Goal: Task Accomplishment & Management: Use online tool/utility

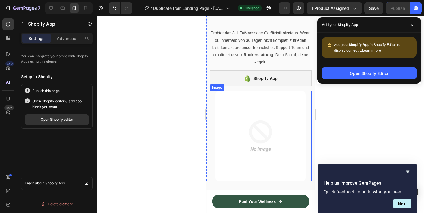
click at [289, 123] on img at bounding box center [260, 136] width 90 height 90
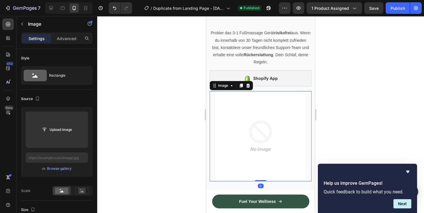
scroll to position [691, 0]
click at [390, 151] on div at bounding box center [260, 114] width 327 height 197
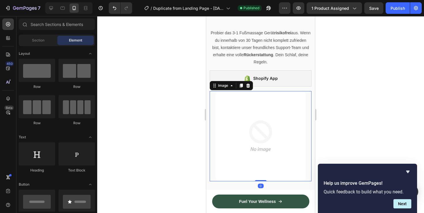
click at [294, 108] on img at bounding box center [260, 136] width 90 height 90
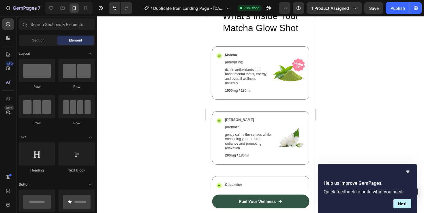
scroll to position [1386, 0]
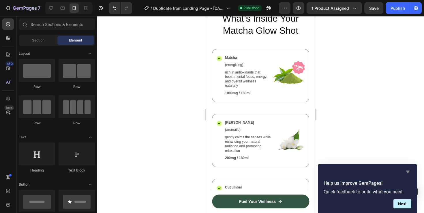
click at [408, 172] on icon "Hide survey" at bounding box center [407, 172] width 3 height 3
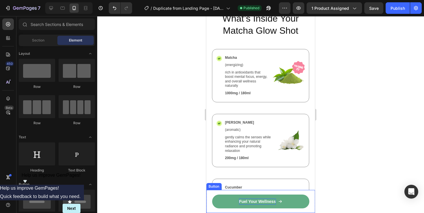
click at [268, 202] on p "Fuel Your Wellness" at bounding box center [257, 202] width 37 height 6
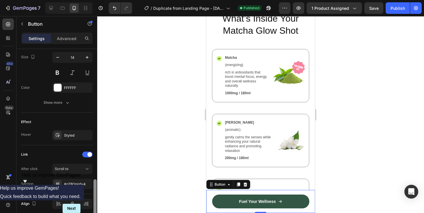
scroll to position [309, 0]
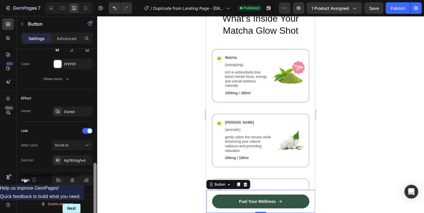
drag, startPoint x: 94, startPoint y: 78, endPoint x: 102, endPoint y: 198, distance: 120.6
click at [102, 0] on div "7 / Duplicate from Landing Page - Sep 27, 14:32:35 Published Preview 1 product …" at bounding box center [212, 0] width 424 height 0
click at [74, 144] on div "Scroll to" at bounding box center [69, 145] width 29 height 5
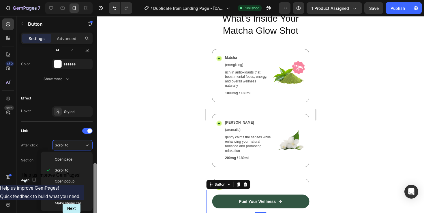
drag, startPoint x: 96, startPoint y: 174, endPoint x: 95, endPoint y: 195, distance: 20.8
click at [95, 195] on div at bounding box center [94, 196] width 3 height 67
click at [97, 183] on div at bounding box center [95, 139] width 4 height 181
drag, startPoint x: 95, startPoint y: 183, endPoint x: 95, endPoint y: 211, distance: 27.1
click at [95, 210] on div at bounding box center [94, 196] width 3 height 67
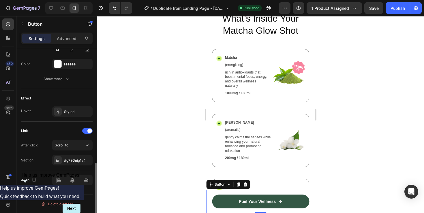
click at [75, 129] on div "Link" at bounding box center [57, 130] width 72 height 9
click at [72, 147] on div "Scroll to" at bounding box center [69, 145] width 29 height 5
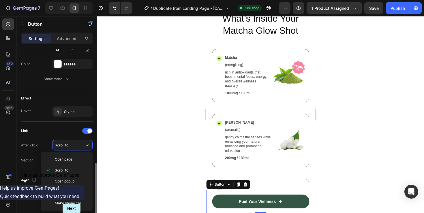
click at [56, 121] on div "Effect Hover Styled" at bounding box center [57, 105] width 72 height 33
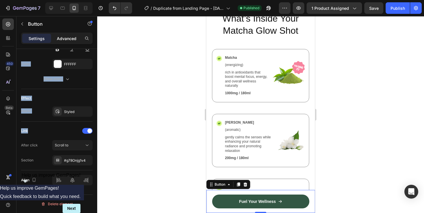
drag, startPoint x: 56, startPoint y: 121, endPoint x: 63, endPoint y: 35, distance: 87.1
click at [63, 34] on div "Settings Advanced Size Width 100% Height 48 Padding 8, 20, 8, 20 Background Col…" at bounding box center [56, 131] width 81 height 197
click at [49, 111] on div "Hover Styled" at bounding box center [57, 111] width 72 height 10
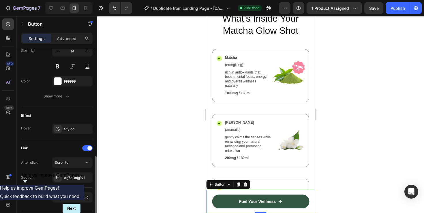
scroll to position [274, 0]
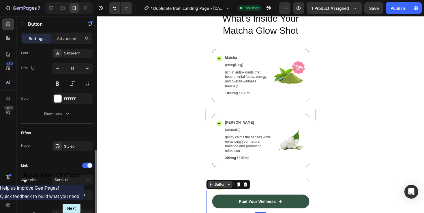
click at [223, 182] on div "Button" at bounding box center [219, 184] width 13 height 5
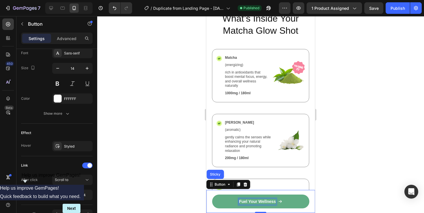
click at [246, 202] on p "Fuel Your Wellness" at bounding box center [257, 202] width 37 height 6
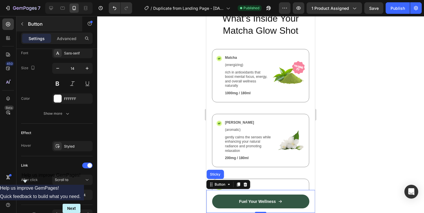
drag, startPoint x: 65, startPoint y: 106, endPoint x: 62, endPoint y: 30, distance: 76.8
click at [63, 25] on div "Sections(30) Elements(84) Section Element Hero Section Product Detail Brands Tr…" at bounding box center [56, 114] width 81 height 197
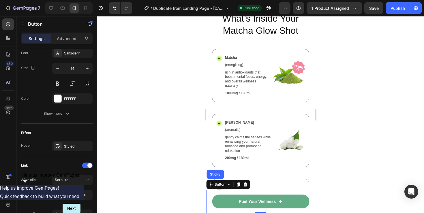
click at [297, 200] on link "Fuel Your Wellness" at bounding box center [260, 202] width 97 height 14
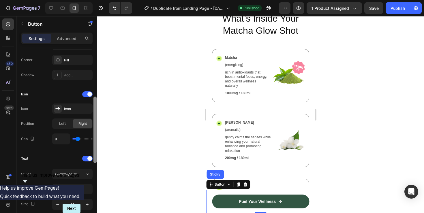
drag, startPoint x: 96, startPoint y: 161, endPoint x: 99, endPoint y: 111, distance: 50.3
click at [99, 0] on div "7 / Duplicate from Landing Page - Sep 27, 14:32:35 Published Preview 1 product …" at bounding box center [212, 0] width 424 height 0
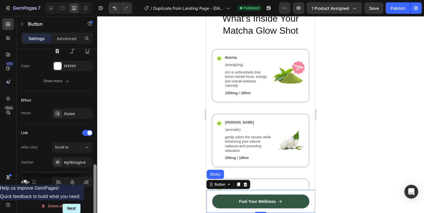
scroll to position [309, 0]
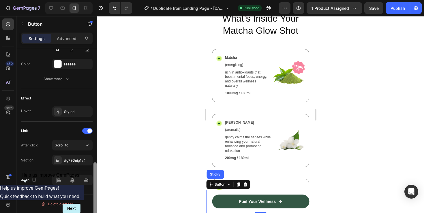
drag, startPoint x: 95, startPoint y: 108, endPoint x: 92, endPoint y: 177, distance: 68.1
click at [92, 177] on div "Size Width 100% Height 48 Padding 8, 20, 8, 20 Background Color 335744 Image Ad…" at bounding box center [56, 139] width 81 height 181
click at [9, 37] on icon at bounding box center [8, 38] width 6 height 6
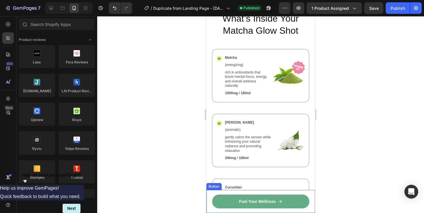
click at [299, 198] on link "Fuel Your Wellness" at bounding box center [260, 202] width 97 height 14
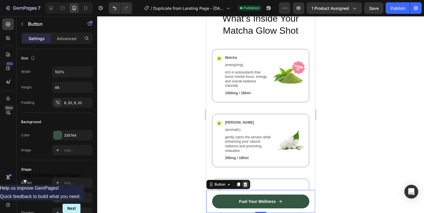
click at [244, 185] on icon at bounding box center [245, 185] width 4 height 4
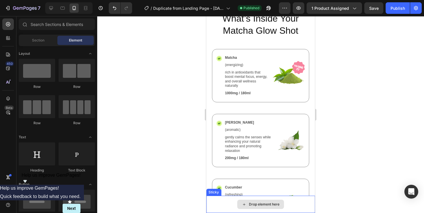
click at [257, 206] on div "Drop element here" at bounding box center [264, 204] width 31 height 5
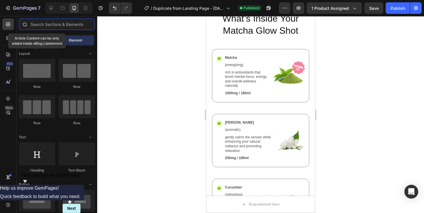
click at [35, 26] on input "text" at bounding box center [57, 24] width 76 height 12
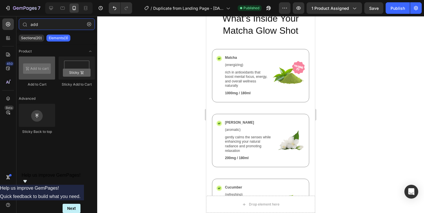
type input "add"
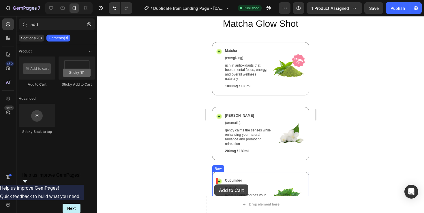
scroll to position [1405, 0]
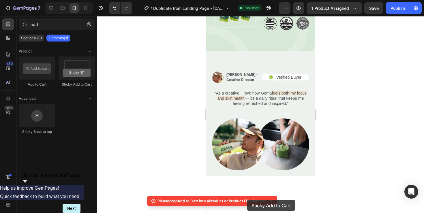
drag, startPoint x: 65, startPoint y: 71, endPoint x: 247, endPoint y: 200, distance: 223.2
click at [247, 0] on body "7 / Duplicate from Landing Page - Sep 27, 14:32:35 Published Preview 1 product …" at bounding box center [212, 0] width 424 height 0
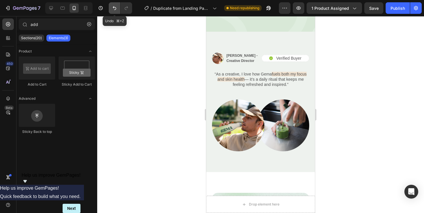
click at [116, 11] on button "Undo/Redo" at bounding box center [115, 8] width 12 height 12
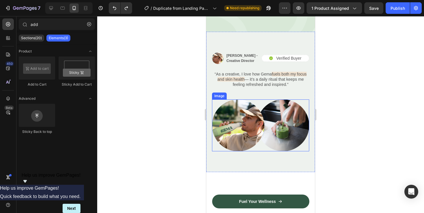
click at [266, 137] on img at bounding box center [260, 126] width 97 height 52
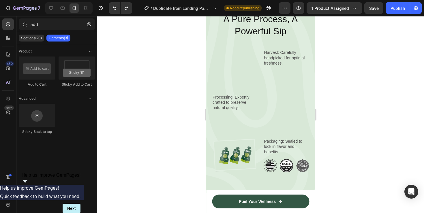
scroll to position [1685, 0]
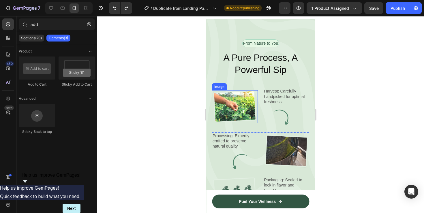
click at [217, 106] on img at bounding box center [235, 106] width 46 height 33
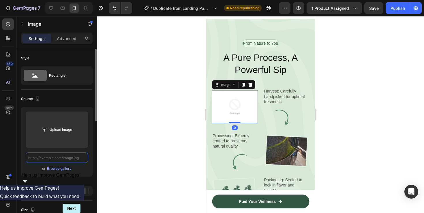
scroll to position [0, 0]
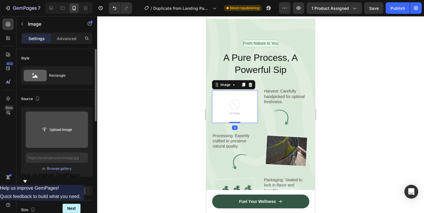
click at [70, 134] on input "file" at bounding box center [57, 130] width 40 height 10
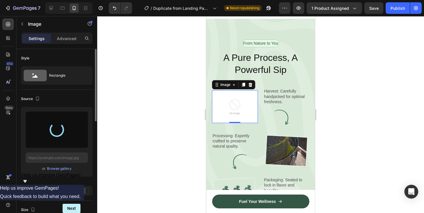
type input "https://cdn.shopify.com/s/files/1/0970/0242/2609/files/gempages_586274318212661…"
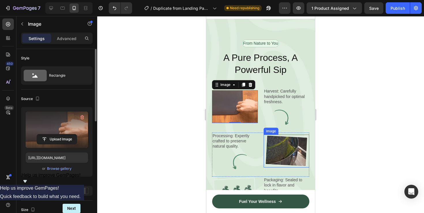
click at [291, 156] on img at bounding box center [287, 151] width 46 height 33
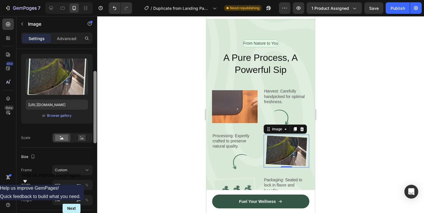
drag, startPoint x: 95, startPoint y: 148, endPoint x: 93, endPoint y: 76, distance: 71.3
click at [93, 77] on div at bounding box center [94, 107] width 3 height 72
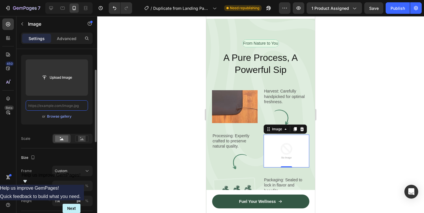
scroll to position [0, 0]
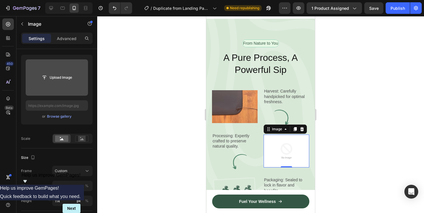
click at [67, 90] on input "file" at bounding box center [57, 77] width 62 height 36
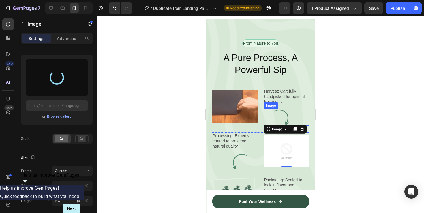
type input "https://cdn.shopify.com/s/files/1/0970/0242/2609/files/gempages_586274318212661…"
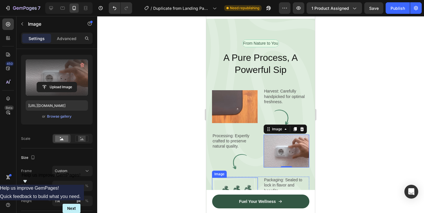
click at [240, 179] on img at bounding box center [235, 194] width 46 height 33
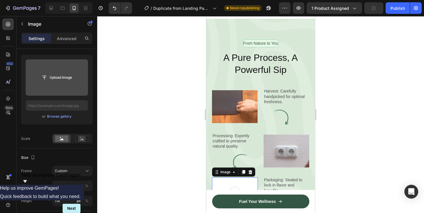
click at [62, 83] on input "file" at bounding box center [57, 77] width 62 height 36
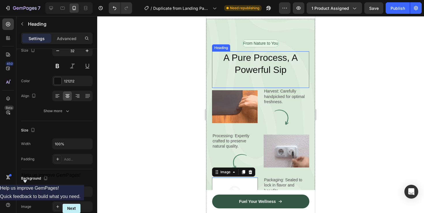
click at [260, 73] on h2 "A Pure Process, A Powerful Sip" at bounding box center [260, 63] width 97 height 25
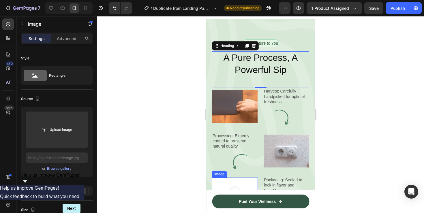
click at [233, 185] on img at bounding box center [235, 194] width 46 height 33
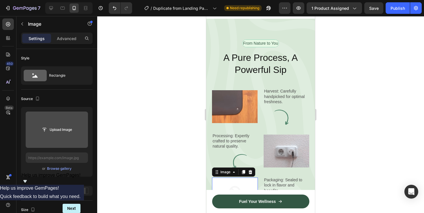
click at [80, 135] on div "Upload Image" at bounding box center [57, 130] width 62 height 10
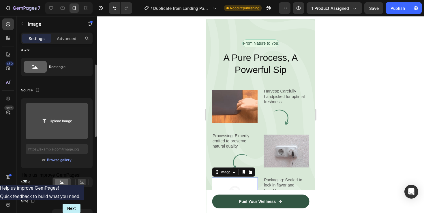
scroll to position [17, 0]
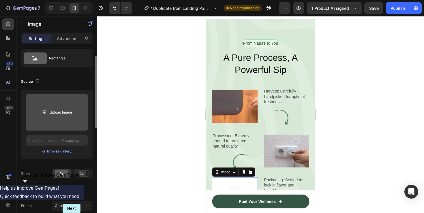
click at [69, 121] on input "file" at bounding box center [57, 112] width 62 height 36
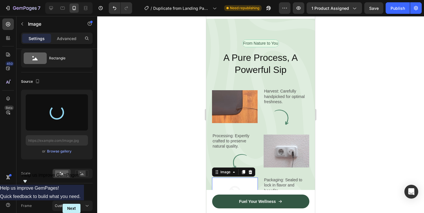
type input "https://cdn.shopify.com/s/files/1/0970/0242/2609/files/gempages_586274318212661…"
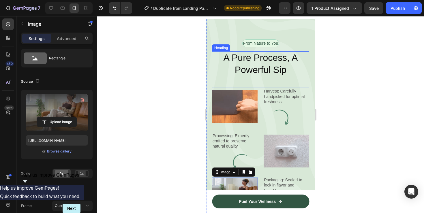
click at [248, 69] on h2 "A Pure Process, A Powerful Sip" at bounding box center [260, 63] width 97 height 25
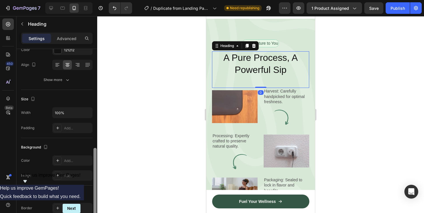
scroll to position [177, 0]
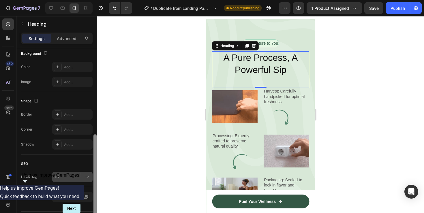
drag, startPoint x: 94, startPoint y: 91, endPoint x: 92, endPoint y: 177, distance: 85.7
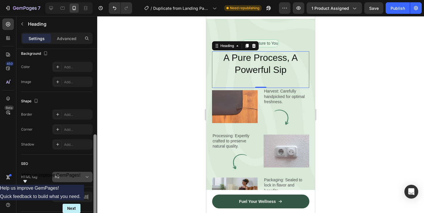
click at [92, 177] on div "Text style Styles Heading 2* Font Sans-serif Size 32 Color 121212 Align Show mo…" at bounding box center [56, 139] width 81 height 181
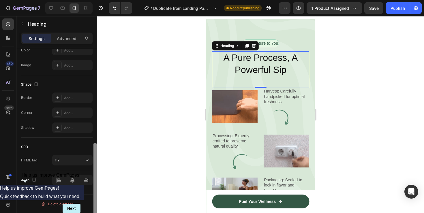
scroll to position [0, 0]
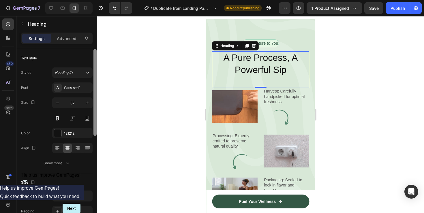
drag, startPoint x: 94, startPoint y: 172, endPoint x: 87, endPoint y: 15, distance: 156.8
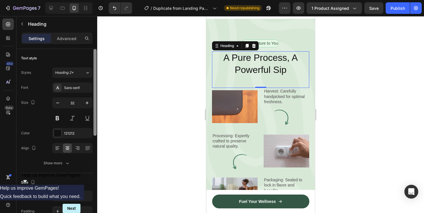
click at [87, 0] on div "7 / Duplicate from Landing Page - Sep 27, 14:32:35 Need republishing Preview 1 …" at bounding box center [212, 0] width 424 height 0
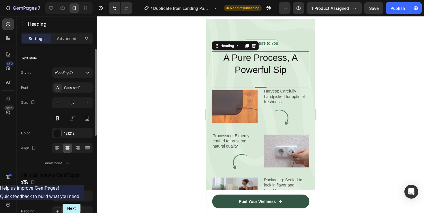
click at [281, 52] on h2 "A Pure Process, A Powerful Sip" at bounding box center [260, 63] width 97 height 25
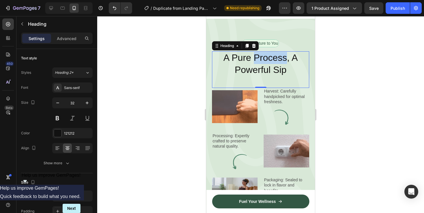
click at [281, 52] on p "A Pure Process, A Powerful Sip" at bounding box center [261, 64] width 96 height 24
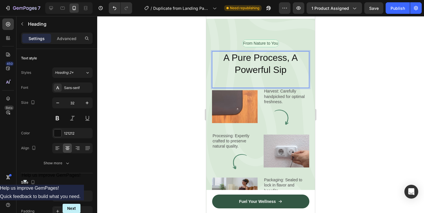
click at [285, 67] on p "A Pure Process, A Powerful Sip" at bounding box center [261, 64] width 96 height 24
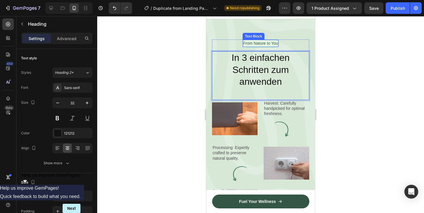
click at [259, 44] on p "From Nature to You" at bounding box center [260, 43] width 35 height 6
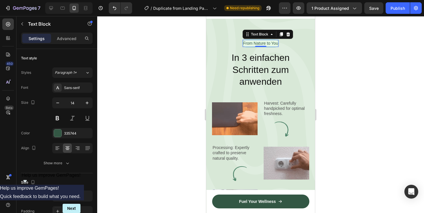
click at [274, 45] on p "From Nature to You" at bounding box center [260, 43] width 35 height 6
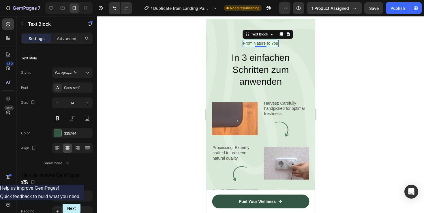
click at [274, 45] on p "From Nature to You" at bounding box center [260, 43] width 35 height 6
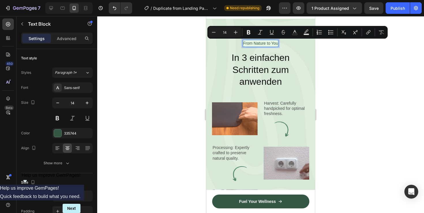
click at [277, 45] on p "From Nature to You" at bounding box center [260, 43] width 35 height 6
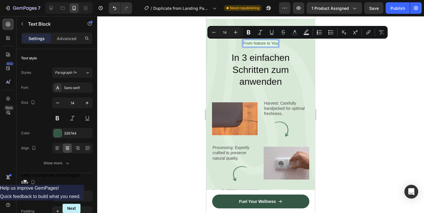
drag, startPoint x: 277, startPoint y: 45, endPoint x: 242, endPoint y: 45, distance: 35.5
click at [243, 45] on p "From Nature to You" at bounding box center [260, 43] width 35 height 6
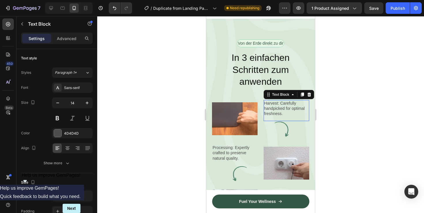
click at [286, 109] on p "Harvest: Carefully handpicked for optimal freshness." at bounding box center [286, 109] width 45 height 16
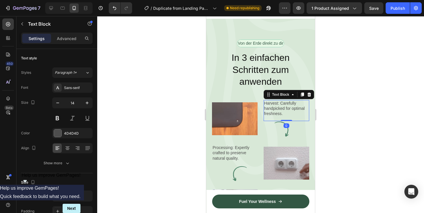
click at [266, 103] on p "Harvest: Carefully handpicked for optimal freshness." at bounding box center [286, 109] width 45 height 16
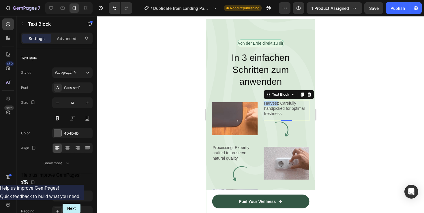
click at [266, 103] on p "Harvest: Carefully handpicked for optimal freshness." at bounding box center [286, 109] width 45 height 16
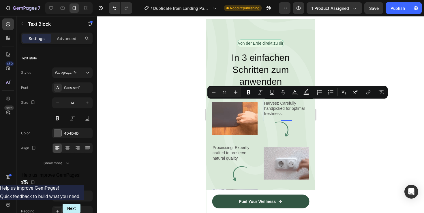
click at [283, 112] on p "Harvest: Carefully handpicked for optimal freshness." at bounding box center [286, 109] width 45 height 16
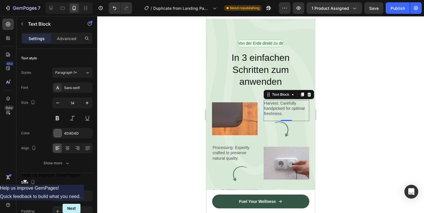
click at [283, 112] on p "Harvest: Carefully handpicked for optimal freshness." at bounding box center [286, 109] width 45 height 16
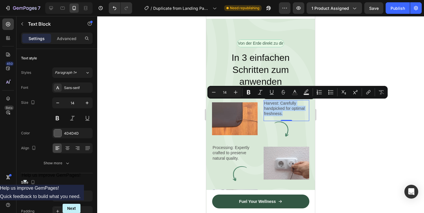
drag, startPoint x: 283, startPoint y: 112, endPoint x: 277, endPoint y: 110, distance: 5.9
click at [277, 110] on p "Harvest: Carefully handpicked for optimal freshness." at bounding box center [286, 109] width 45 height 16
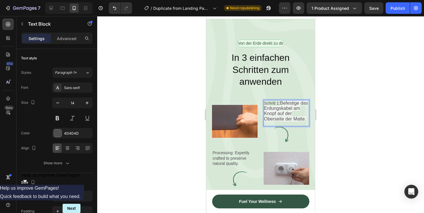
click at [281, 103] on span "Befestige das Erdungskabel am Knopf auf der Oberseite der Matte." at bounding box center [286, 111] width 44 height 21
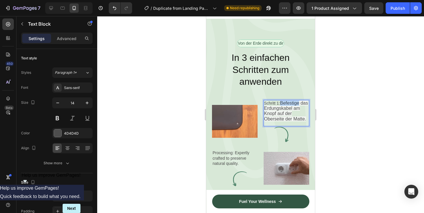
click at [281, 103] on span "Befestige das Erdungskabel am Knopf auf der Oberseite der Matte." at bounding box center [286, 111] width 44 height 21
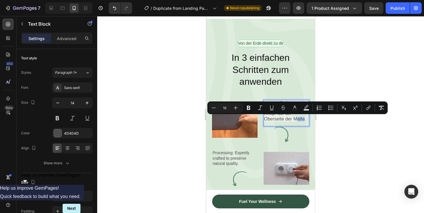
drag, startPoint x: 305, startPoint y: 121, endPoint x: 295, endPoint y: 119, distance: 9.7
click at [295, 119] on span "Befestige das Erdungskabel am Knopf auf der Oberseite der Matte." at bounding box center [286, 111] width 44 height 21
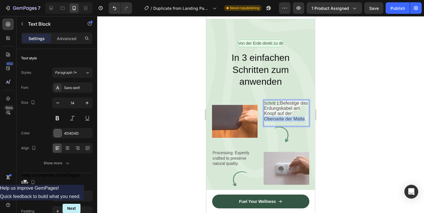
drag, startPoint x: 305, startPoint y: 120, endPoint x: 292, endPoint y: 114, distance: 14.1
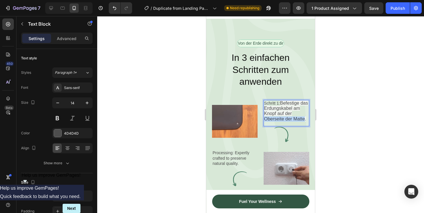
click at [292, 114] on p "Schritt 1: Befestige das Erdungskabel am Knopf auf der Oberseite der Matte." at bounding box center [286, 111] width 45 height 21
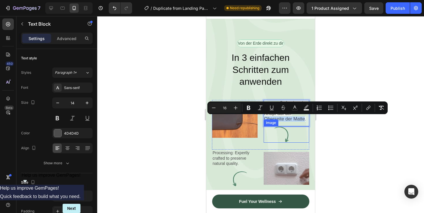
click at [303, 138] on img at bounding box center [287, 134] width 46 height 17
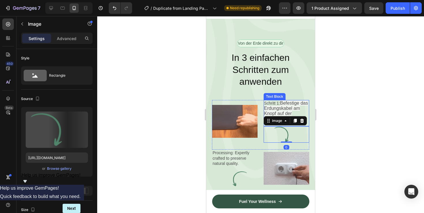
click at [294, 106] on span "Befestige das Erdungskabel am Knopf auf der Oberseite der Matte." at bounding box center [286, 111] width 44 height 21
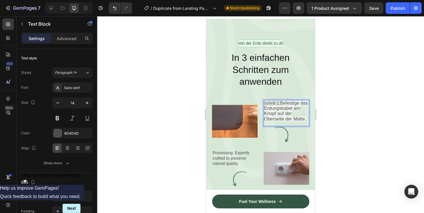
click at [273, 104] on p "Schritt 1: Befestige das Erdungskabel am Knopf auf der Oberseite der Matte." at bounding box center [286, 111] width 45 height 21
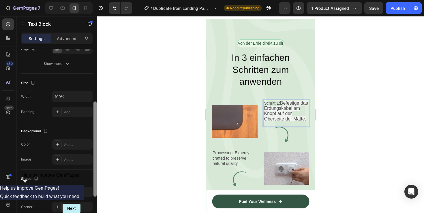
drag, startPoint x: 94, startPoint y: 85, endPoint x: 97, endPoint y: 144, distance: 59.5
click at [97, 144] on div at bounding box center [95, 139] width 4 height 181
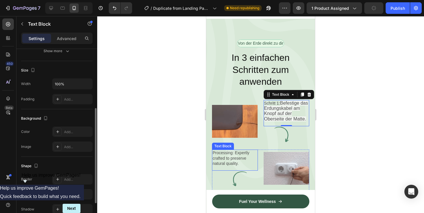
click at [240, 159] on p "Processing: Expertly crafted to preserve natural quality." at bounding box center [235, 158] width 45 height 16
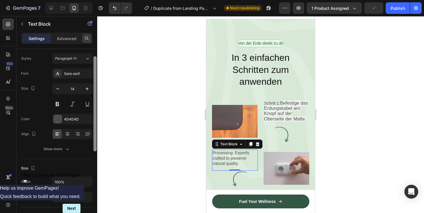
scroll to position [0, 0]
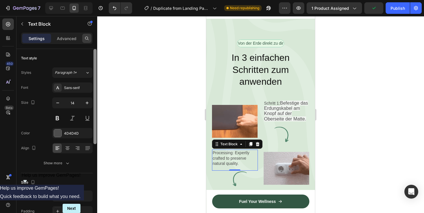
drag, startPoint x: 94, startPoint y: 122, endPoint x: 87, endPoint y: 35, distance: 87.3
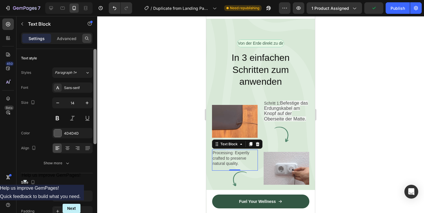
click at [87, 35] on div "Settings Advanced Text style Styles Paragraph 1* Font Sans-serif Size 14 Color …" at bounding box center [56, 131] width 81 height 197
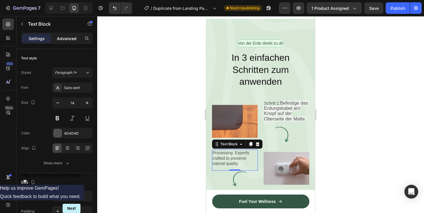
click at [72, 36] on p "Advanced" at bounding box center [67, 38] width 20 height 6
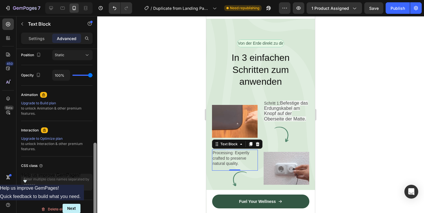
scroll to position [220, 0]
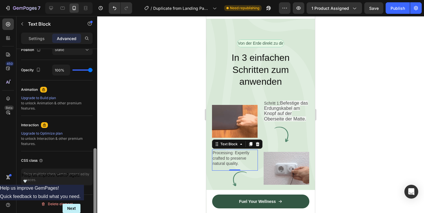
drag, startPoint x: 94, startPoint y: 89, endPoint x: 95, endPoint y: 198, distance: 109.6
click at [95, 198] on div at bounding box center [94, 188] width 3 height 81
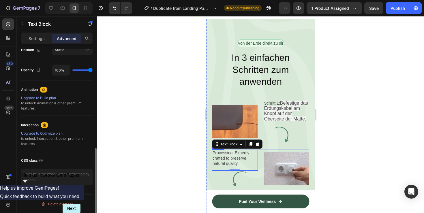
click at [258, 154] on div "Processing: Expertly crafted to preserve natural quality. Text Block 0 Image Im…" at bounding box center [260, 172] width 97 height 44
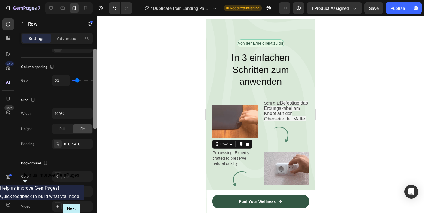
scroll to position [222, 0]
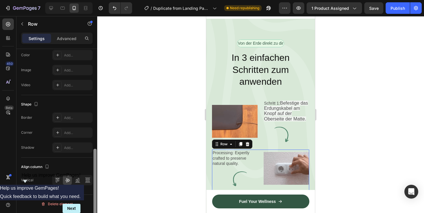
drag, startPoint x: 95, startPoint y: 72, endPoint x: 96, endPoint y: 189, distance: 116.8
click at [96, 189] on div at bounding box center [94, 189] width 3 height 81
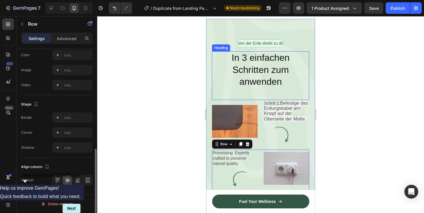
click at [293, 56] on p "In 3 einfachen Schritten zum anwenden" at bounding box center [261, 70] width 96 height 36
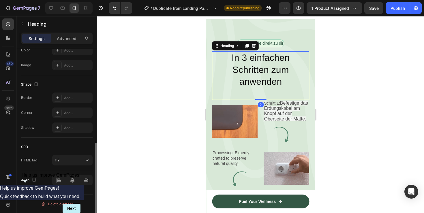
scroll to position [0, 0]
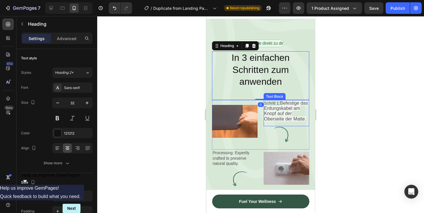
click at [270, 113] on span "Befestige das Erdungskabel am Knopf auf der Oberseite der Matte." at bounding box center [286, 111] width 44 height 21
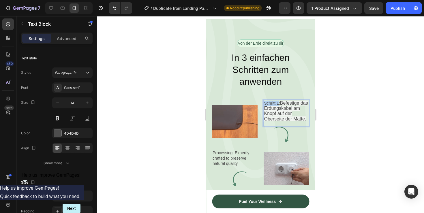
drag, startPoint x: 264, startPoint y: 102, endPoint x: 278, endPoint y: 104, distance: 13.6
click at [278, 104] on p "Schritt 1: Befestige das Erdungskabel am Knopf auf der Oberseite der Matte." at bounding box center [286, 111] width 45 height 21
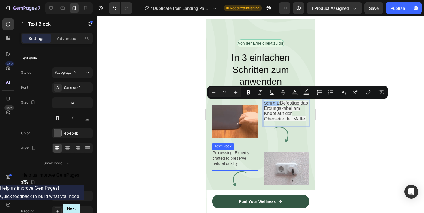
click at [223, 154] on p "Processing: Expertly crafted to preserve natural quality." at bounding box center [235, 158] width 45 height 16
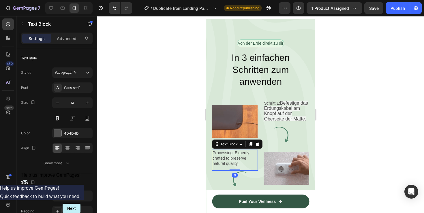
click at [223, 154] on p "Processing: Expertly crafted to preserve natural quality." at bounding box center [235, 158] width 45 height 16
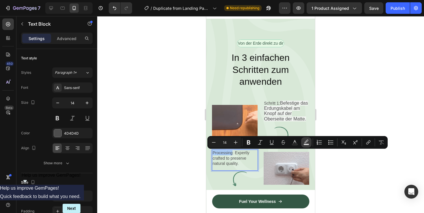
click at [304, 142] on icon "Editor contextual toolbar" at bounding box center [306, 143] width 6 height 6
type input "000000"
type input "77"
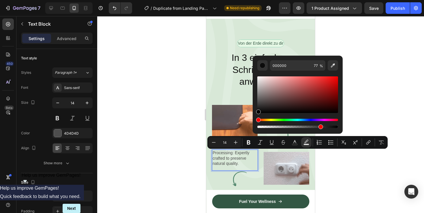
click at [237, 160] on p "Processing: Expertly crafted to preserve natural quality." at bounding box center [235, 158] width 45 height 16
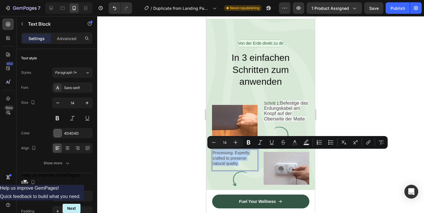
drag, startPoint x: 242, startPoint y: 164, endPoint x: 213, endPoint y: 155, distance: 29.9
click at [213, 155] on p "Processing: Expertly crafted to preserve natural quality." at bounding box center [235, 158] width 45 height 16
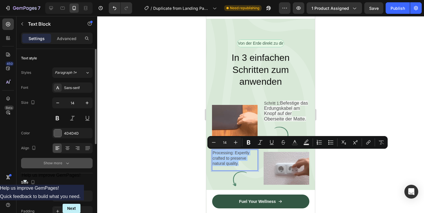
click at [68, 162] on icon "button" at bounding box center [68, 163] width 6 height 6
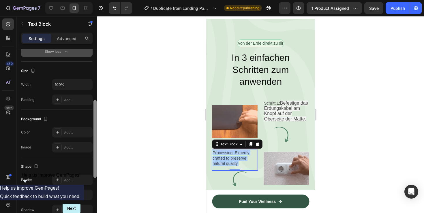
drag, startPoint x: 94, startPoint y: 135, endPoint x: 90, endPoint y: 230, distance: 95.0
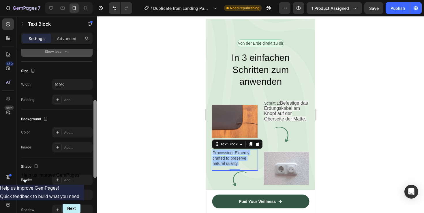
click at [90, 0] on html "7 / Duplicate from Landing Page - Sep 27, 14:32:35 Need republishing Preview 1 …" at bounding box center [212, 0] width 424 height 0
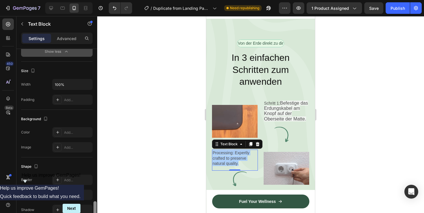
scroll to position [237, 0]
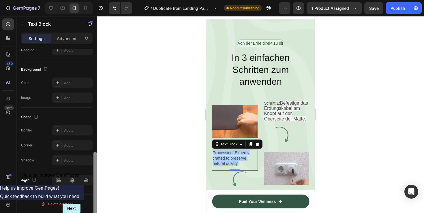
drag, startPoint x: 96, startPoint y: 188, endPoint x: 96, endPoint y: 230, distance: 42.1
click at [96, 0] on html "7 / Duplicate from Landing Page - Sep 27, 14:32:35 Need republishing Preview 1 …" at bounding box center [212, 0] width 424 height 0
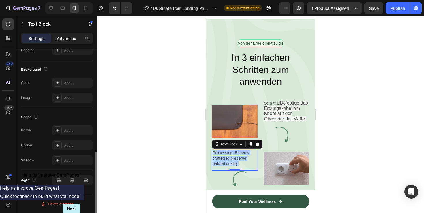
click at [63, 39] on p "Advanced" at bounding box center [67, 38] width 20 height 6
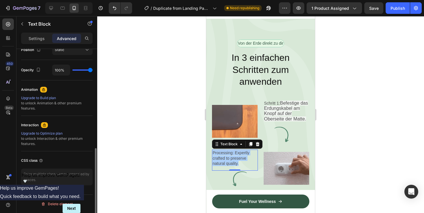
scroll to position [220, 0]
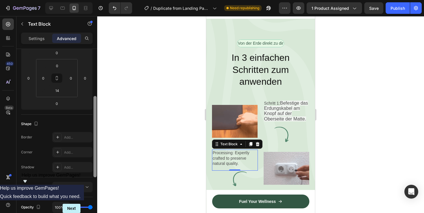
drag, startPoint x: 93, startPoint y: 168, endPoint x: 99, endPoint y: 107, distance: 62.0
click at [99, 0] on div "7 / Duplicate from Landing Page - Sep 27, 14:32:35 Need republishing Preview 1 …" at bounding box center [212, 0] width 424 height 0
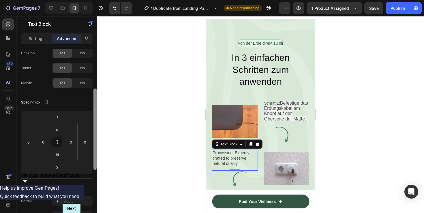
scroll to position [0, 0]
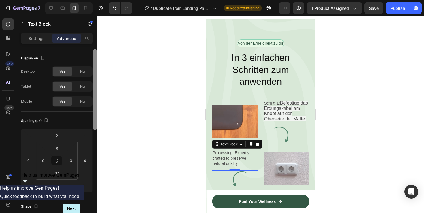
drag, startPoint x: 96, startPoint y: 107, endPoint x: 101, endPoint y: 31, distance: 76.3
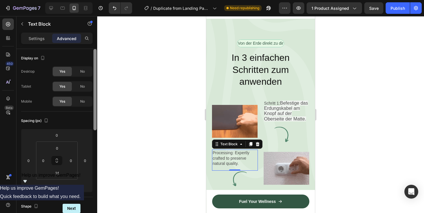
click at [101, 0] on div "7 / Duplicate from Landing Page - Sep 27, 14:32:35 Need republishing Preview 1 …" at bounding box center [212, 0] width 424 height 0
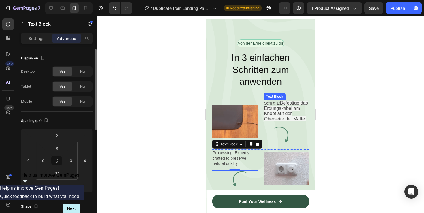
click at [281, 107] on span "Befestige das Erdungskabel am Knopf auf der Oberseite der Matte." at bounding box center [286, 111] width 44 height 21
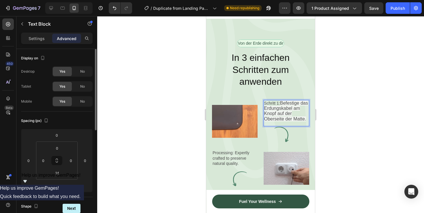
click at [305, 121] on span "Befestige das Erdungskabel am Knopf auf der Oberseite der Matte." at bounding box center [286, 111] width 44 height 21
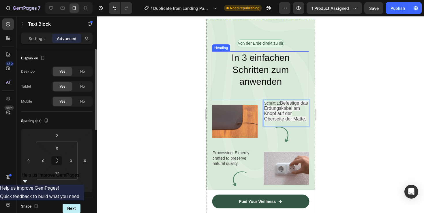
click at [272, 61] on p "In 3 einfachen Schritten zum anwenden" at bounding box center [261, 70] width 96 height 36
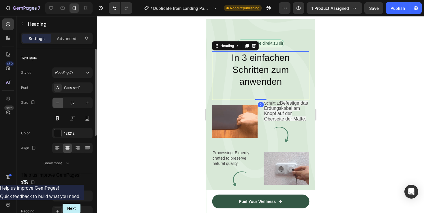
click at [58, 103] on icon "button" at bounding box center [58, 103] width 6 height 6
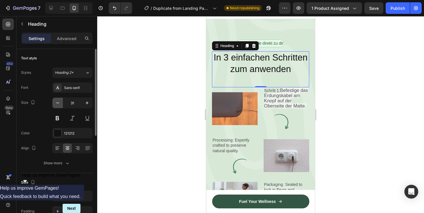
click at [58, 103] on icon "button" at bounding box center [58, 103] width 6 height 6
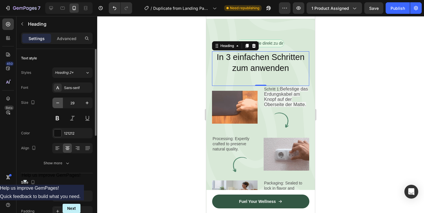
click at [58, 103] on icon "button" at bounding box center [58, 103] width 6 height 6
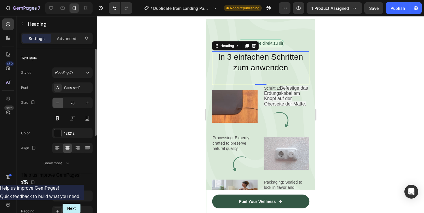
click at [58, 103] on icon "button" at bounding box center [58, 103] width 6 height 6
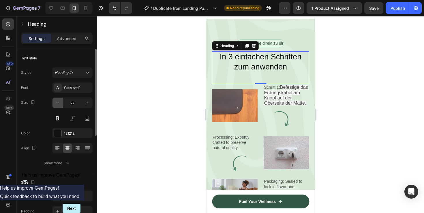
click at [58, 103] on icon "button" at bounding box center [58, 103] width 6 height 6
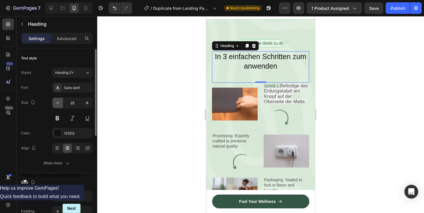
click at [58, 103] on icon "button" at bounding box center [58, 103] width 6 height 6
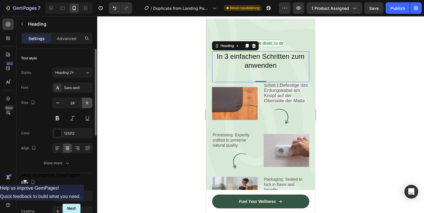
click at [87, 101] on icon "button" at bounding box center [87, 103] width 6 height 6
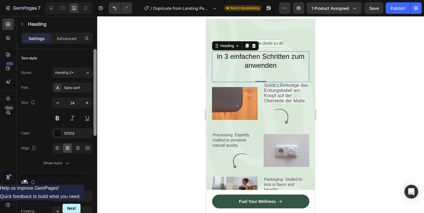
type input "25"
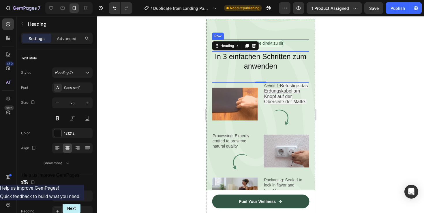
click at [296, 27] on div "Von der Erde direkt zu dir Text Block Row In 3 einfachen Schritten zum anwenden…" at bounding box center [260, 125] width 109 height 213
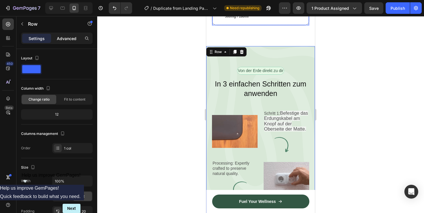
scroll to position [1651, 0]
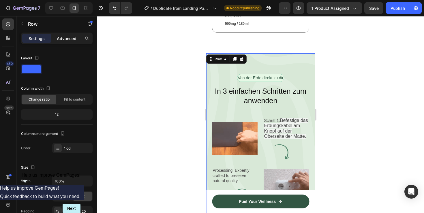
click at [74, 38] on p "Advanced" at bounding box center [67, 38] width 20 height 6
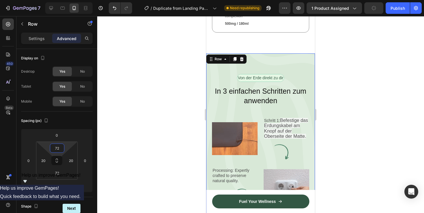
click at [58, 147] on input "72" at bounding box center [57, 148] width 12 height 9
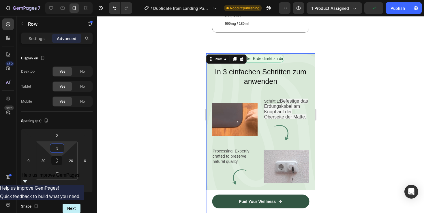
type input "50"
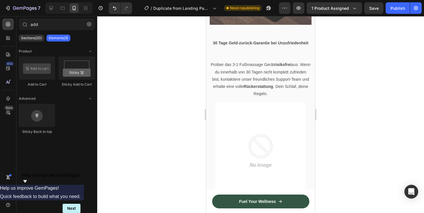
scroll to position [690, 0]
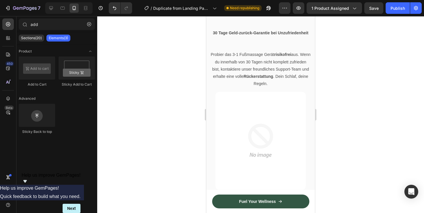
click at [254, 142] on img at bounding box center [260, 140] width 90 height 97
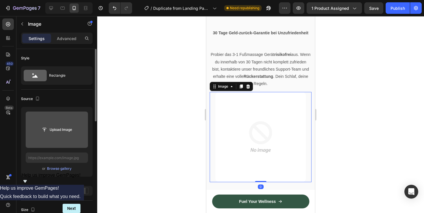
click at [63, 118] on input "file" at bounding box center [57, 130] width 62 height 36
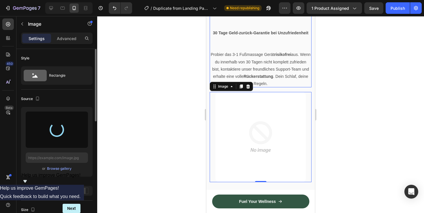
type input "[URL][DOMAIN_NAME]"
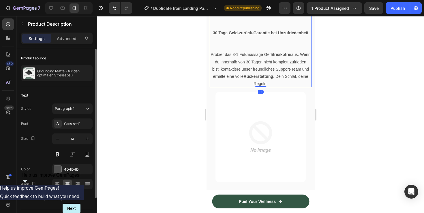
click at [281, 74] on span "bist, kontaktiere unser freundliches Support-Team und erhalte eine volle Rücker…" at bounding box center [260, 76] width 97 height 19
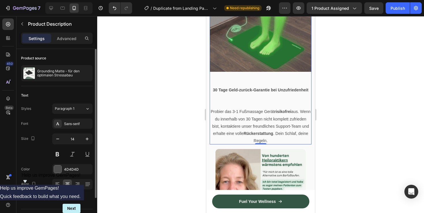
scroll to position [632, 0]
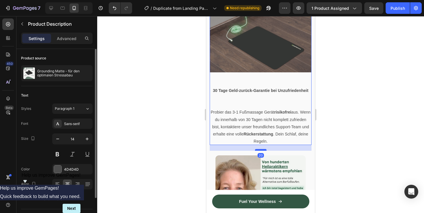
drag, startPoint x: 260, startPoint y: 151, endPoint x: 261, endPoint y: 157, distance: 5.8
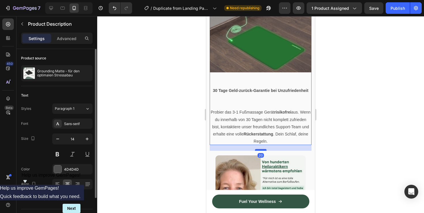
click at [261, 151] on div at bounding box center [261, 150] width 12 height 2
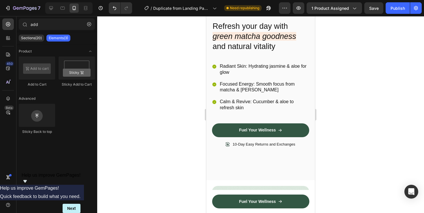
scroll to position [864, 0]
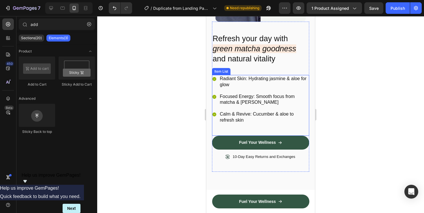
click at [264, 86] on p "Radiant Skin: Hydrating jasmine & aloe for glow" at bounding box center [264, 82] width 89 height 12
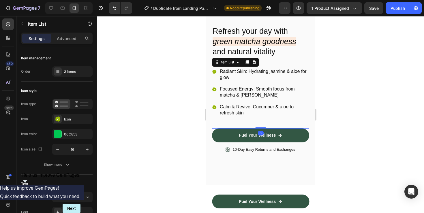
click at [306, 129] on div "Radiant Skin: Hydrating jasmine & aloe for glow Focused Energy: Smooth focus fr…" at bounding box center [260, 98] width 97 height 61
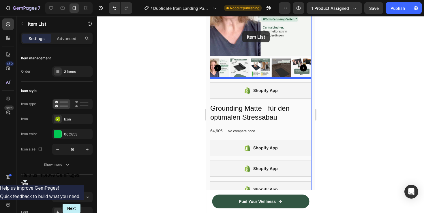
scroll to position [72, 0]
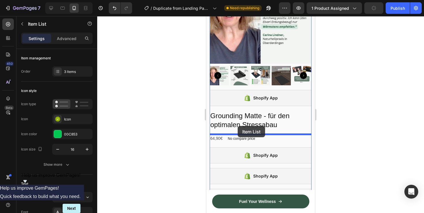
drag, startPoint x: 219, startPoint y: 70, endPoint x: 238, endPoint y: 126, distance: 59.2
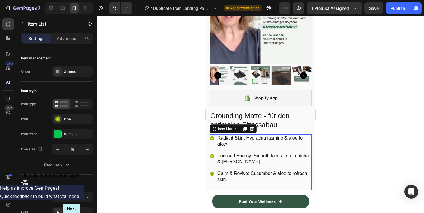
click at [227, 140] on p "Radiant Skin: Hydrating jasmine & aloe for glow" at bounding box center [263, 141] width 93 height 12
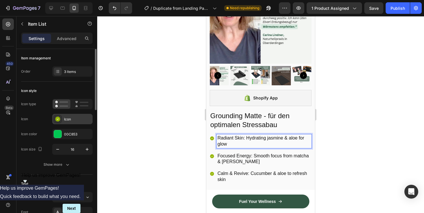
click at [61, 122] on div "Icon" at bounding box center [72, 119] width 40 height 10
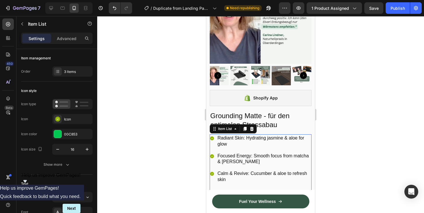
click at [245, 170] on div "Calm & Revive: Cucumber & aloe to refresh skin" at bounding box center [264, 177] width 95 height 14
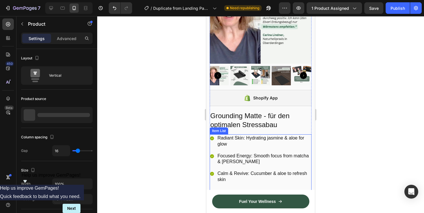
click at [258, 136] on p "Radiant Skin: Hydrating jasmine & aloe for glow" at bounding box center [263, 141] width 93 height 12
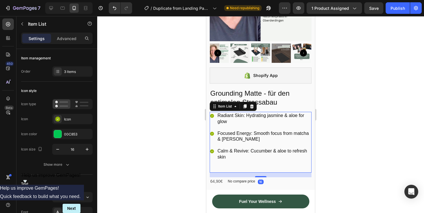
scroll to position [95, 0]
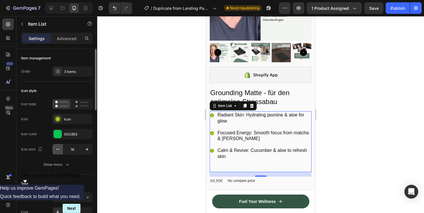
click at [56, 149] on icon "button" at bounding box center [58, 150] width 6 height 6
type input "15"
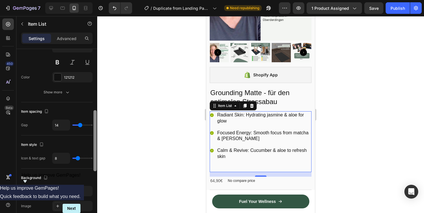
drag, startPoint x: 96, startPoint y: 82, endPoint x: 96, endPoint y: 97, distance: 14.4
click at [96, 97] on div at bounding box center [95, 139] width 4 height 181
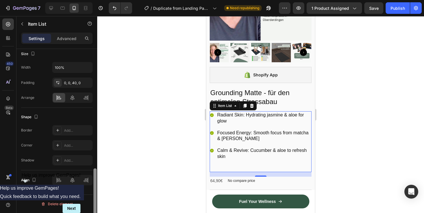
drag, startPoint x: 97, startPoint y: 141, endPoint x: 97, endPoint y: 137, distance: 3.7
click at [97, 137] on div at bounding box center [95, 139] width 4 height 181
click at [234, 127] on div "Radiant Skin: Hydrating jasmine & aloe for glow Focused Energy: Smooth focus fr…" at bounding box center [261, 135] width 102 height 49
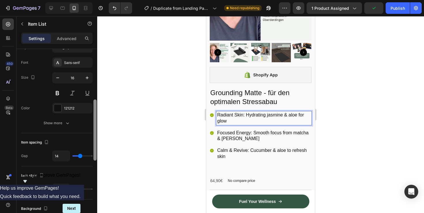
drag, startPoint x: 94, startPoint y: 174, endPoint x: 94, endPoint y: 106, distance: 67.8
click at [94, 106] on div at bounding box center [94, 130] width 3 height 61
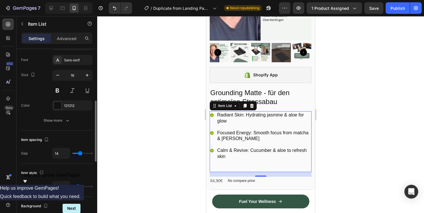
type input "8"
type input "7"
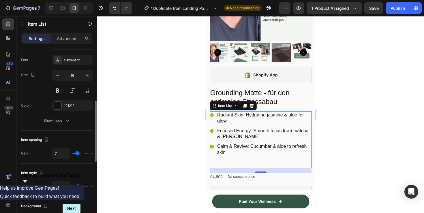
type input "6"
type input "5"
type input "4"
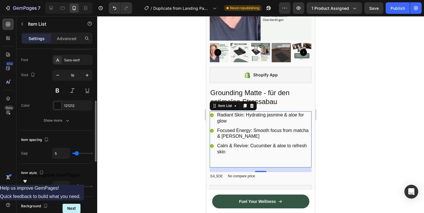
type input "4"
type input "3"
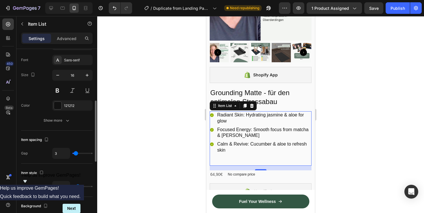
type input "2"
type input "1"
type input "0"
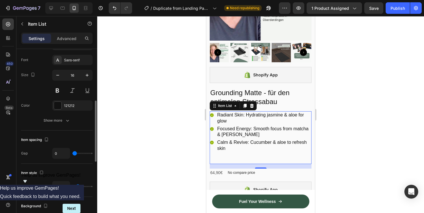
drag, startPoint x: 78, startPoint y: 152, endPoint x: 72, endPoint y: 153, distance: 5.8
type input "0"
click at [72, 153] on input "range" at bounding box center [82, 153] width 20 height 1
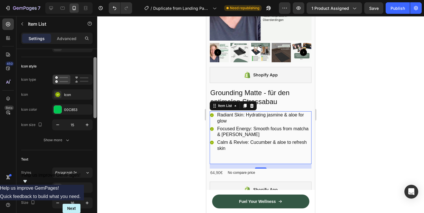
scroll to position [22, 0]
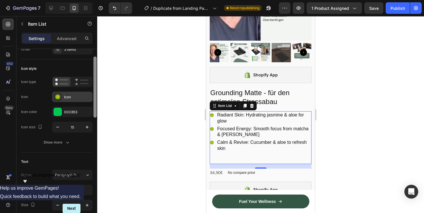
drag, startPoint x: 94, startPoint y: 137, endPoint x: 92, endPoint y: 93, distance: 43.9
click at [92, 93] on div "Item management Order 3 items Icon style Icon type Icon Icon Icon color 00C853 …" at bounding box center [56, 139] width 81 height 181
click at [57, 207] on icon "button" at bounding box center [58, 205] width 6 height 6
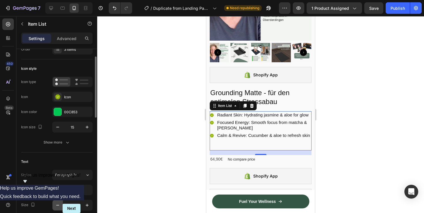
click at [57, 207] on icon "button" at bounding box center [58, 205] width 6 height 6
type input "14"
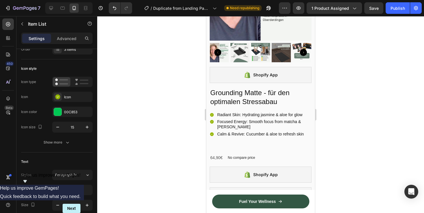
click at [284, 145] on div "Radiant Skin: Hydrating jasmine & aloe for glow Focused Energy: Smooth focus fr…" at bounding box center [261, 130] width 102 height 38
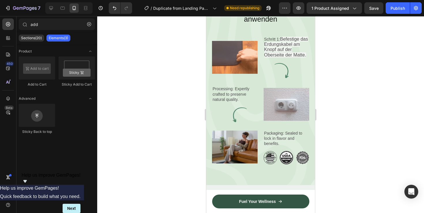
scroll to position [1749, 0]
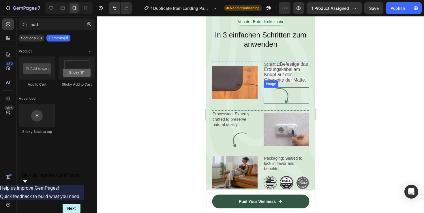
click at [286, 65] on span "Befestige das Erdungskabel am Knopf auf der Oberseite der Matte." at bounding box center [286, 72] width 44 height 21
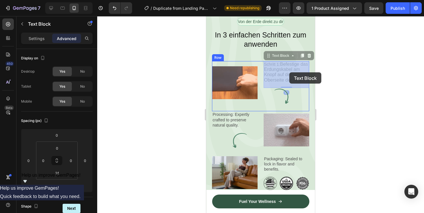
drag, startPoint x: 264, startPoint y: 64, endPoint x: 292, endPoint y: 72, distance: 29.3
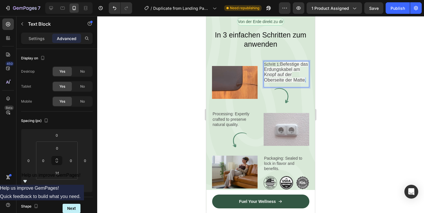
click at [305, 80] on span "Befestige das Erdungskabel am Knopf auf der Oberseite der Matte." at bounding box center [286, 72] width 44 height 21
drag, startPoint x: 305, startPoint y: 80, endPoint x: 300, endPoint y: 80, distance: 5.5
click at [300, 80] on span "Befestige das Erdungskabel am Knopf auf der Oberseite der Matte." at bounding box center [286, 72] width 44 height 21
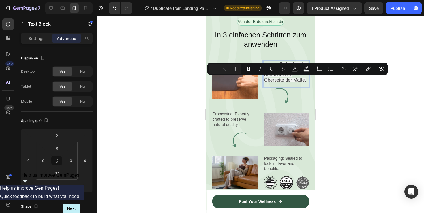
drag, startPoint x: 300, startPoint y: 80, endPoint x: 290, endPoint y: 80, distance: 9.8
click at [290, 80] on span "Befestige das Erdungskabel am Knopf auf der Oberseite der Matte." at bounding box center [286, 72] width 44 height 21
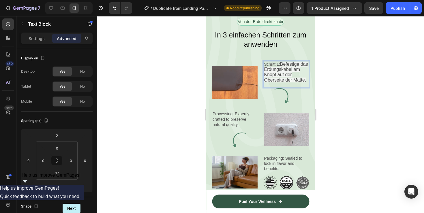
click at [267, 63] on p "Schritt 1: Befestige das Erdungskabel am Knopf auf der Oberseite der Matte." at bounding box center [286, 72] width 45 height 21
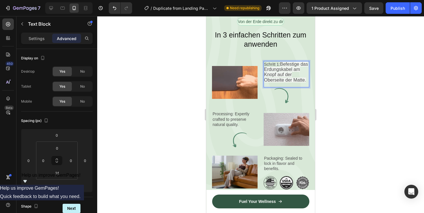
drag, startPoint x: 271, startPoint y: 66, endPoint x: 296, endPoint y: 75, distance: 26.5
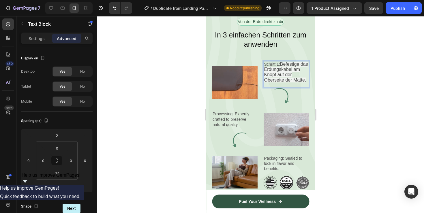
click at [296, 75] on p "Schritt 1: Befestige das Erdungskabel am Knopf auf der Oberseite der Matte." at bounding box center [286, 72] width 45 height 21
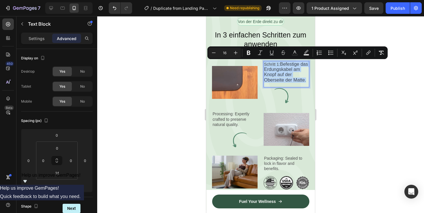
drag, startPoint x: 306, startPoint y: 81, endPoint x: 265, endPoint y: 65, distance: 44.1
click at [265, 65] on p "Schritt 1: Befestige das Erdungskabel am Knopf auf der Oberseite der Matte." at bounding box center [286, 72] width 45 height 21
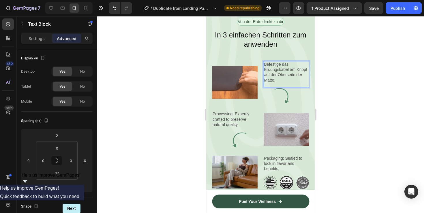
click at [265, 65] on p "Befestige das Erdungskabel am Knopf auf der Oberseite der Matte." at bounding box center [286, 72] width 45 height 21
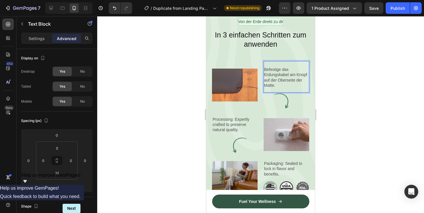
click at [266, 64] on p "Rich Text Editor. Editing area: main" at bounding box center [286, 64] width 45 height 5
click at [222, 127] on p "Processing: Expertly crafted to preserve natural quality." at bounding box center [235, 125] width 45 height 16
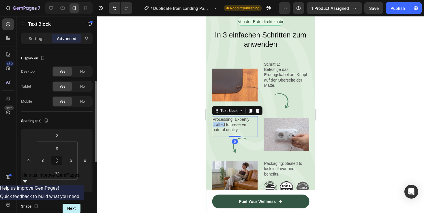
scroll to position [22, 0]
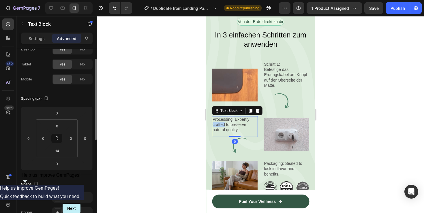
click at [222, 127] on p "Processing: Expertly crafted to preserve natural quality." at bounding box center [235, 125] width 45 height 16
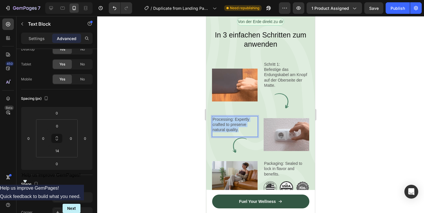
click at [213, 119] on p "Processing: Expertly crafted to preserve natural quality." at bounding box center [235, 125] width 45 height 16
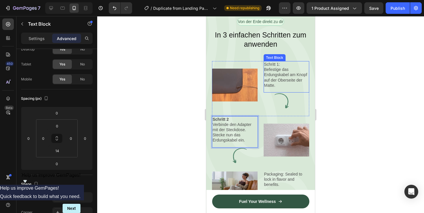
click at [275, 64] on p "Schritt 1:" at bounding box center [286, 64] width 45 height 5
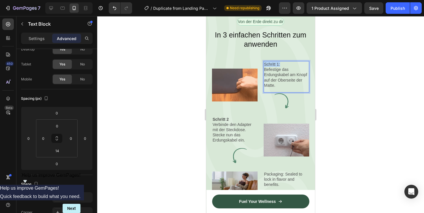
drag, startPoint x: 280, startPoint y: 64, endPoint x: 264, endPoint y: 65, distance: 15.9
click at [264, 65] on p "Schritt 1:" at bounding box center [286, 64] width 45 height 5
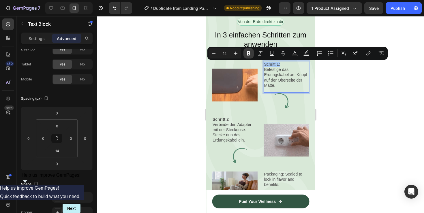
click at [248, 52] on icon "Editor contextual toolbar" at bounding box center [248, 53] width 3 height 4
click at [283, 66] on p "Schritt 1:" at bounding box center [286, 64] width 45 height 5
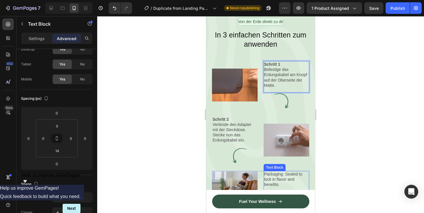
click at [275, 182] on p "Packaging: Sealed to lock in flavor and benefits." at bounding box center [286, 180] width 45 height 16
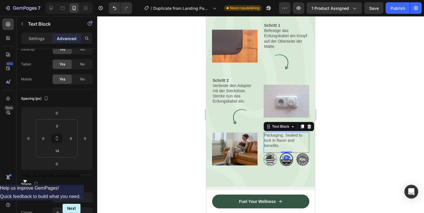
scroll to position [1795, 0]
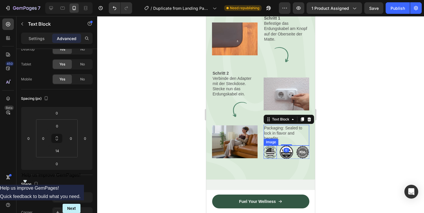
click at [278, 142] on div "Image" at bounding box center [271, 142] width 15 height 7
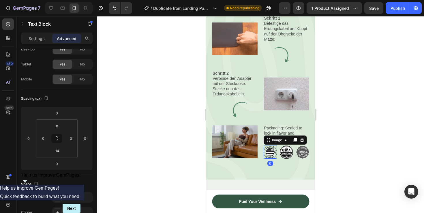
click at [278, 142] on div "Image" at bounding box center [277, 140] width 12 height 5
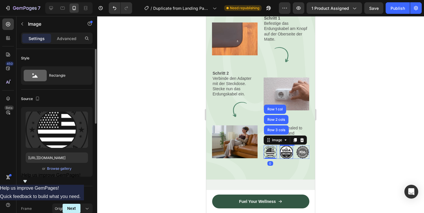
click at [292, 160] on div "Von der Erde direkt zu dir Text Block Row In 3 einfachen Schritten zum anwenden…" at bounding box center [260, 68] width 109 height 223
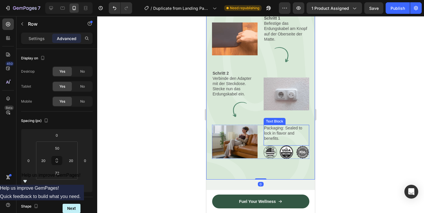
click at [289, 138] on p "Packaging: Sealed to lock in flavor and benefits." at bounding box center [286, 133] width 45 height 16
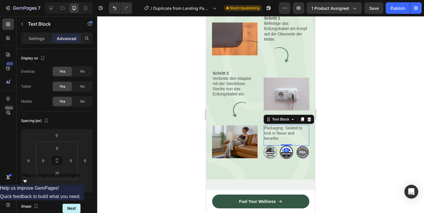
click at [284, 139] on p "Packaging: Sealed to lock in flavor and benefits." at bounding box center [286, 133] width 45 height 16
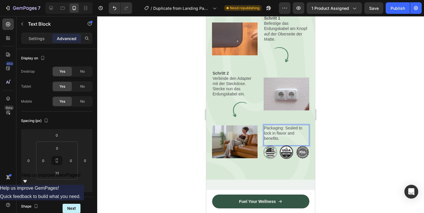
click at [284, 139] on p "Packaging: Sealed to lock in flavor and benefits." at bounding box center [286, 133] width 45 height 16
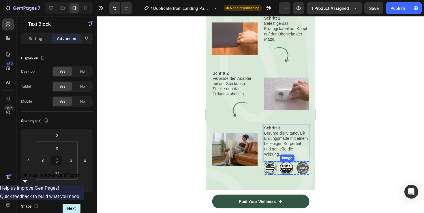
click at [287, 169] on img at bounding box center [286, 168] width 13 height 13
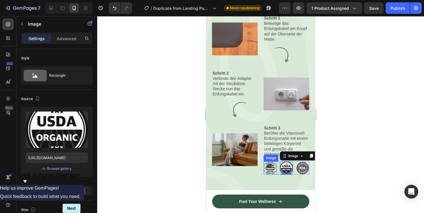
click at [274, 169] on img at bounding box center [270, 168] width 13 height 13
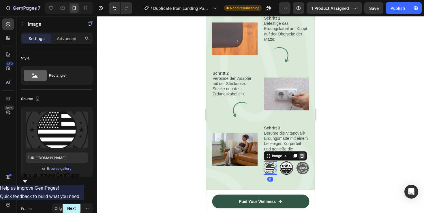
click at [303, 158] on div at bounding box center [302, 156] width 7 height 7
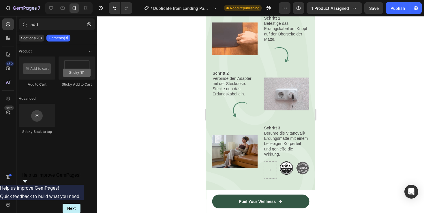
click at [304, 166] on img at bounding box center [302, 168] width 13 height 13
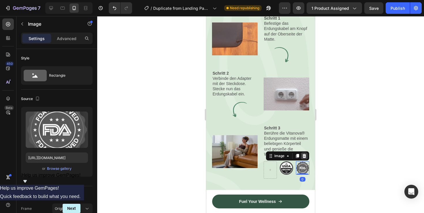
click at [305, 154] on icon at bounding box center [305, 156] width 4 height 4
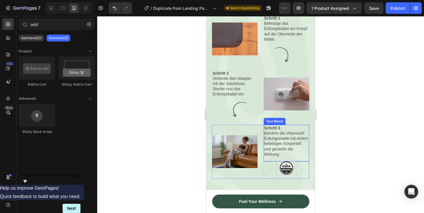
click at [293, 166] on div "Image Row" at bounding box center [287, 170] width 46 height 17
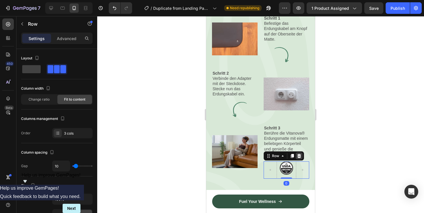
click at [302, 155] on div at bounding box center [299, 156] width 7 height 7
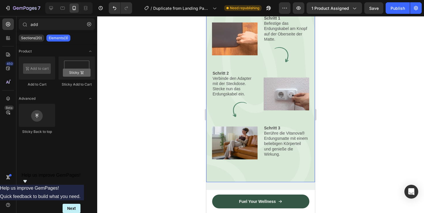
click at [299, 173] on div "Von der Erde direkt zu dir Text Block Row In 3 einfachen Schritten zum anwenden…" at bounding box center [260, 69] width 109 height 225
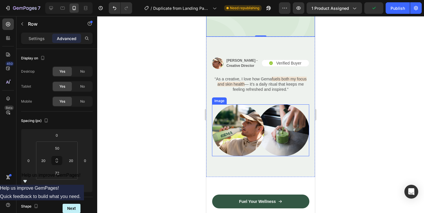
scroll to position [1945, 0]
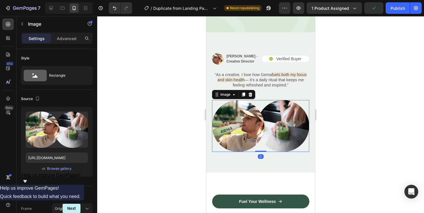
click at [232, 127] on img at bounding box center [260, 126] width 97 height 52
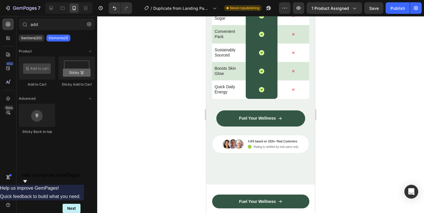
scroll to position [2571, 0]
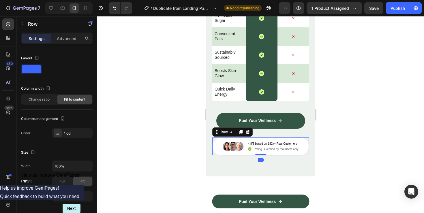
click at [297, 155] on div "Image 4.8/5 based on 182k+ Real Customers Text Block Icon Rating is verified by…" at bounding box center [260, 147] width 77 height 18
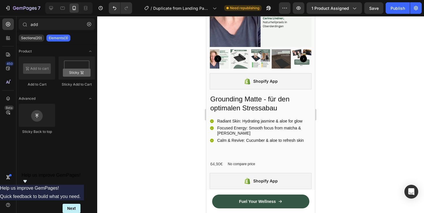
scroll to position [55, 0]
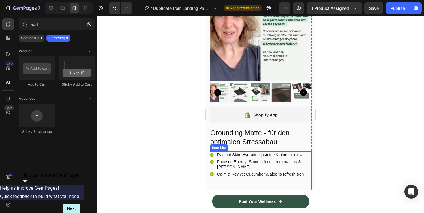
click at [260, 166] on p "Focused Energy: Smooth focus from matcha & jasmine" at bounding box center [263, 164] width 93 height 10
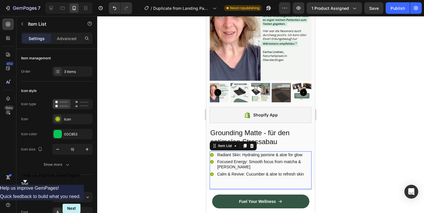
click at [227, 154] on p "Radiant Skin: Hydrating jasmine & aloe for glow" at bounding box center [263, 154] width 93 height 5
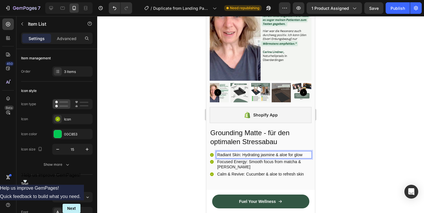
click at [219, 154] on p "Radiant Skin: Hydrating jasmine & aloe for glow" at bounding box center [263, 154] width 93 height 5
drag, startPoint x: 217, startPoint y: 154, endPoint x: 304, endPoint y: 154, distance: 86.5
click at [304, 154] on p "Radiant Skin: Hydrating jasmine & aloe for glow" at bounding box center [263, 154] width 93 height 5
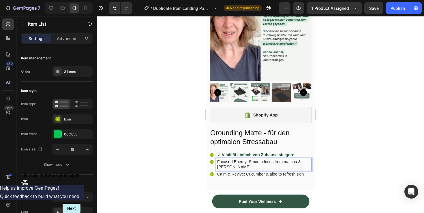
click at [217, 161] on div "Focused Energy: Smooth focus from matcha & jasmine" at bounding box center [263, 164] width 95 height 12
click at [213, 157] on div "✓ Vitalität einfach von Zuhause steigern" at bounding box center [261, 154] width 102 height 7
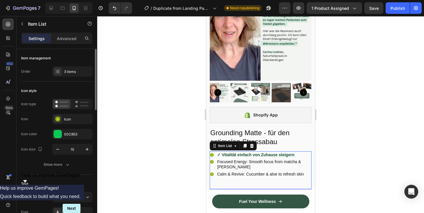
click at [68, 125] on div "Icon type Icon Icon Icon color 00C853 Icon size 15" at bounding box center [57, 127] width 72 height 56
click at [67, 119] on div "Icon" at bounding box center [77, 119] width 27 height 5
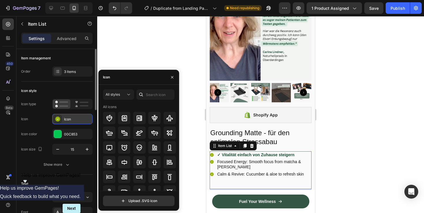
click at [66, 118] on div "Icon" at bounding box center [77, 119] width 27 height 5
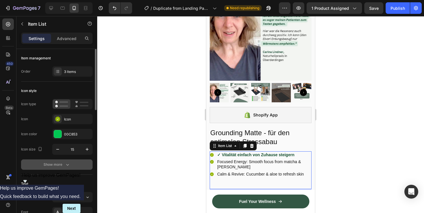
click at [68, 166] on icon "button" at bounding box center [68, 165] width 6 height 6
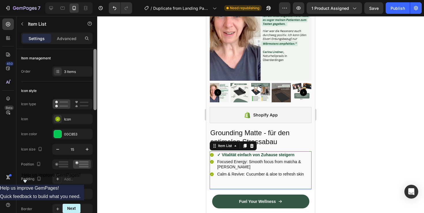
scroll to position [181, 0]
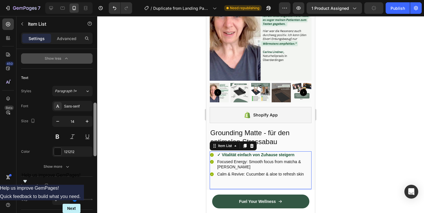
drag, startPoint x: 93, startPoint y: 93, endPoint x: 93, endPoint y: 84, distance: 9.5
click at [93, 84] on div at bounding box center [95, 139] width 4 height 181
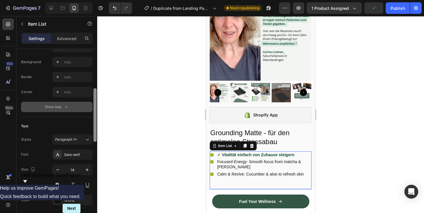
scroll to position [0, 0]
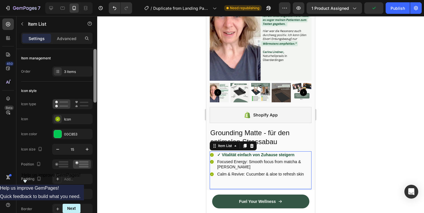
drag, startPoint x: 95, startPoint y: 124, endPoint x: 102, endPoint y: 62, distance: 62.9
click at [102, 0] on div "7 / Duplicate from Landing Page - Sep 27, 14:32:35 Need republishing Preview 1 …" at bounding box center [212, 0] width 424 height 0
click at [76, 118] on div "Icon" at bounding box center [77, 119] width 27 height 5
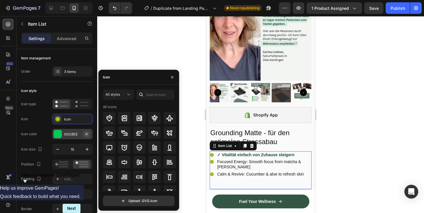
click at [85, 134] on icon "button" at bounding box center [86, 134] width 5 height 5
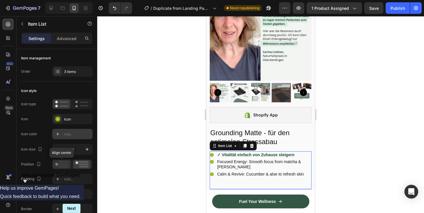
click at [65, 163] on icon at bounding box center [61, 164] width 13 height 6
click at [76, 164] on icon at bounding box center [81, 164] width 13 height 6
click at [63, 162] on rect at bounding box center [64, 162] width 10 height 2
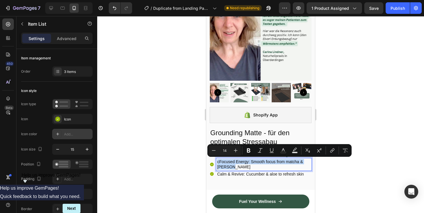
drag, startPoint x: 217, startPoint y: 161, endPoint x: 238, endPoint y: 165, distance: 21.8
click at [238, 165] on div "cFocused Energy: Smooth focus from matcha & jasmine" at bounding box center [263, 164] width 95 height 12
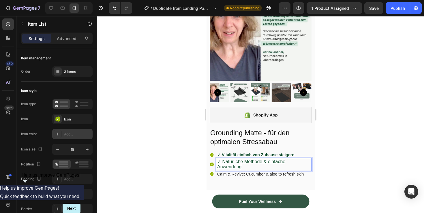
click at [225, 172] on p "Calm & Revive: Cucumber & aloe to refresh skin" at bounding box center [263, 174] width 93 height 5
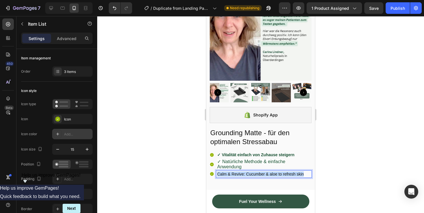
drag, startPoint x: 217, startPoint y: 168, endPoint x: 305, endPoint y: 166, distance: 88.3
click at [305, 171] on div "Calm & Revive: Cucumber & aloe to refresh skin" at bounding box center [263, 174] width 95 height 7
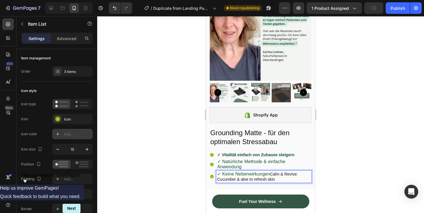
click at [213, 175] on icon at bounding box center [212, 177] width 4 height 4
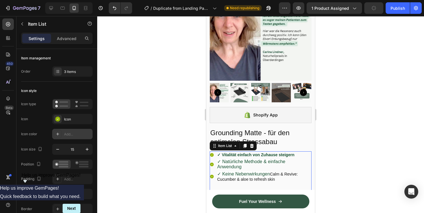
click at [213, 175] on icon at bounding box center [212, 177] width 4 height 4
click at [210, 154] on icon at bounding box center [212, 155] width 4 height 4
click at [80, 72] on div "3 items" at bounding box center [77, 71] width 27 height 5
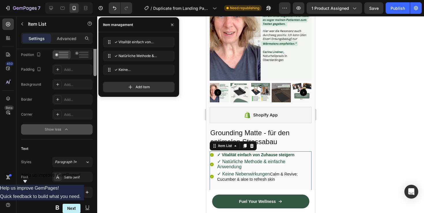
scroll to position [110, 0]
drag, startPoint x: 94, startPoint y: 92, endPoint x: 97, endPoint y: 125, distance: 33.0
click at [97, 125] on div at bounding box center [95, 139] width 4 height 181
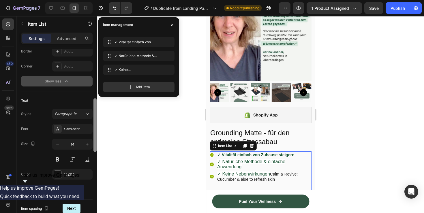
scroll to position [162, 0]
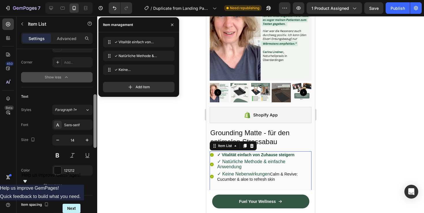
drag, startPoint x: 94, startPoint y: 117, endPoint x: 96, endPoint y: 132, distance: 15.4
click at [96, 132] on div at bounding box center [94, 121] width 3 height 54
click at [235, 147] on icon at bounding box center [235, 146] width 5 height 5
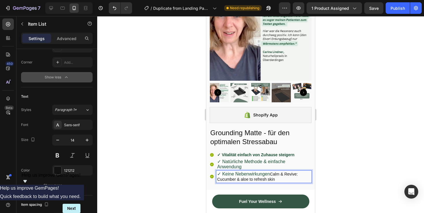
click at [213, 175] on icon at bounding box center [212, 177] width 4 height 4
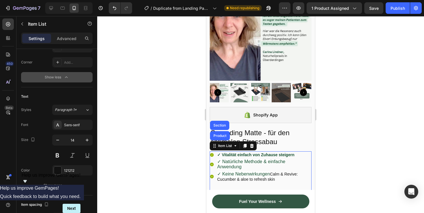
click at [213, 175] on icon at bounding box center [212, 177] width 4 height 4
click at [58, 192] on div "Text Styles Paragraph 1* Font Sans-serif Size 14 Color 121212 Show more" at bounding box center [57, 141] width 72 height 108
click at [58, 189] on button "Show more" at bounding box center [57, 185] width 72 height 10
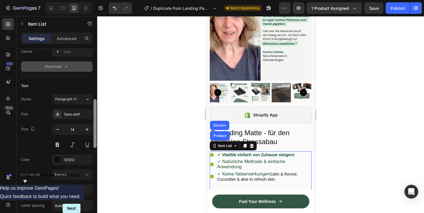
drag, startPoint x: 95, startPoint y: 139, endPoint x: 96, endPoint y: 144, distance: 4.6
click at [96, 144] on div at bounding box center [94, 123] width 3 height 49
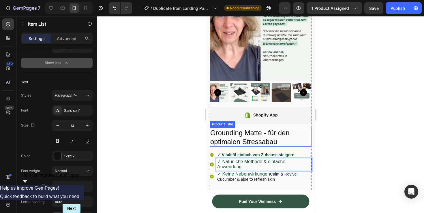
click at [290, 137] on h2 "Grounding Matte - für den optimalen Stressabau" at bounding box center [261, 137] width 102 height 19
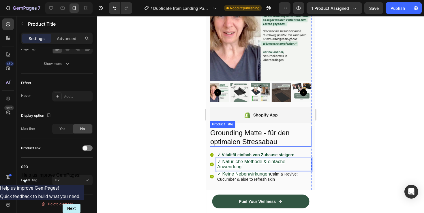
scroll to position [0, 0]
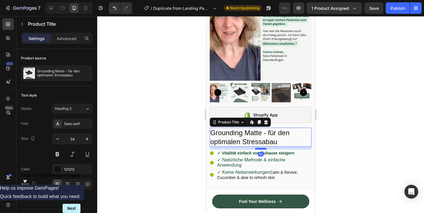
click at [262, 149] on div at bounding box center [261, 149] width 12 height 2
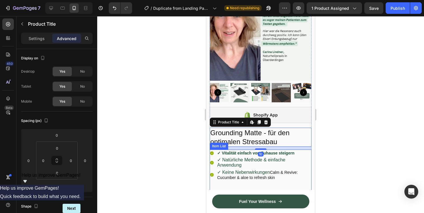
click at [217, 155] on div "✓ Vitalität einfach von Zuhause steigern" at bounding box center [263, 153] width 95 height 7
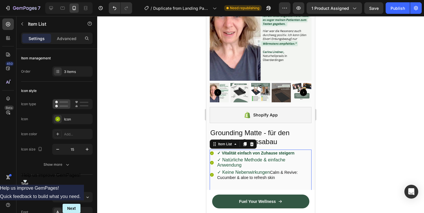
click at [299, 179] on div "✓ Vitalität einfach von Zuhause steigern ✓ Natürliche Methode & einfache Anwend…" at bounding box center [261, 171] width 102 height 43
click at [67, 39] on p "Advanced" at bounding box center [67, 38] width 20 height 6
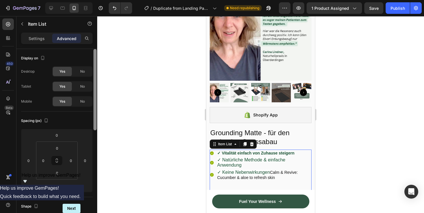
drag, startPoint x: 96, startPoint y: 85, endPoint x: 95, endPoint y: 26, distance: 59.7
click at [95, 28] on div "add Sections(20) Elements(3) Product Add to Cart Sticky Add to Cart Advanced St…" at bounding box center [56, 114] width 81 height 197
click at [45, 37] on div "Settings" at bounding box center [36, 38] width 29 height 9
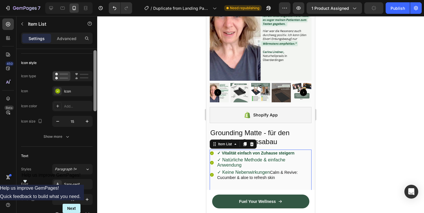
scroll to position [29, 0]
drag, startPoint x: 95, startPoint y: 64, endPoint x: 95, endPoint y: 74, distance: 9.8
click at [95, 74] on div at bounding box center [94, 89] width 3 height 61
click at [82, 73] on rect at bounding box center [84, 73] width 9 height 1
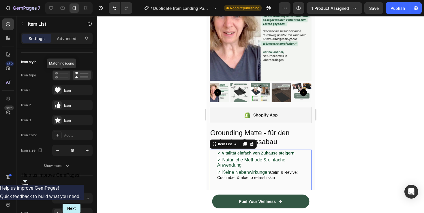
click at [61, 75] on icon at bounding box center [61, 75] width 13 height 7
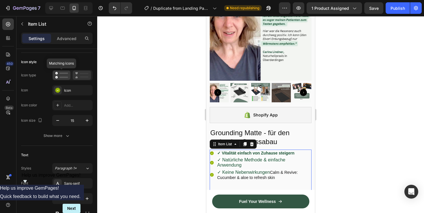
click at [77, 77] on icon at bounding box center [77, 77] width 2 height 2
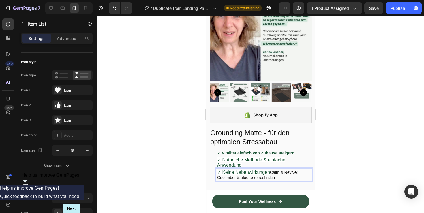
click at [301, 179] on div "✓ Vitalität einfach von Zuhause steigern ✓ Natürliche Methode & einfache Anwend…" at bounding box center [261, 171] width 102 height 43
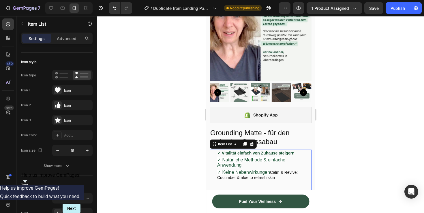
click at [282, 184] on div "✓ Vitalität einfach von Zuhause steigern ✓ Natürliche Methode & einfache Anwend…" at bounding box center [261, 171] width 102 height 43
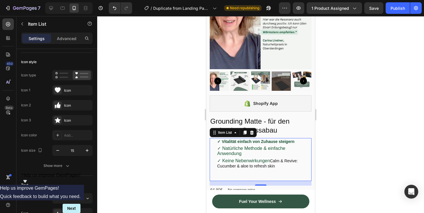
scroll to position [78, 0]
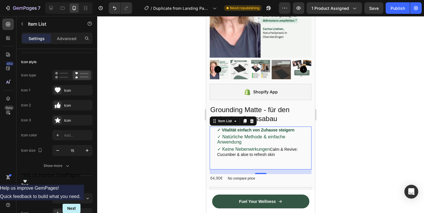
click at [263, 149] on p "✓ Keine Nebenwirkungen Calm & Revive: Cucumber & aloe to refresh skin" at bounding box center [263, 152] width 93 height 10
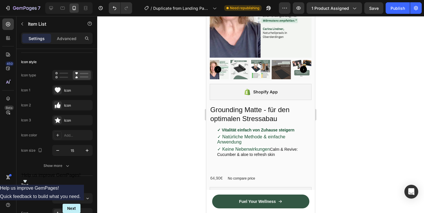
click at [268, 158] on div "✓ Vitalität einfach von Zuhause steigern ✓ Natürliche Methode & einfache Anwend…" at bounding box center [261, 148] width 102 height 43
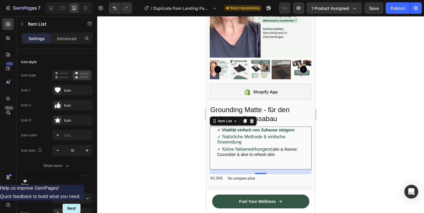
click at [262, 170] on div "16" at bounding box center [261, 172] width 102 height 5
drag, startPoint x: 261, startPoint y: 168, endPoint x: 253, endPoint y: 155, distance: 15.4
click at [262, 152] on div "✓ Vitalität einfach von Zuhause steigern ✓ Natürliche Methode & einfache Anwend…" at bounding box center [261, 148] width 102 height 43
type input "100%"
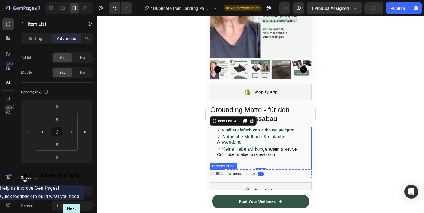
click at [220, 172] on div "64,90€" at bounding box center [217, 174] width 14 height 8
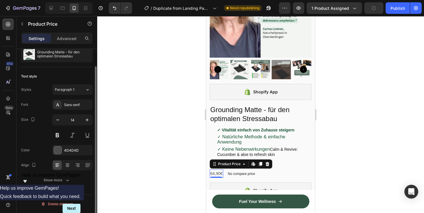
scroll to position [0, 0]
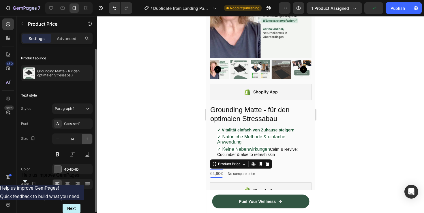
click at [88, 137] on icon "button" at bounding box center [87, 139] width 6 height 6
type input "18"
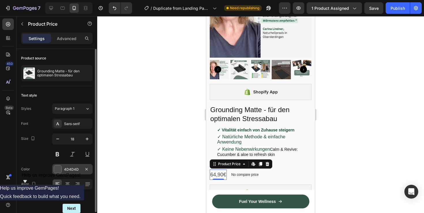
click at [59, 169] on div at bounding box center [57, 169] width 7 height 7
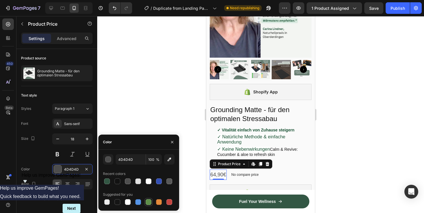
click at [146, 200] on div at bounding box center [149, 202] width 6 height 6
type input "5E8E49"
click at [276, 170] on div "64,90€ Product Price Edit content in Shopify 0 Product Price Edit content in Sh…" at bounding box center [261, 175] width 102 height 10
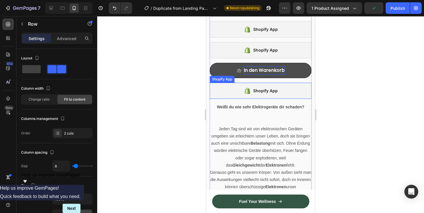
scroll to position [262, 0]
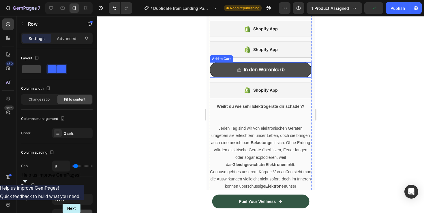
click at [286, 64] on button "In den Warenkorb" at bounding box center [261, 69] width 102 height 15
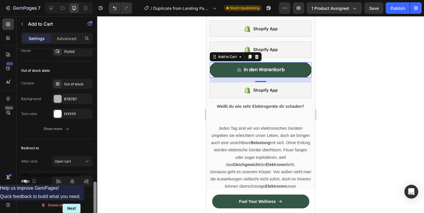
scroll to position [483, 0]
drag, startPoint x: 93, startPoint y: 93, endPoint x: 92, endPoint y: 229, distance: 135.6
click at [92, 0] on html "7 / Duplicate from Landing Page - Sep 27, 14:32:35 Need republishing Preview 1 …" at bounding box center [212, 0] width 424 height 0
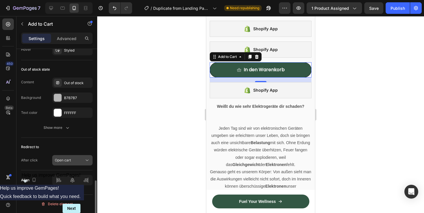
click at [70, 162] on span "Open cart" at bounding box center [63, 160] width 16 height 4
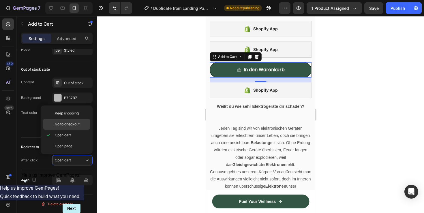
click at [71, 125] on span "Go to checkout" at bounding box center [67, 124] width 25 height 5
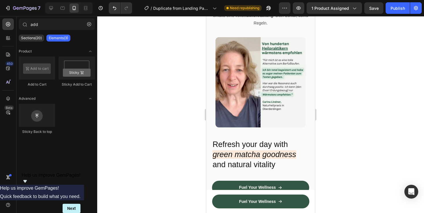
scroll to position [799, 0]
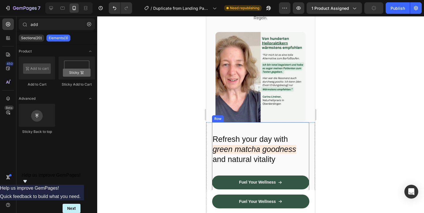
click at [256, 140] on h2 "Refresh your day with green matcha goodness and natural vitality" at bounding box center [260, 149] width 97 height 31
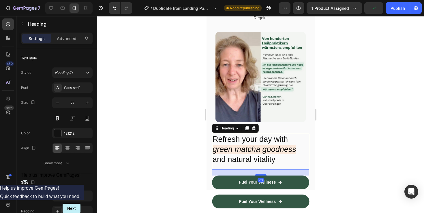
click at [230, 144] on h2 "Refresh your day with green matcha goodness and natural vitality" at bounding box center [260, 149] width 97 height 31
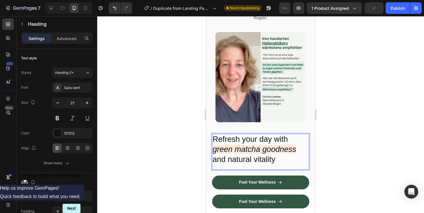
click at [230, 144] on p "Refresh your day with green matcha goodness and natural vitality" at bounding box center [261, 149] width 96 height 30
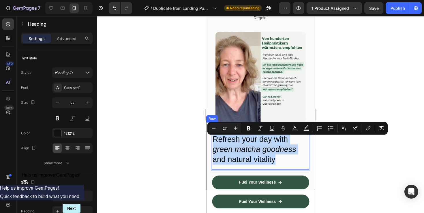
drag, startPoint x: 280, startPoint y: 161, endPoint x: 209, endPoint y: 140, distance: 74.4
click at [209, 140] on div "Refresh your day with green matcha goodness and natural vitality Heading 20 Fue…" at bounding box center [260, 177] width 109 height 110
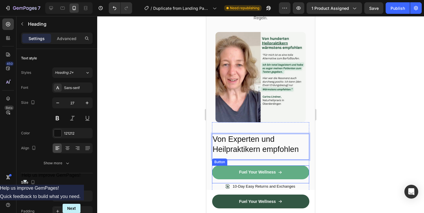
click at [273, 171] on link "Fuel Your Wellness" at bounding box center [260, 173] width 97 height 14
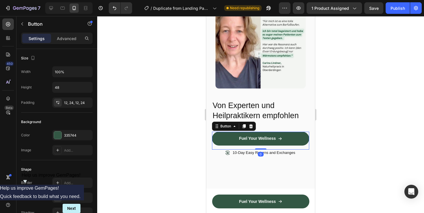
scroll to position [845, 0]
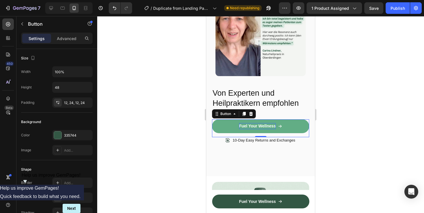
click at [242, 129] on p "Fuel Your Wellness" at bounding box center [257, 126] width 37 height 6
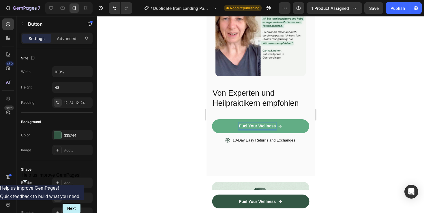
click at [242, 129] on p "Fuel Your Wellness" at bounding box center [257, 126] width 37 height 6
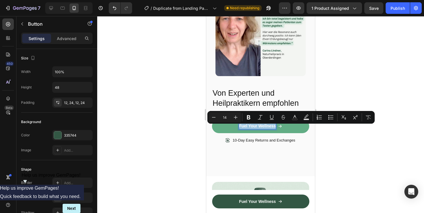
drag, startPoint x: 275, startPoint y: 129, endPoint x: 238, endPoint y: 131, distance: 37.0
click at [238, 131] on link "Fuel Your Wellness" at bounding box center [260, 126] width 97 height 14
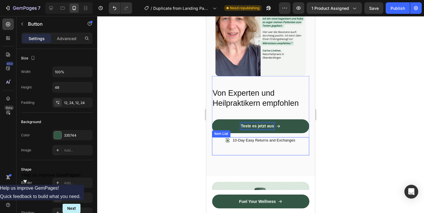
click at [264, 143] on p "10-Day Easy Returns and Exchanges" at bounding box center [264, 140] width 63 height 5
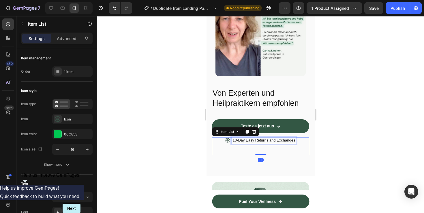
click at [234, 142] on p "10-Day Easy Returns and Exchanges" at bounding box center [264, 140] width 63 height 5
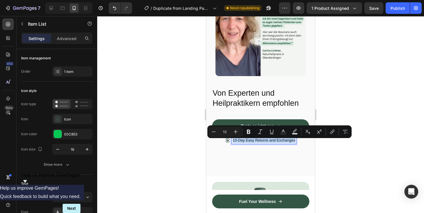
drag, startPoint x: 295, startPoint y: 143, endPoint x: 232, endPoint y: 143, distance: 62.3
click at [233, 143] on p "10-Day Easy Returns and Exchanges" at bounding box center [264, 140] width 63 height 5
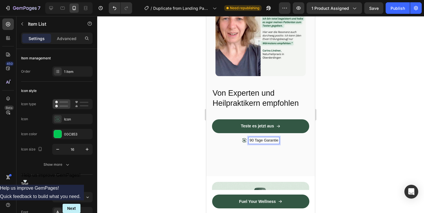
click at [274, 152] on div "90 Tage Garantie" at bounding box center [260, 146] width 97 height 18
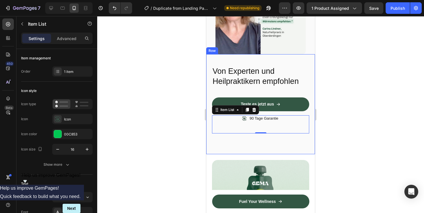
scroll to position [868, 0]
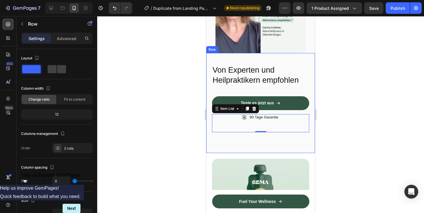
click at [265, 139] on div "Von Experten und Heilpraktikern empfohlen Heading Teste es jetzt aus Button 90 …" at bounding box center [260, 103] width 109 height 100
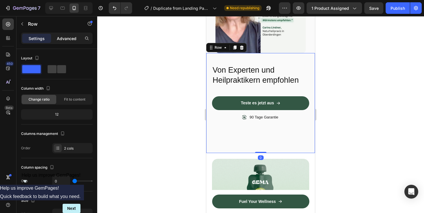
click at [67, 37] on p "Advanced" at bounding box center [67, 38] width 20 height 6
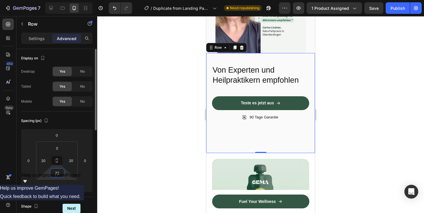
click at [58, 170] on input "72" at bounding box center [57, 173] width 12 height 9
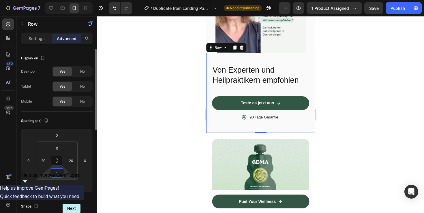
type input "20"
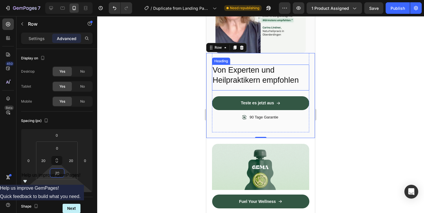
click at [282, 85] on p "Von Experten und Heilpraktikern empfohlen" at bounding box center [261, 75] width 96 height 20
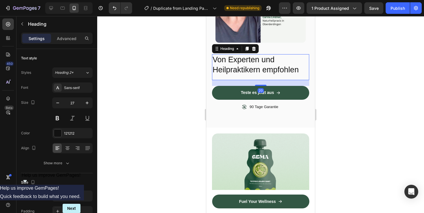
scroll to position [880, 0]
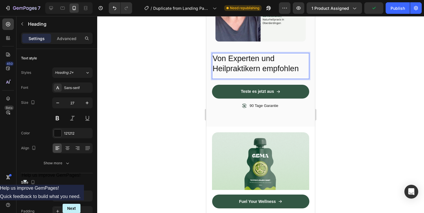
click at [266, 72] on p "Von Experten und Heilpraktikern empfohlen" at bounding box center [261, 64] width 96 height 20
click at [67, 148] on icon at bounding box center [68, 148] width 6 height 6
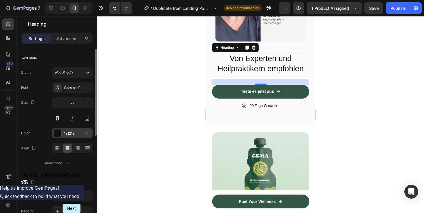
click at [56, 136] on div at bounding box center [57, 133] width 7 height 7
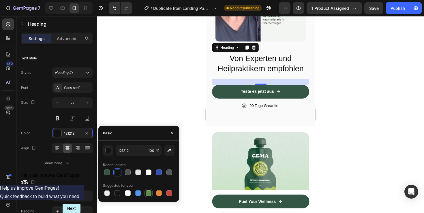
click at [147, 194] on div at bounding box center [149, 193] width 6 height 6
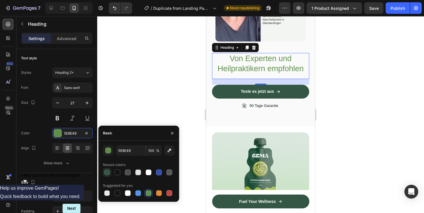
click at [103, 170] on div at bounding box center [107, 172] width 8 height 8
type input "335744"
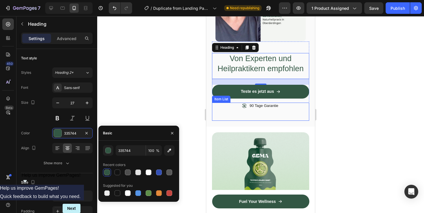
click at [306, 120] on div "90 Tage Garantie" at bounding box center [260, 112] width 97 height 18
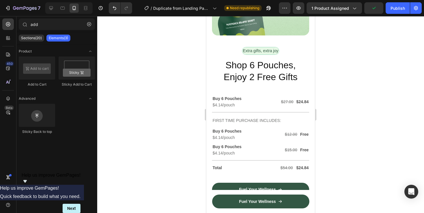
scroll to position [2062, 0]
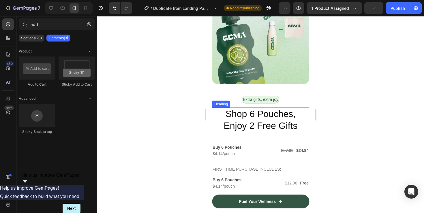
click at [295, 108] on h2 "Shop 6 Pouches, Enjoy 2 Free Gifts" at bounding box center [260, 120] width 97 height 25
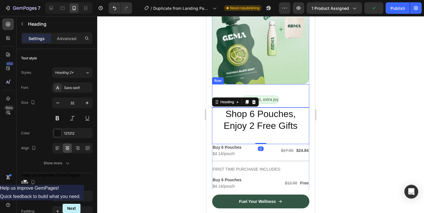
click at [294, 98] on div "Extra gifts, extra joy Text Block Row" at bounding box center [260, 95] width 97 height 23
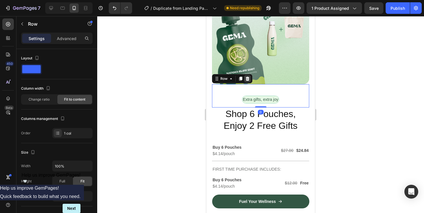
click at [247, 81] on div at bounding box center [247, 78] width 7 height 7
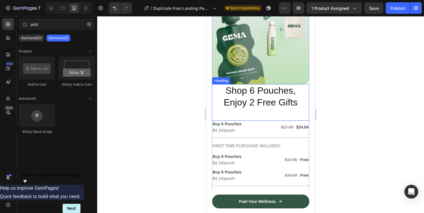
click at [289, 101] on h2 "Shop 6 Pouches, Enjoy 2 Free Gifts" at bounding box center [260, 96] width 97 height 25
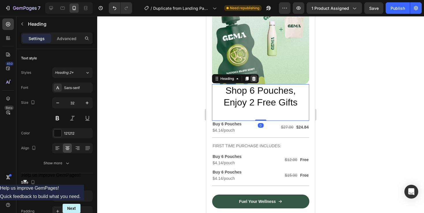
click at [256, 79] on icon at bounding box center [254, 78] width 5 height 5
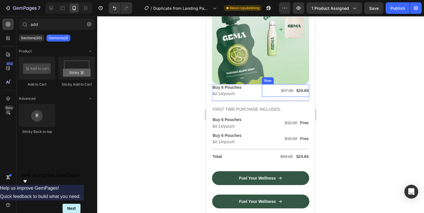
click at [276, 96] on div "$27.00 Text Block $24.84 Text Block Row" at bounding box center [286, 90] width 48 height 13
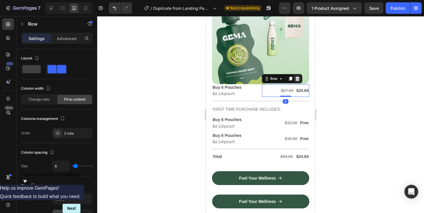
click at [297, 78] on icon at bounding box center [297, 79] width 4 height 4
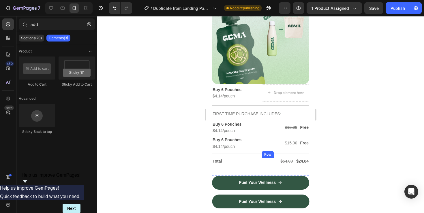
click at [273, 159] on div "$54.00 Text Block $24.84 Text Block Row" at bounding box center [286, 161] width 48 height 6
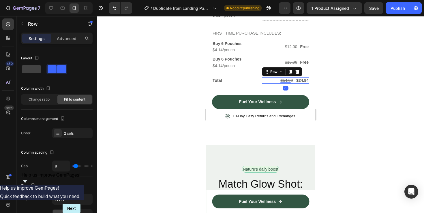
scroll to position [2131, 0]
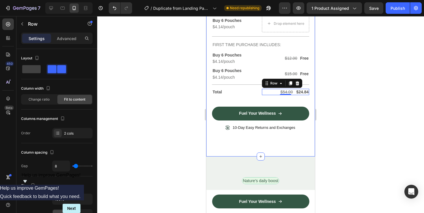
click at [275, 143] on div "Image Row Buy 6 Pouches Text Block $4.14/pouch Text Block Drop element here Row…" at bounding box center [260, 27] width 109 height 260
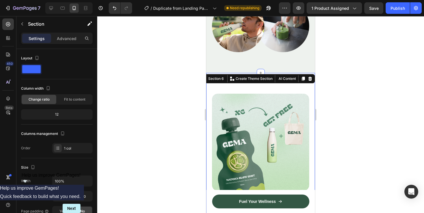
scroll to position [1935, 0]
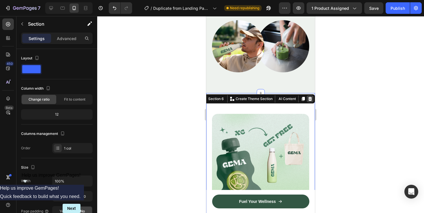
click at [309, 98] on icon at bounding box center [310, 99] width 4 height 4
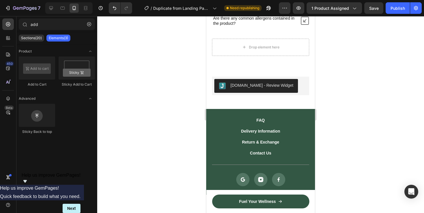
scroll to position [2873, 0]
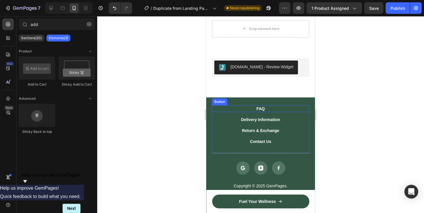
click at [290, 114] on div "FAQ Button" at bounding box center [260, 110] width 97 height 11
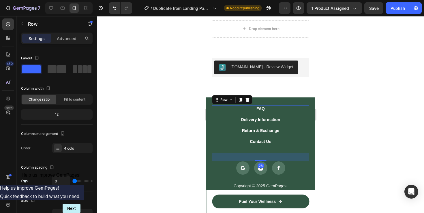
click at [297, 108] on div "FAQ Button" at bounding box center [260, 108] width 97 height 7
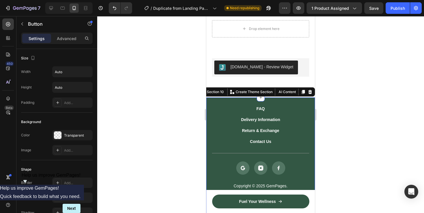
click at [296, 104] on div "FAQ Button Delivery Information Button Return & Exchange Button Contact Us Butt…" at bounding box center [260, 159] width 109 height 124
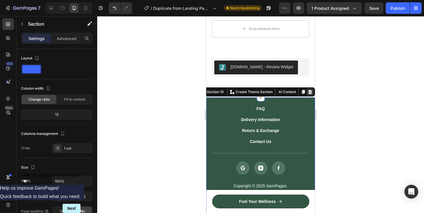
click at [309, 93] on icon at bounding box center [310, 92] width 4 height 4
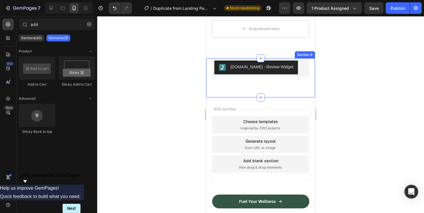
click at [292, 95] on div "Judge.me - Review Widget Judge.me Section 9" at bounding box center [260, 77] width 109 height 39
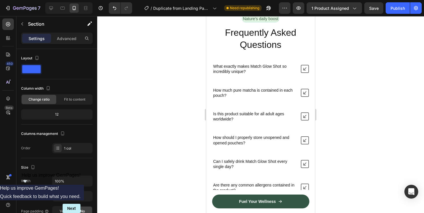
scroll to position [2677, 0]
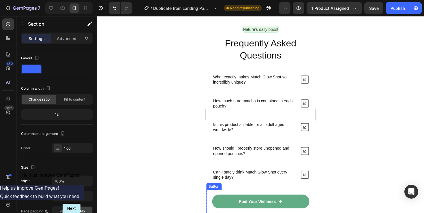
click at [278, 201] on icon at bounding box center [280, 202] width 4 height 4
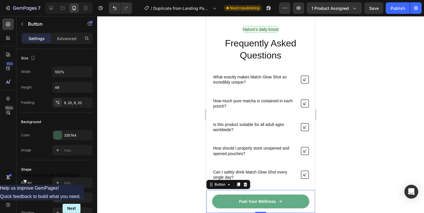
click at [278, 201] on icon at bounding box center [280, 202] width 4 height 4
click at [275, 202] on p "Fuel Your Wellness" at bounding box center [257, 202] width 37 height 6
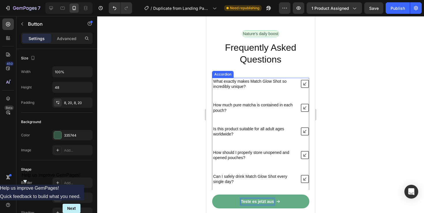
click at [279, 138] on div "What exactly makes Match Glow Shot so incredibly unique? How much pure matcha i…" at bounding box center [260, 143] width 97 height 131
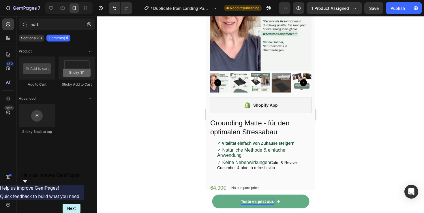
scroll to position [74, 0]
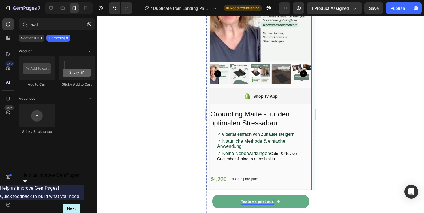
click at [273, 141] on span "✓ Natürliche Methode & einfache Anwendung" at bounding box center [251, 144] width 68 height 10
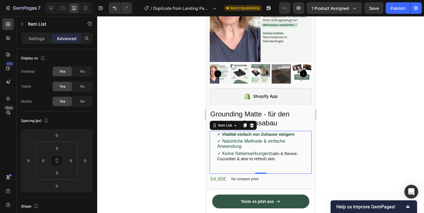
scroll to position [74, 0]
click at [23, 20] on button "button" at bounding box center [22, 23] width 9 height 9
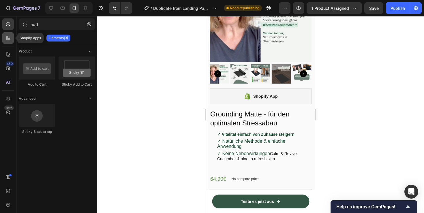
click at [5, 38] on div at bounding box center [8, 38] width 12 height 12
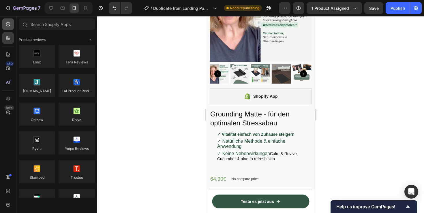
click at [11, 23] on div at bounding box center [8, 24] width 12 height 12
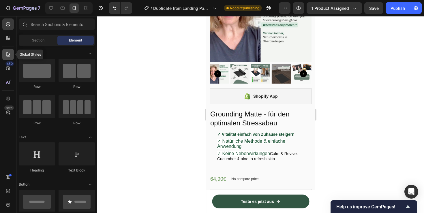
click at [5, 57] on div at bounding box center [8, 55] width 12 height 12
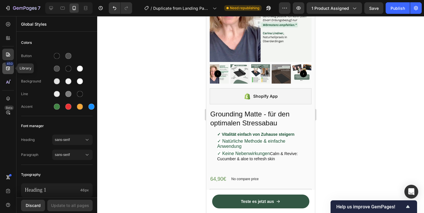
click at [9, 68] on icon at bounding box center [8, 68] width 6 height 6
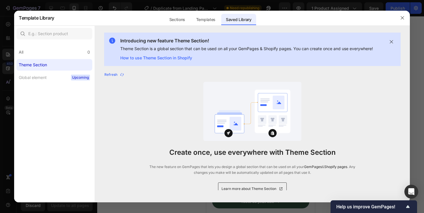
click at [10, 29] on div at bounding box center [212, 106] width 424 height 213
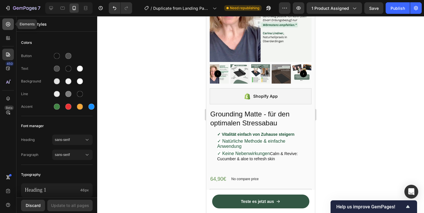
click at [7, 27] on div at bounding box center [8, 24] width 12 height 12
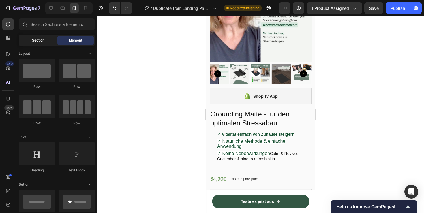
scroll to position [1582, 0]
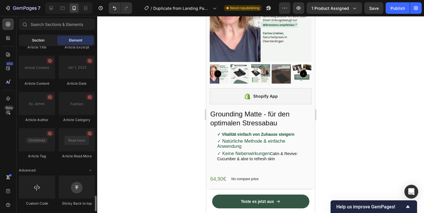
click at [38, 40] on span "Section" at bounding box center [38, 40] width 12 height 5
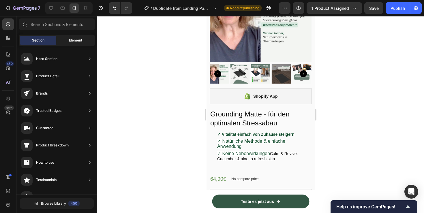
click at [69, 43] on span "Element" at bounding box center [75, 40] width 13 height 5
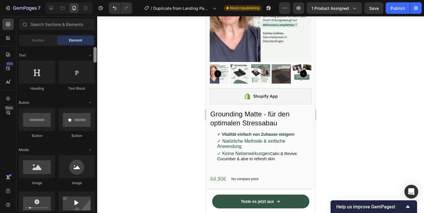
scroll to position [76, 0]
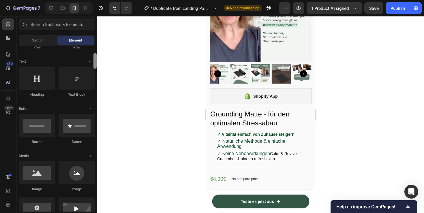
drag, startPoint x: 95, startPoint y: 203, endPoint x: 97, endPoint y: 60, distance: 142.8
click at [97, 0] on div "7 / Duplicate from Landing Page - Sep 27, 14:32:35 Need republishing Preview 1 …" at bounding box center [212, 0] width 424 height 0
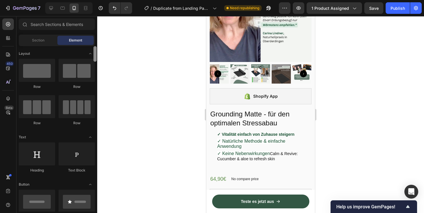
drag, startPoint x: 95, startPoint y: 62, endPoint x: 95, endPoint y: 36, distance: 26.5
click at [95, 36] on div "Sections(30) Elements(84) Section Element Hero Section Product Detail Brands Tr…" at bounding box center [56, 114] width 81 height 193
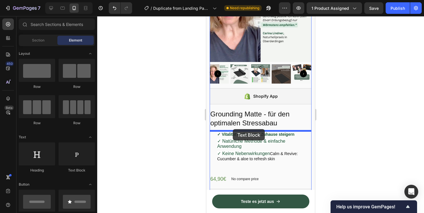
drag, startPoint x: 274, startPoint y: 169, endPoint x: 233, endPoint y: 129, distance: 57.3
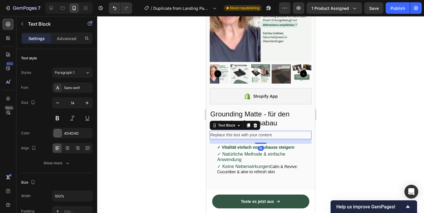
click at [225, 136] on div "Replace this text with your content" at bounding box center [261, 135] width 102 height 8
click at [225, 136] on p "Replace this text with your content" at bounding box center [260, 135] width 101 height 7
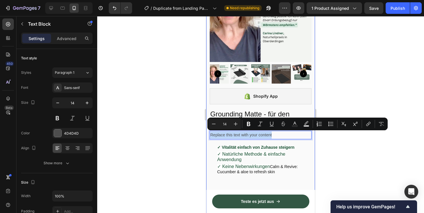
drag, startPoint x: 273, startPoint y: 134, endPoint x: 209, endPoint y: 136, distance: 64.6
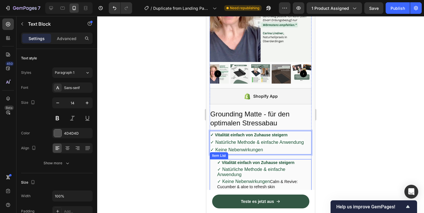
click at [245, 165] on div "✓ Vitalität einfach von Zuhause steigern" at bounding box center [263, 162] width 95 height 7
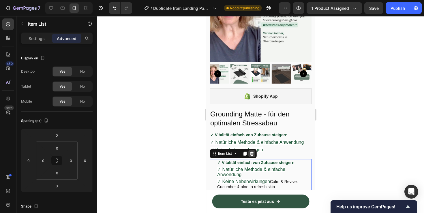
click at [251, 155] on div at bounding box center [251, 153] width 7 height 7
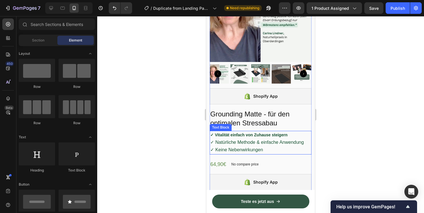
click at [269, 146] on p "✓ Vitalität einfach von Zuhause steigern ✓ Natürliche Methode & einfache Anwend…" at bounding box center [260, 143] width 101 height 22
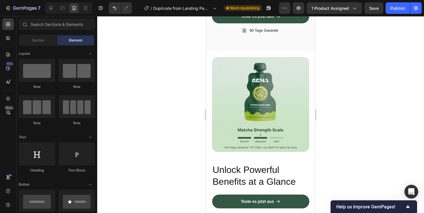
scroll to position [981, 0]
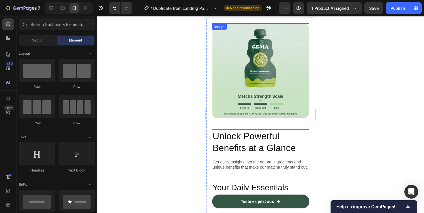
click at [264, 78] on img at bounding box center [260, 70] width 97 height 95
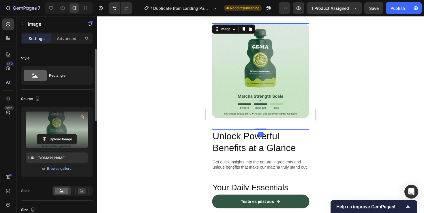
click at [68, 125] on label at bounding box center [57, 130] width 62 height 36
click at [68, 134] on input "file" at bounding box center [57, 139] width 40 height 10
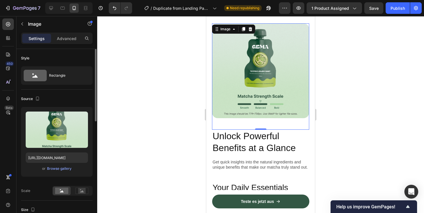
click at [67, 148] on div "Upload Image https://cdn.shopify.com/s/files/1/0970/0242/2609/files/gempages_58…" at bounding box center [57, 142] width 72 height 70
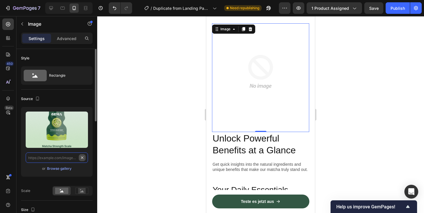
scroll to position [0, 0]
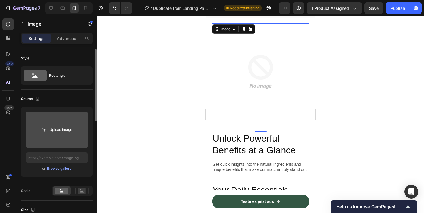
click at [70, 137] on input "file" at bounding box center [57, 130] width 62 height 36
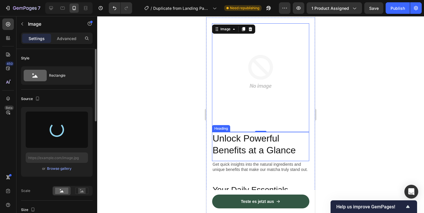
type input "https://cdn.shopify.com/s/files/1/0970/0242/2609/files/gempages_586274318212661…"
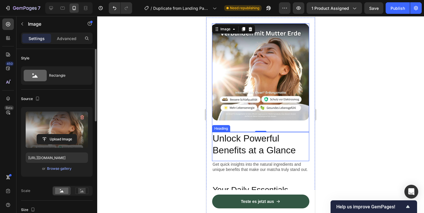
click at [284, 150] on h2 "Unlock Powerful Benefits at a Glance" at bounding box center [260, 144] width 97 height 25
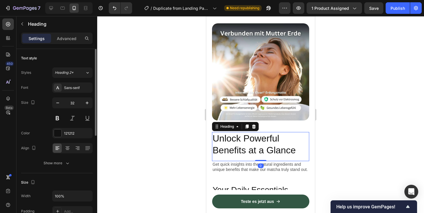
click at [301, 154] on h2 "Unlock Powerful Benefits at a Glance" at bounding box center [260, 144] width 97 height 25
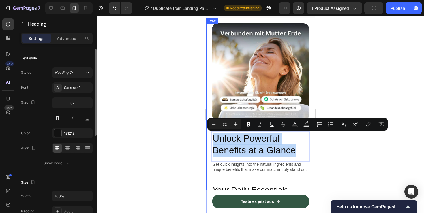
drag, startPoint x: 300, startPoint y: 153, endPoint x: 207, endPoint y: 137, distance: 93.9
click at [207, 137] on div "Image Unlock Powerful Benefits at a Glance Heading 0 Get quick insights into th…" at bounding box center [260, 187] width 109 height 339
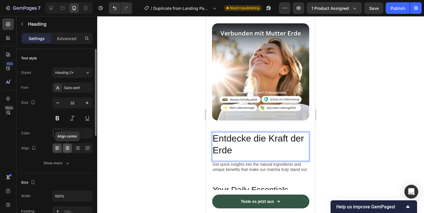
click at [69, 148] on icon at bounding box center [68, 148] width 6 height 6
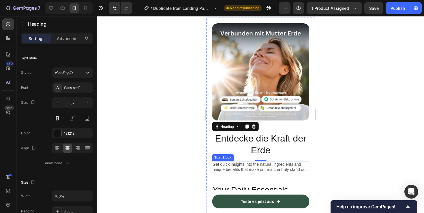
click at [239, 166] on p "Get quick insights into the natural ingredients and unique benefits that make o…" at bounding box center [261, 167] width 96 height 10
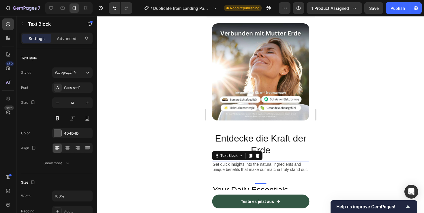
click at [306, 171] on p "Get quick insights into the natural ingredients and unique benefits that make o…" at bounding box center [261, 167] width 96 height 10
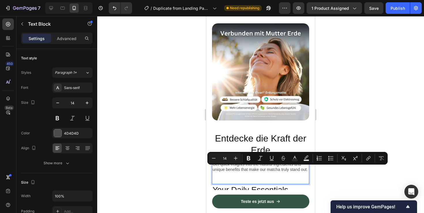
click at [305, 170] on p "Get quick insights into the natural ingredients and unique benefits that make o…" at bounding box center [261, 167] width 96 height 10
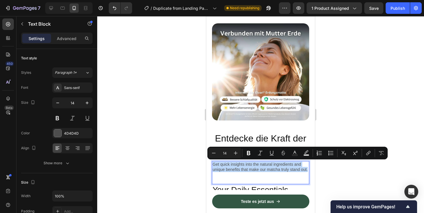
drag, startPoint x: 214, startPoint y: 165, endPoint x: 316, endPoint y: 170, distance: 102.2
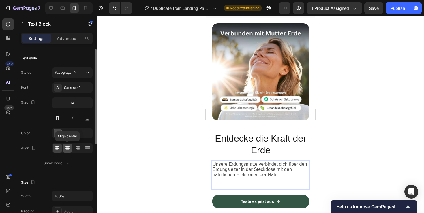
click at [68, 145] on div at bounding box center [67, 148] width 9 height 9
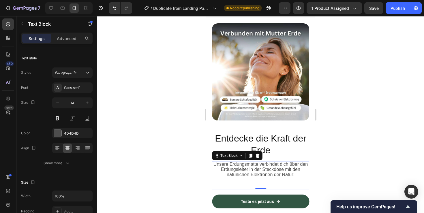
click at [279, 184] on div "Unsere Erdungsmatte verbindet dich über den Erdungsleiter in der Steckdose mit …" at bounding box center [260, 175] width 97 height 29
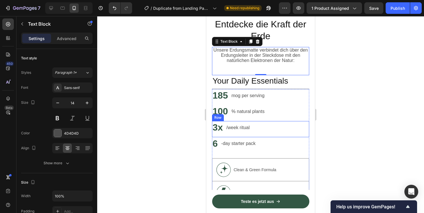
scroll to position [1096, 0]
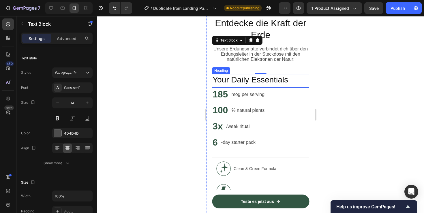
click at [289, 80] on h2 "Your Daily Essentials" at bounding box center [260, 80] width 97 height 12
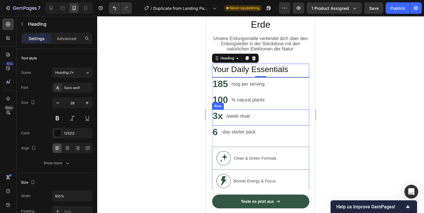
scroll to position [1108, 0]
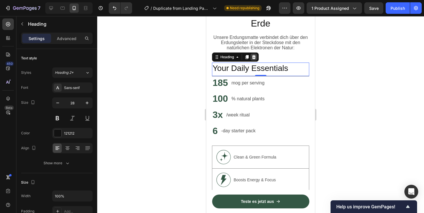
click at [254, 57] on icon at bounding box center [254, 57] width 4 height 4
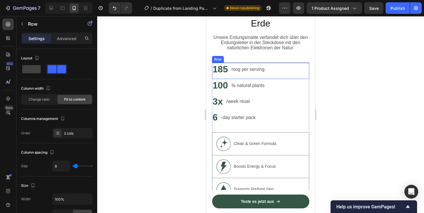
click at [282, 76] on div "185 Heading mog per serving Text Block Row" at bounding box center [260, 71] width 97 height 16
click at [251, 57] on div "Row" at bounding box center [232, 57] width 40 height 9
click at [246, 60] on div at bounding box center [247, 57] width 7 height 7
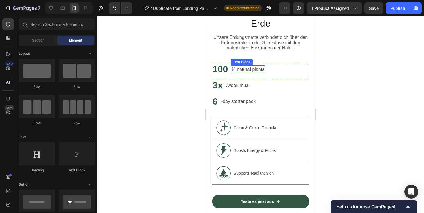
click at [262, 73] on p "% natural plants" at bounding box center [247, 69] width 33 height 7
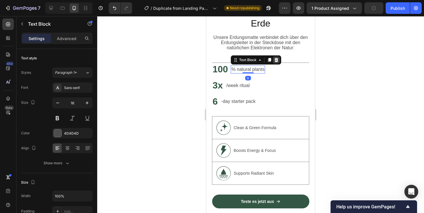
click at [276, 60] on icon at bounding box center [277, 60] width 4 height 4
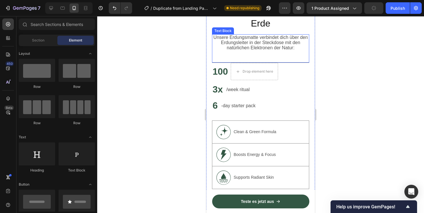
click at [279, 72] on div "100 Heading Drop element here Row" at bounding box center [260, 73] width 97 height 20
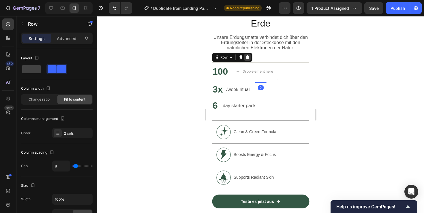
click at [247, 56] on icon at bounding box center [247, 57] width 5 height 5
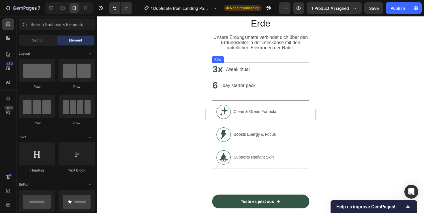
click at [286, 71] on div "3x Heading /week ritual Text Block Row" at bounding box center [260, 71] width 97 height 16
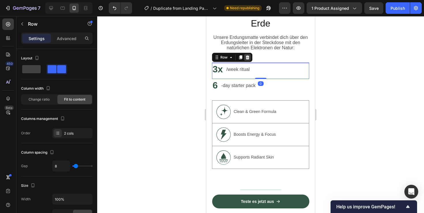
click at [247, 59] on icon at bounding box center [248, 57] width 4 height 4
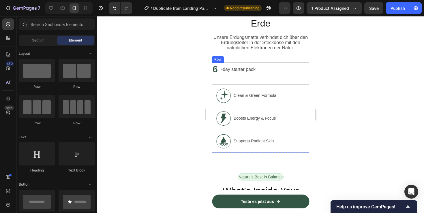
click at [284, 69] on div "6 Heading -day starter pack Text Block Row" at bounding box center [260, 73] width 97 height 21
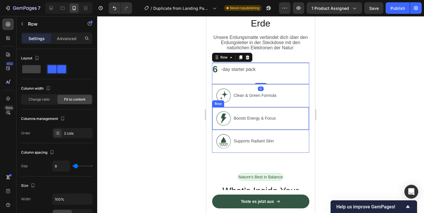
click at [265, 111] on div "Image Boosts Energy & Focus Text Block Row" at bounding box center [260, 118] width 97 height 23
click at [291, 74] on div "6 Heading -day starter pack Text Block Row 0" at bounding box center [260, 73] width 97 height 21
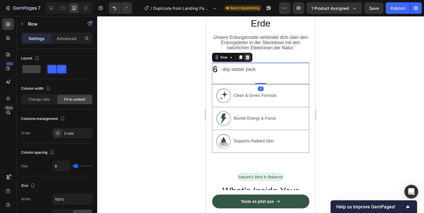
click at [248, 59] on icon at bounding box center [248, 57] width 4 height 4
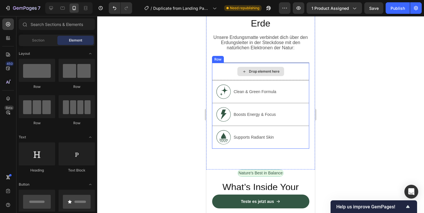
click at [270, 72] on div "Drop element here" at bounding box center [264, 71] width 31 height 5
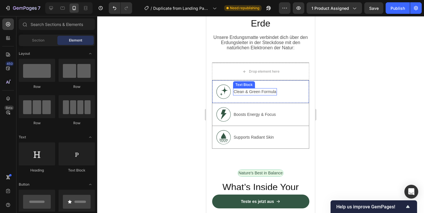
click at [262, 86] on div "Clean & Green Formula Text Block" at bounding box center [255, 92] width 44 height 14
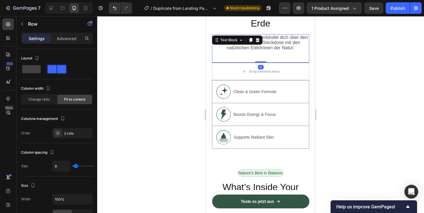
click at [264, 45] on span "Unsere Erdungsmatte verbindet dich über den Erdungsleiter in der Steckdose mit …" at bounding box center [260, 42] width 94 height 15
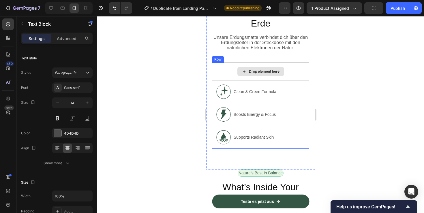
click at [245, 75] on div "Drop element here" at bounding box center [260, 71] width 47 height 9
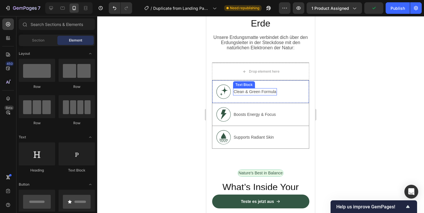
click at [279, 89] on div "Image Clean & Green Formula Text Block Row" at bounding box center [260, 91] width 97 height 23
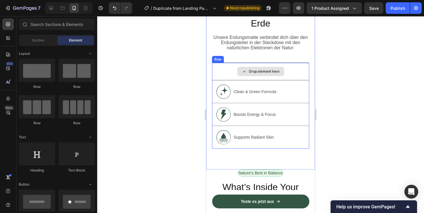
click at [278, 67] on div "Drop element here" at bounding box center [260, 71] width 47 height 9
click at [40, 42] on span "Section" at bounding box center [38, 40] width 12 height 5
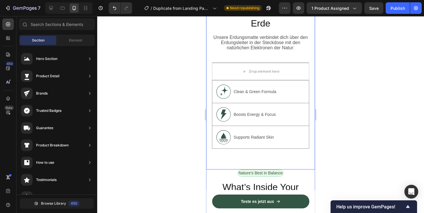
click at [281, 155] on div "Image Entdecke die Kraft der Erde Heading Unsere Erdungsmatte verbindet dich üb…" at bounding box center [260, 30] width 109 height 279
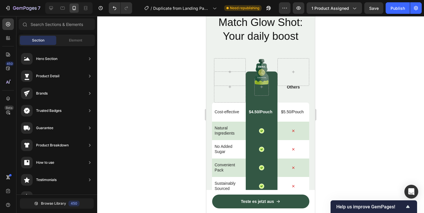
scroll to position [1955, 0]
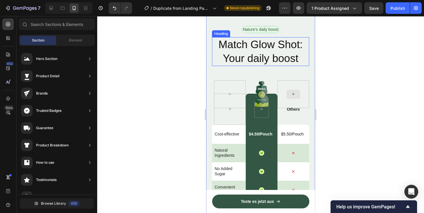
click at [255, 45] on h2 "Match Glow Shot: Your daily boost" at bounding box center [260, 51] width 97 height 29
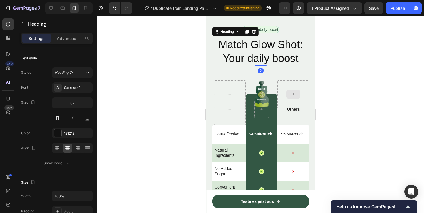
click at [278, 49] on h2 "Match Glow Shot: Your daily boost" at bounding box center [260, 51] width 97 height 29
click at [278, 49] on p "Match Glow Shot: Your daily boost" at bounding box center [261, 52] width 96 height 28
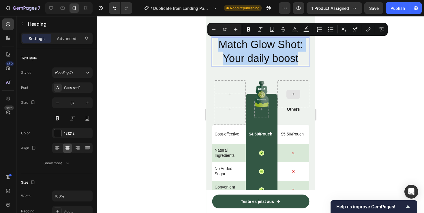
drag, startPoint x: 301, startPoint y: 62, endPoint x: 218, endPoint y: 44, distance: 84.8
click at [218, 44] on p "Match Glow Shot: Your daily boost" at bounding box center [261, 52] width 96 height 28
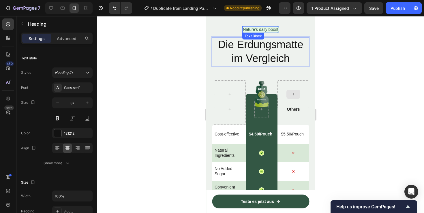
click at [263, 31] on p "Nature’s daily boost" at bounding box center [260, 29] width 35 height 5
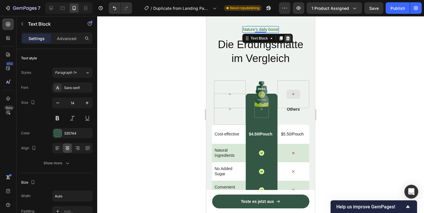
click at [286, 37] on icon at bounding box center [288, 38] width 4 height 4
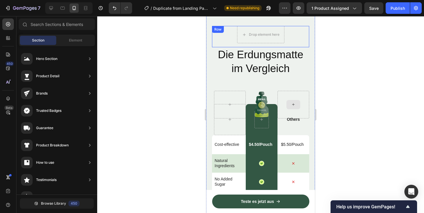
click at [296, 24] on div "Drop element here Row Die Erdungsmatte im Vergleich Heading Image Row Row Other…" at bounding box center [260, 172] width 109 height 335
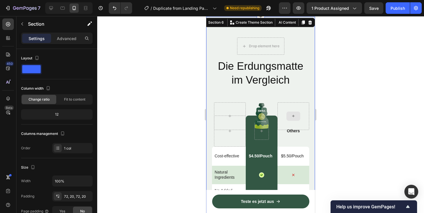
scroll to position [1932, 0]
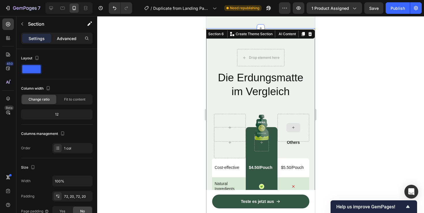
click at [64, 36] on p "Advanced" at bounding box center [67, 38] width 20 height 6
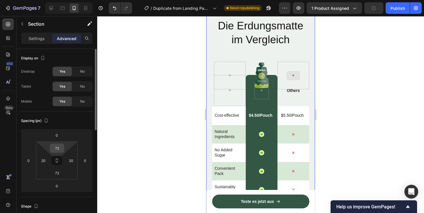
click at [56, 146] on input "72" at bounding box center [57, 148] width 12 height 9
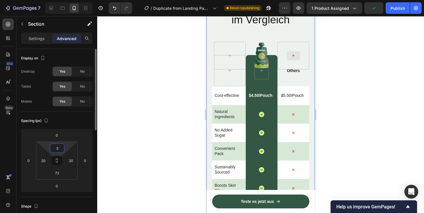
type input "30"
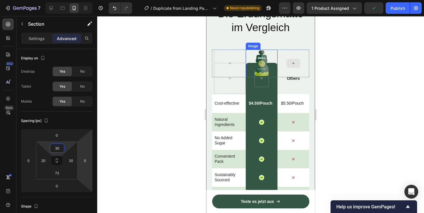
click at [268, 77] on img at bounding box center [262, 64] width 16 height 28
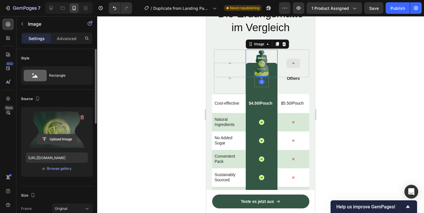
click at [63, 139] on input "file" at bounding box center [57, 139] width 40 height 10
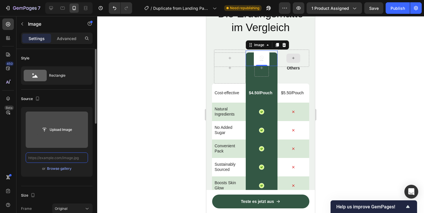
scroll to position [0, 0]
click at [65, 127] on input "file" at bounding box center [57, 130] width 40 height 10
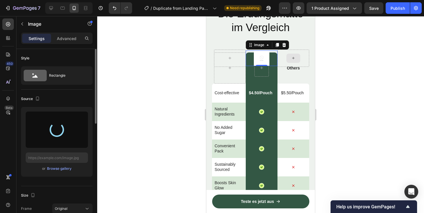
type input "https://cdn.shopify.com/s/files/1/0970/0242/2609/files/gempages_586274318212661…"
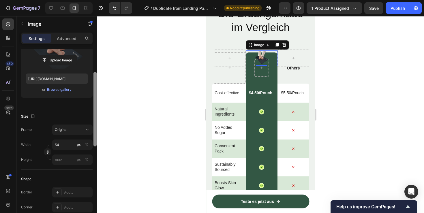
drag, startPoint x: 94, startPoint y: 97, endPoint x: 95, endPoint y: 128, distance: 30.3
click at [95, 128] on div at bounding box center [94, 109] width 3 height 75
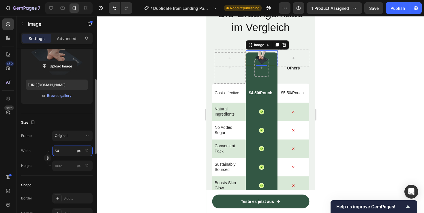
click at [60, 150] on input "54" at bounding box center [72, 151] width 40 height 10
click at [62, 162] on div "Full 100%" at bounding box center [66, 165] width 47 height 10
type input "100"
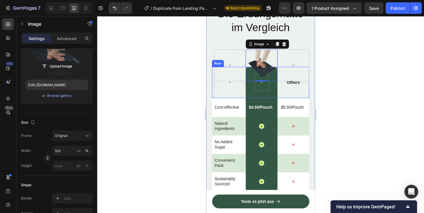
click at [277, 98] on div "Row" at bounding box center [262, 82] width 32 height 31
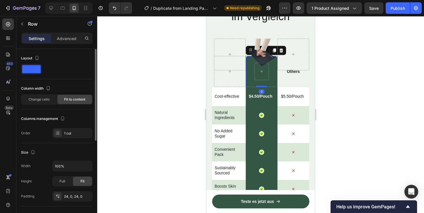
scroll to position [1944, 0]
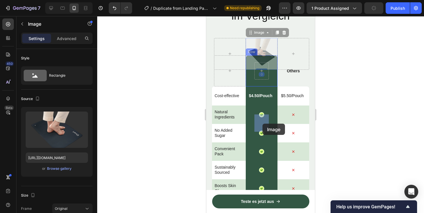
drag, startPoint x: 262, startPoint y: 110, endPoint x: 262, endPoint y: 125, distance: 14.1
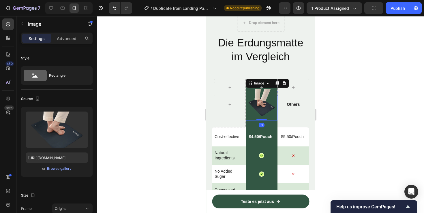
scroll to position [1955, 0]
click at [301, 117] on div "Others Text Block" at bounding box center [293, 105] width 32 height 46
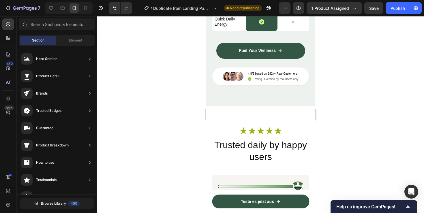
scroll to position [2179, 0]
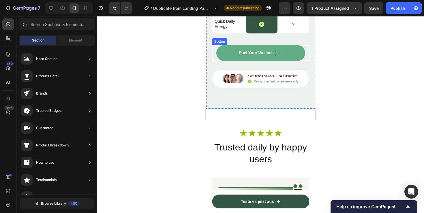
click at [260, 51] on p "Fuel Your Wellness" at bounding box center [257, 53] width 37 height 6
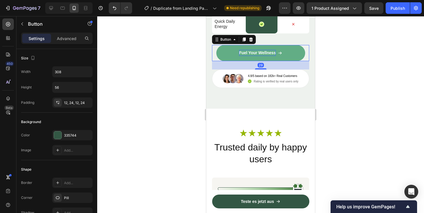
click at [260, 51] on p "Fuel Your Wellness" at bounding box center [257, 53] width 37 height 6
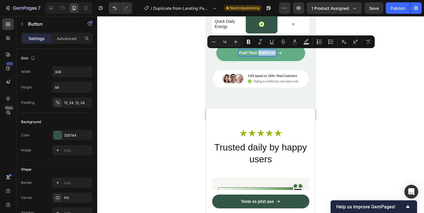
click at [271, 54] on p "Fuel Your Wellness" at bounding box center [257, 53] width 37 height 6
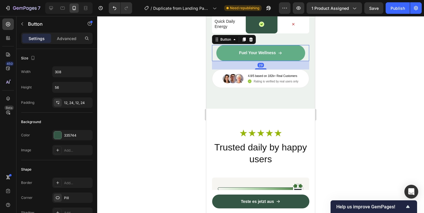
click at [276, 54] on div "Fuel Your Wellness" at bounding box center [260, 53] width 43 height 6
click at [271, 53] on p "Fuel Your Wellness" at bounding box center [257, 53] width 37 height 6
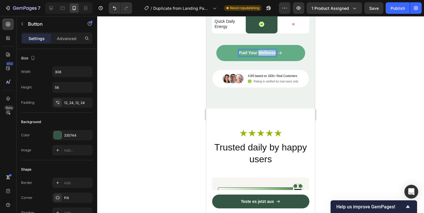
click at [271, 53] on p "Fuel Your Wellness" at bounding box center [257, 53] width 37 height 6
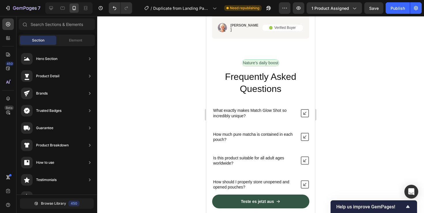
scroll to position [2578, 0]
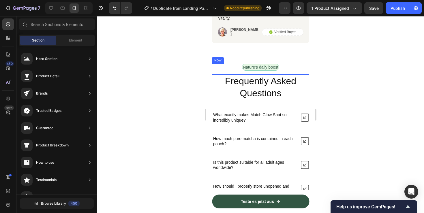
click at [261, 65] on p "Nature’s daily boost" at bounding box center [260, 67] width 35 height 5
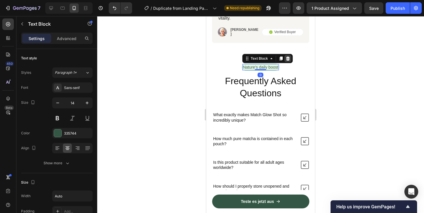
click at [286, 57] on icon at bounding box center [288, 58] width 5 height 5
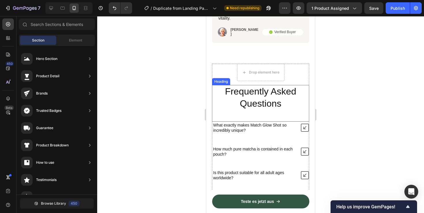
click at [270, 89] on h2 "Frequently Asked Questions" at bounding box center [260, 97] width 97 height 25
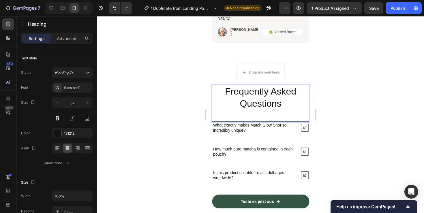
click at [269, 91] on h2 "Frequently Asked Questions" at bounding box center [260, 97] width 97 height 25
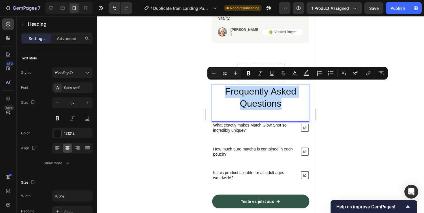
drag, startPoint x: 281, startPoint y: 100, endPoint x: 226, endPoint y: 89, distance: 55.7
click at [226, 89] on p "Frequently Asked Questions" at bounding box center [261, 98] width 96 height 24
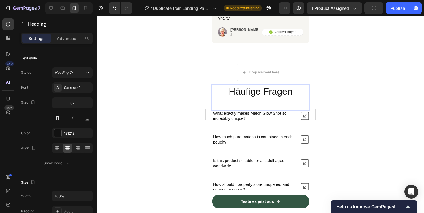
click at [276, 111] on p "What exactly makes Match Glow Shot so incredibly unique?" at bounding box center [254, 116] width 82 height 10
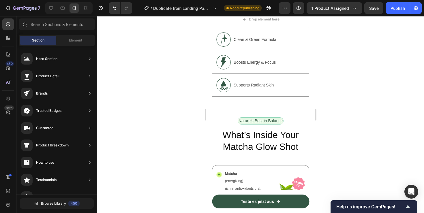
scroll to position [1143, 0]
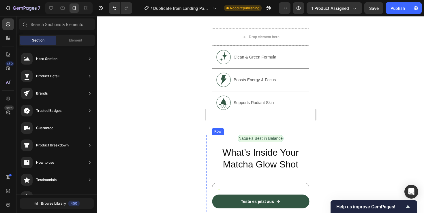
click at [296, 140] on div "Nature’s Best in Balance Text Block Row" at bounding box center [260, 140] width 97 height 11
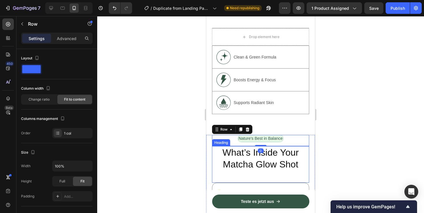
click at [307, 160] on h2 "What’s Inside Your Matcha Glow Shot" at bounding box center [260, 158] width 97 height 25
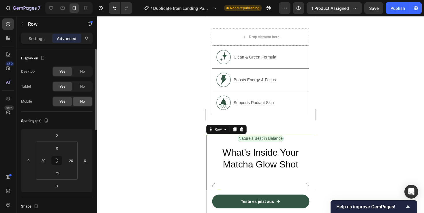
click at [81, 102] on span "No" at bounding box center [82, 101] width 5 height 5
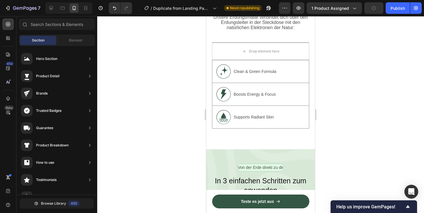
scroll to position [1126, 0]
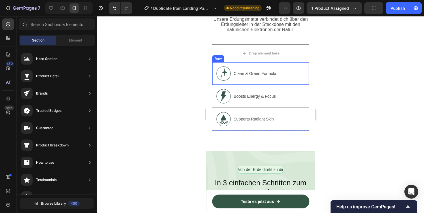
click at [258, 74] on p "Clean & Green Formula" at bounding box center [255, 74] width 43 height 6
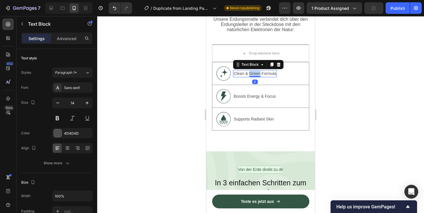
click at [258, 74] on p "Clean & Green Formula" at bounding box center [255, 74] width 43 height 6
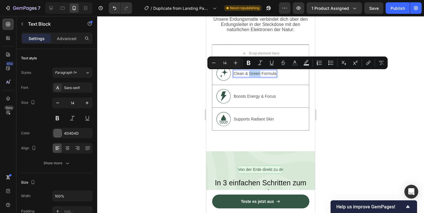
click at [250, 76] on p "Clean & Green Formula" at bounding box center [255, 74] width 43 height 6
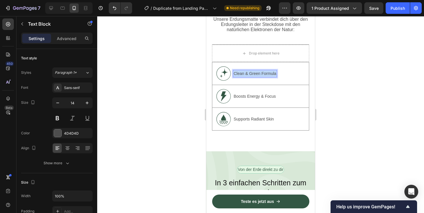
drag, startPoint x: 275, startPoint y: 74, endPoint x: 234, endPoint y: 76, distance: 41.6
click at [234, 76] on p "Clean & Green Formula" at bounding box center [255, 74] width 43 height 6
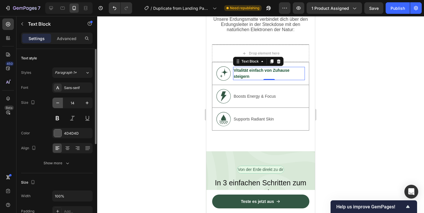
click at [57, 103] on icon "button" at bounding box center [57, 103] width 3 height 1
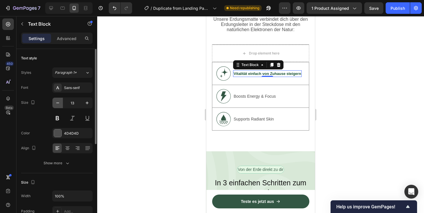
click at [57, 103] on icon "button" at bounding box center [57, 103] width 3 height 1
click at [81, 104] on input "12" at bounding box center [72, 103] width 19 height 10
click at [86, 103] on icon "button" at bounding box center [87, 103] width 6 height 6
type input "13"
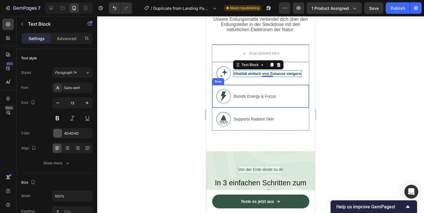
click at [257, 91] on div "Boosts Energy & Focus Text Block" at bounding box center [254, 96] width 43 height 14
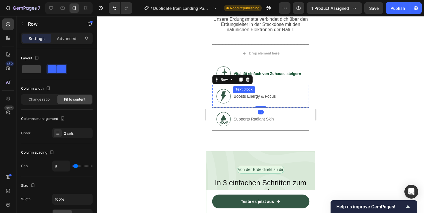
click at [257, 96] on p "Boosts Energy & Focus" at bounding box center [255, 96] width 42 height 6
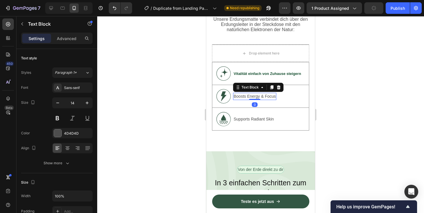
click at [257, 96] on p "Boosts Energy & Focus" at bounding box center [255, 96] width 42 height 6
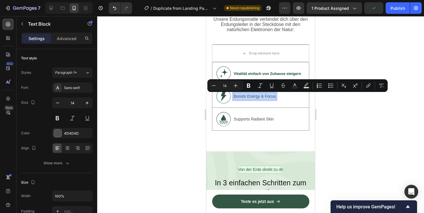
drag, startPoint x: 276, startPoint y: 96, endPoint x: 234, endPoint y: 97, distance: 41.6
click at [234, 97] on p "Boosts Energy & Focus" at bounding box center [255, 96] width 42 height 6
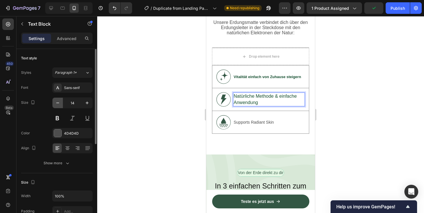
click at [55, 103] on button "button" at bounding box center [57, 103] width 10 height 10
click at [55, 105] on icon "button" at bounding box center [58, 103] width 6 height 6
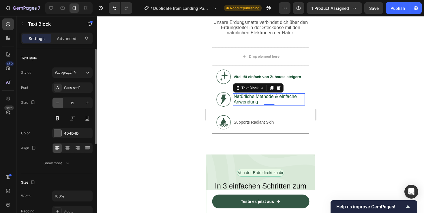
click at [55, 105] on icon "button" at bounding box center [58, 103] width 6 height 6
click at [63, 102] on input "11" at bounding box center [72, 103] width 19 height 10
click at [57, 117] on button at bounding box center [57, 118] width 10 height 10
click at [57, 106] on icon "button" at bounding box center [58, 103] width 6 height 6
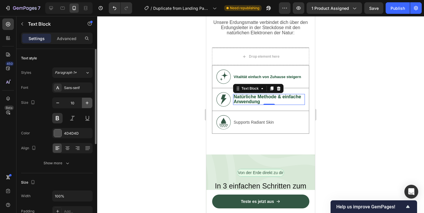
click at [85, 102] on icon "button" at bounding box center [87, 103] width 6 height 6
type input "12"
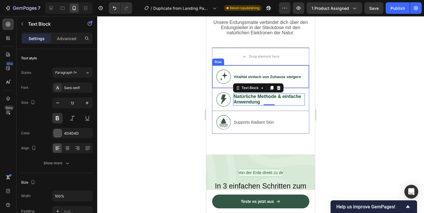
click at [249, 76] on strong "Vitalität einfach von Zuhause steigern" at bounding box center [267, 77] width 67 height 4
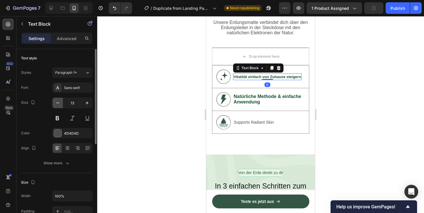
click at [59, 104] on icon "button" at bounding box center [58, 103] width 6 height 6
type input "11"
click at [58, 119] on button at bounding box center [57, 118] width 10 height 10
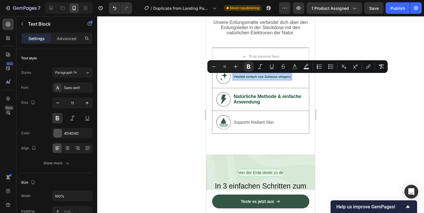
drag, startPoint x: 234, startPoint y: 77, endPoint x: 291, endPoint y: 79, distance: 56.9
click at [291, 79] on div "Vitalität einfach von Zuhause steigern" at bounding box center [262, 77] width 58 height 6
click at [236, 66] on icon "Editor contextual toolbar" at bounding box center [236, 67] width 6 height 6
type input "12"
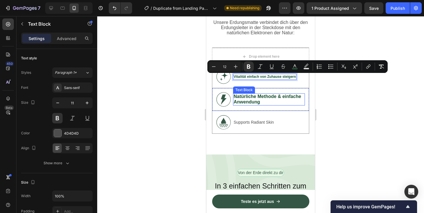
click at [243, 101] on span "Natürliche Methode & einfache Anwendung" at bounding box center [267, 99] width 67 height 10
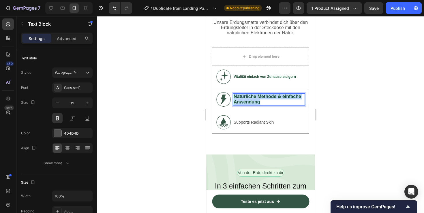
drag, startPoint x: 235, startPoint y: 97, endPoint x: 260, endPoint y: 102, distance: 25.9
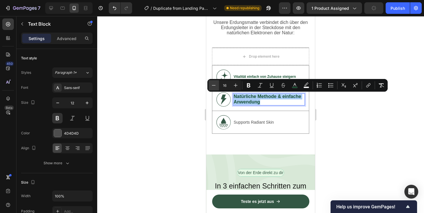
click at [213, 87] on icon "Editor contextual toolbar" at bounding box center [214, 85] width 6 height 6
type input "12"
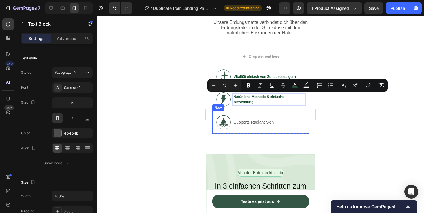
click at [272, 118] on div "Supports Radiant Skin Text Block" at bounding box center [253, 122] width 41 height 14
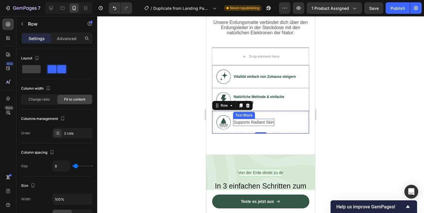
click at [253, 123] on p "Supports Radiant Skin" at bounding box center [254, 122] width 40 height 6
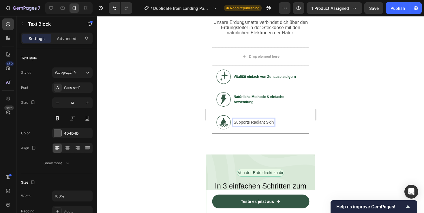
click at [273, 121] on p "Supports Radiant Skin" at bounding box center [254, 122] width 40 height 6
drag, startPoint x: 273, startPoint y: 123, endPoint x: 235, endPoint y: 124, distance: 38.4
click at [235, 124] on p "Supports Radiant Skin" at bounding box center [254, 122] width 40 height 6
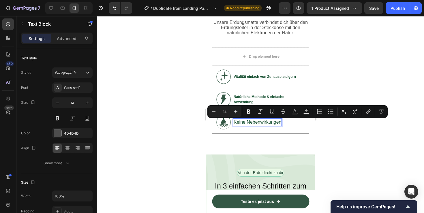
type input "16"
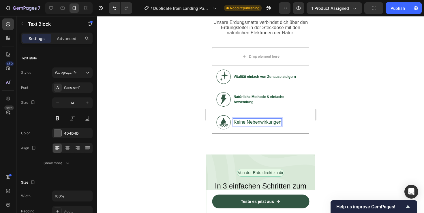
click at [242, 124] on span "Keine Nebenwirkungen" at bounding box center [258, 122] width 48 height 5
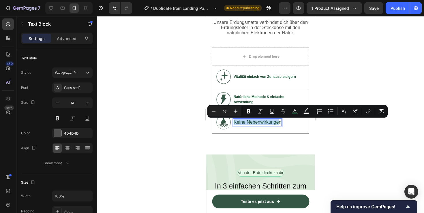
drag, startPoint x: 233, startPoint y: 123, endPoint x: 280, endPoint y: 123, distance: 46.4
click at [280, 123] on div "Keine Nebenwirkungen" at bounding box center [257, 122] width 49 height 7
drag, startPoint x: 281, startPoint y: 123, endPoint x: 233, endPoint y: 126, distance: 47.4
click at [233, 126] on div "Keine Nebenwirkungen" at bounding box center [257, 122] width 49 height 7
click at [214, 112] on icon "Editor contextual toolbar" at bounding box center [214, 111] width 6 height 6
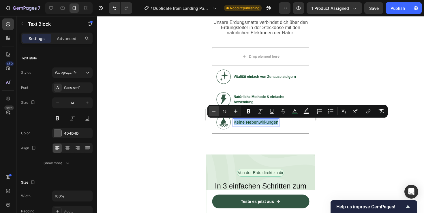
click at [214, 112] on icon "Editor contextual toolbar" at bounding box center [214, 111] width 6 height 6
type input "12"
click at [249, 112] on icon "Editor contextual toolbar" at bounding box center [249, 111] width 6 height 6
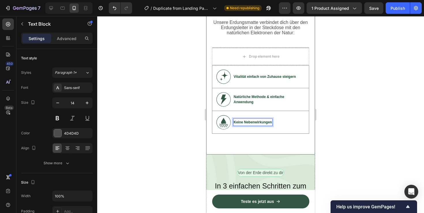
click at [270, 139] on div "Image Entdecke die Kraft der Erde Heading Unsere Erdungsmatte verbindet dich üb…" at bounding box center [260, 15] width 109 height 279
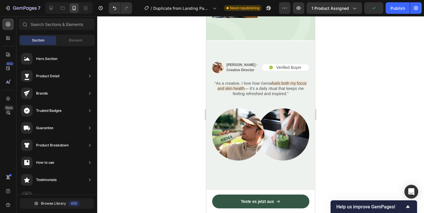
scroll to position [1448, 0]
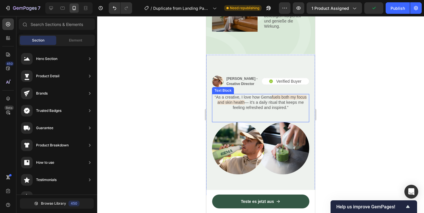
click at [286, 80] on p "Verified Buyer" at bounding box center [288, 81] width 25 height 5
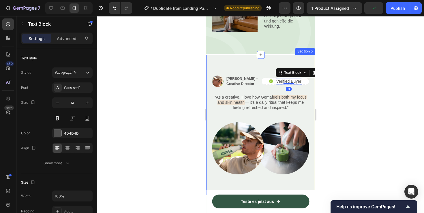
click at [253, 67] on div "Image Alex Carter - Creative Director Text Block Row Icon Verified Buyer Text B…" at bounding box center [260, 125] width 109 height 140
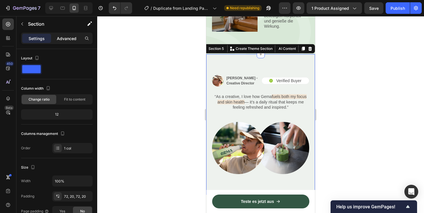
click at [69, 40] on p "Advanced" at bounding box center [67, 38] width 20 height 6
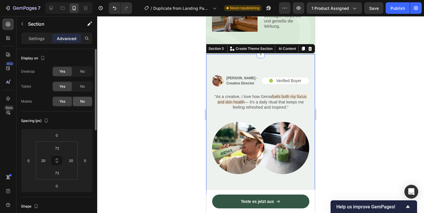
click at [78, 102] on div "No" at bounding box center [82, 101] width 19 height 9
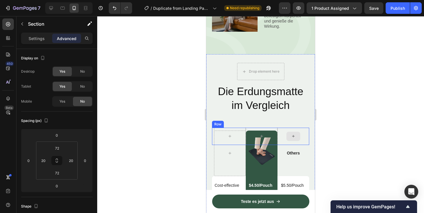
click at [292, 134] on div at bounding box center [293, 136] width 14 height 9
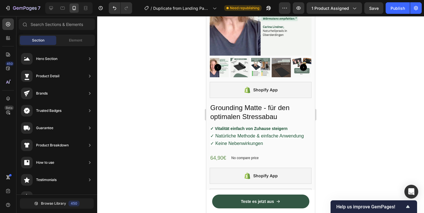
scroll to position [0, 0]
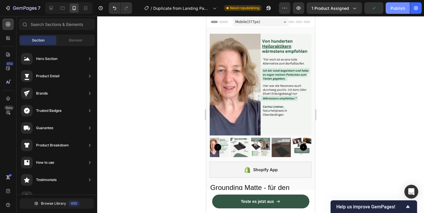
click at [394, 11] on div "Publish" at bounding box center [398, 8] width 14 height 6
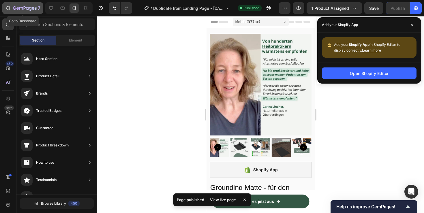
click at [12, 9] on div "7" at bounding box center [22, 8] width 35 height 7
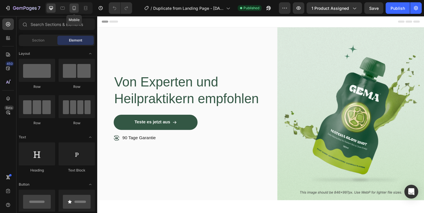
click at [74, 7] on icon at bounding box center [74, 8] width 6 height 6
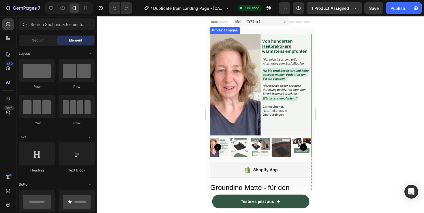
click at [231, 84] on img at bounding box center [261, 85] width 102 height 102
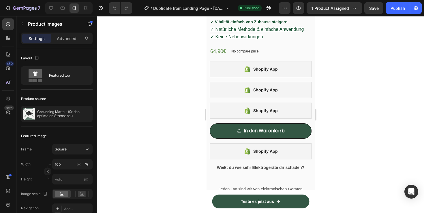
scroll to position [196, 0]
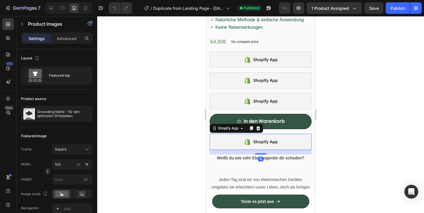
click at [256, 142] on div "Shopify App" at bounding box center [265, 141] width 25 height 7
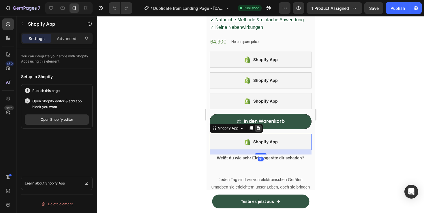
click at [259, 127] on icon at bounding box center [258, 128] width 4 height 4
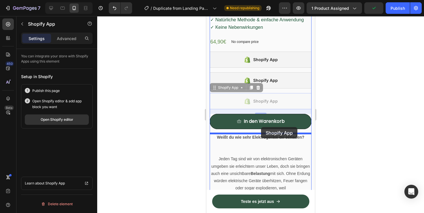
drag, startPoint x: 259, startPoint y: 101, endPoint x: 261, endPoint y: 127, distance: 26.3
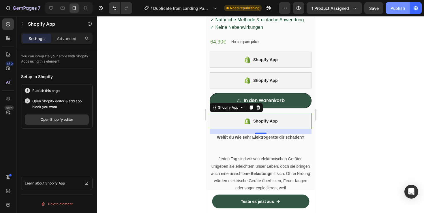
click at [394, 9] on div "Publish" at bounding box center [398, 8] width 14 height 6
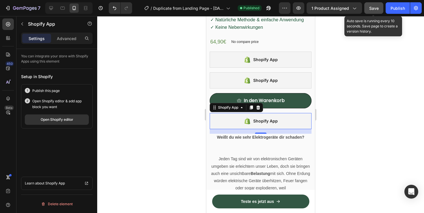
click at [374, 6] on span "Save" at bounding box center [374, 8] width 10 height 5
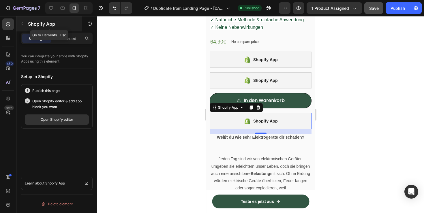
click at [22, 21] on button "button" at bounding box center [22, 23] width 9 height 9
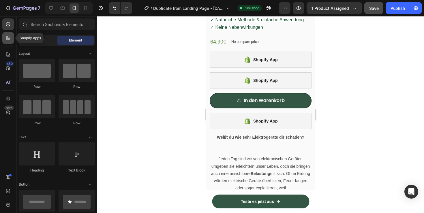
click at [9, 38] on icon at bounding box center [8, 38] width 6 height 6
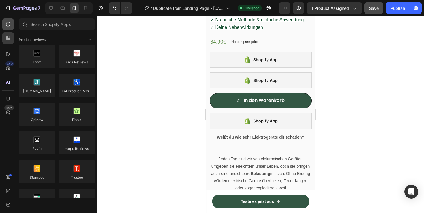
click at [7, 25] on icon at bounding box center [8, 24] width 6 height 6
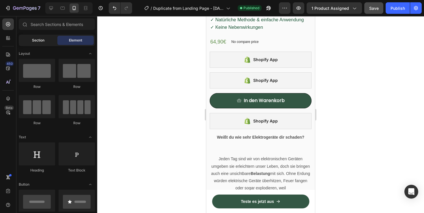
click at [26, 39] on div "Section" at bounding box center [38, 40] width 36 height 9
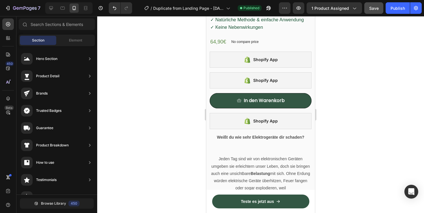
click at [67, 35] on div "Section Element" at bounding box center [57, 41] width 76 height 12
click at [68, 39] on div "Element" at bounding box center [75, 40] width 36 height 9
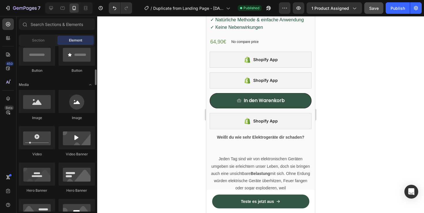
scroll to position [164, 0]
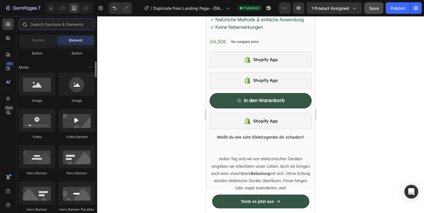
click at [51, 23] on input "text" at bounding box center [57, 24] width 76 height 12
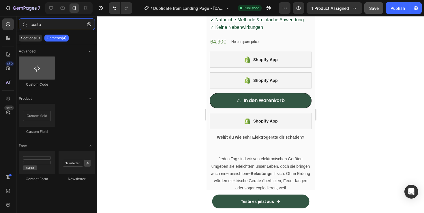
type input "custo"
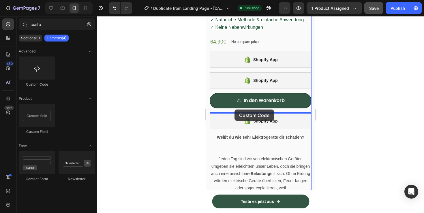
drag, startPoint x: 250, startPoint y: 80, endPoint x: 235, endPoint y: 110, distance: 33.4
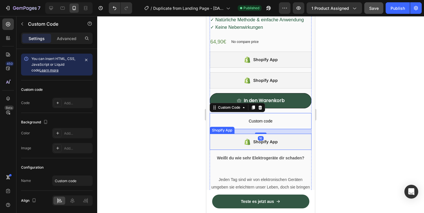
click at [239, 129] on div "16" at bounding box center [261, 131] width 102 height 5
click at [68, 38] on p "Advanced" at bounding box center [67, 38] width 20 height 6
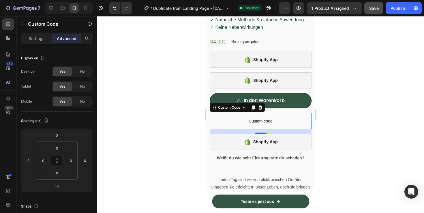
click at [39, 35] on div "Settings" at bounding box center [36, 38] width 29 height 9
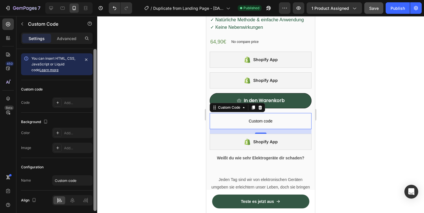
scroll to position [0, 0]
drag, startPoint x: 94, startPoint y: 72, endPoint x: 93, endPoint y: 61, distance: 10.5
click at [93, 61] on div at bounding box center [95, 139] width 4 height 181
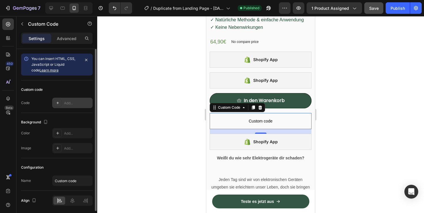
click at [66, 104] on div "Add..." at bounding box center [77, 103] width 27 height 5
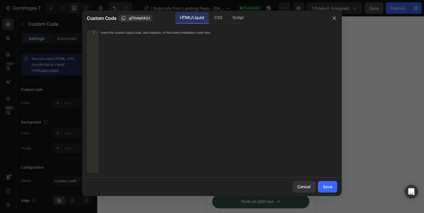
click at [180, 65] on div "Insert the custom Liquid code, add snippets, or third-party installation code h…" at bounding box center [217, 106] width 239 height 152
paste textarea "</div>"
type textarea "</div>"
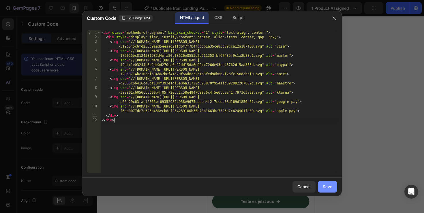
click at [329, 189] on div "Save" at bounding box center [328, 187] width 10 height 6
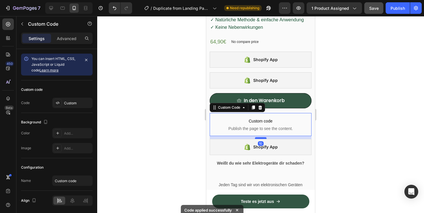
click at [261, 138] on div at bounding box center [261, 138] width 12 height 2
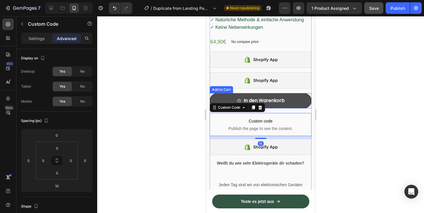
click at [273, 107] on button "In den Warenkorb" at bounding box center [261, 100] width 102 height 15
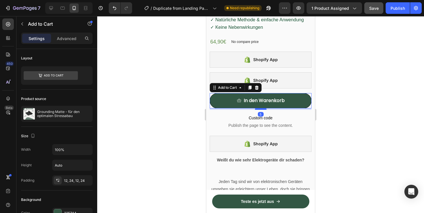
drag, startPoint x: 262, startPoint y: 112, endPoint x: 262, endPoint y: 109, distance: 3.2
click at [262, 109] on div at bounding box center [261, 109] width 12 height 2
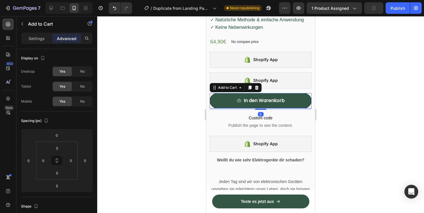
click at [375, 7] on icon "button" at bounding box center [373, 7] width 5 height 5
click at [391, 8] on button "Publish" at bounding box center [398, 8] width 24 height 12
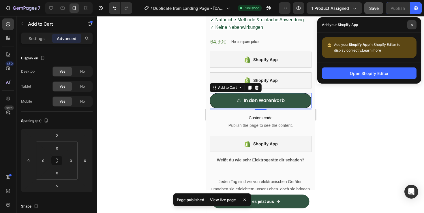
click at [410, 25] on icon at bounding box center [411, 24] width 3 height 3
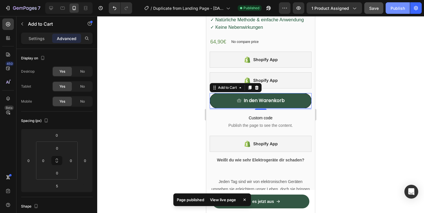
click at [403, 11] on button "Publish" at bounding box center [398, 8] width 24 height 12
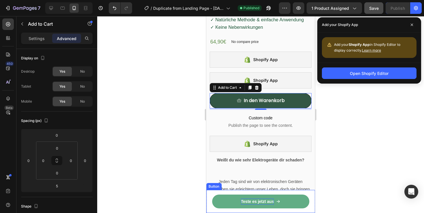
click at [247, 203] on p "Teste es jetzt aus" at bounding box center [257, 202] width 33 height 6
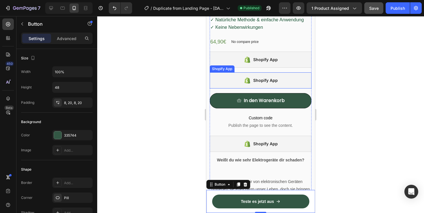
click at [286, 78] on div "Shopify App" at bounding box center [261, 80] width 102 height 16
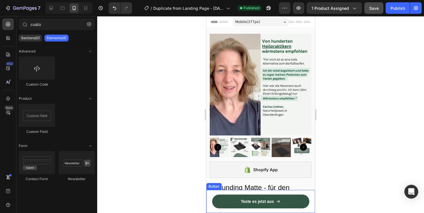
click at [282, 194] on div "Teste es jetzt aus Button" at bounding box center [260, 201] width 109 height 23
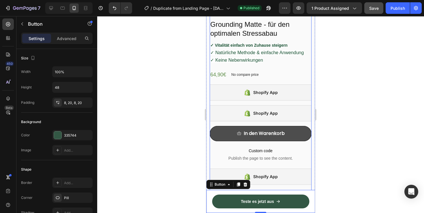
scroll to position [185, 0]
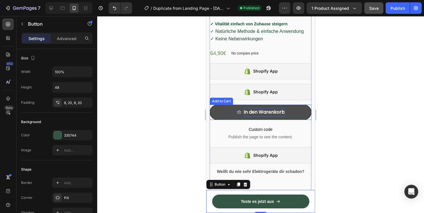
click at [276, 115] on div "In den Warenkorb" at bounding box center [264, 112] width 41 height 8
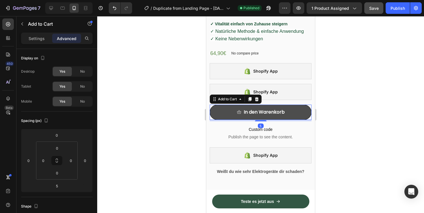
click at [306, 112] on button "In den Warenkorb" at bounding box center [261, 112] width 102 height 15
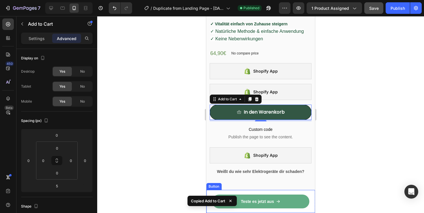
click at [297, 208] on link "Teste es jetzt aus" at bounding box center [260, 202] width 97 height 14
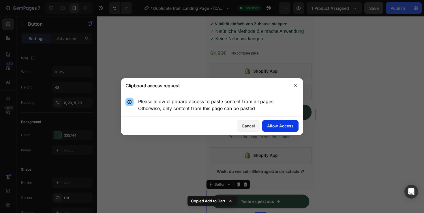
click at [273, 127] on div "Allow Access" at bounding box center [280, 126] width 27 height 6
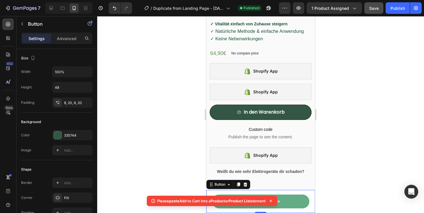
click at [293, 201] on link "Teste es jetzt aus" at bounding box center [260, 202] width 97 height 14
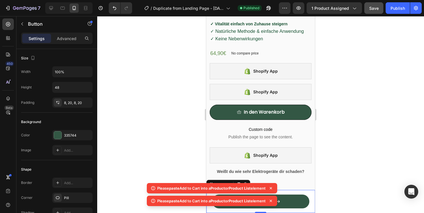
click at [273, 186] on icon at bounding box center [271, 188] width 6 height 6
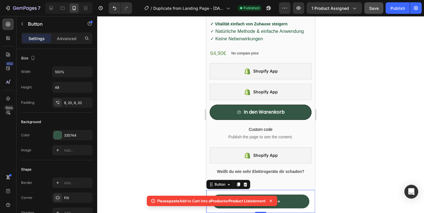
click at [273, 198] on div "Please paste Add to Cart into a Product or Product List element" at bounding box center [212, 201] width 130 height 10
click at [273, 202] on icon at bounding box center [271, 201] width 6 height 6
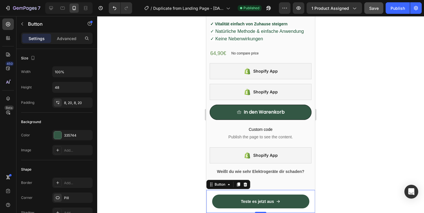
click at [273, 202] on p "Teste es jetzt aus" at bounding box center [257, 202] width 33 height 6
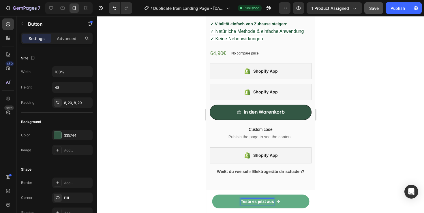
click at [296, 200] on link "Teste es jetzt aus" at bounding box center [260, 202] width 97 height 14
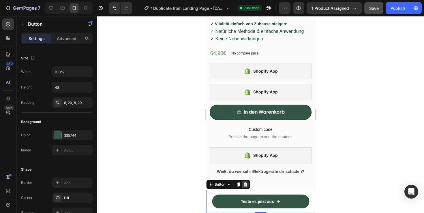
click at [243, 185] on icon at bounding box center [245, 184] width 5 height 5
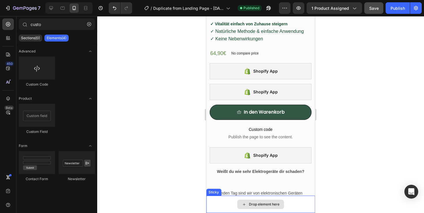
click at [258, 205] on div "Drop element here" at bounding box center [264, 204] width 31 height 5
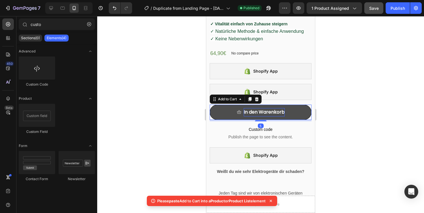
click at [275, 112] on div "In den Warenkorb" at bounding box center [264, 112] width 41 height 8
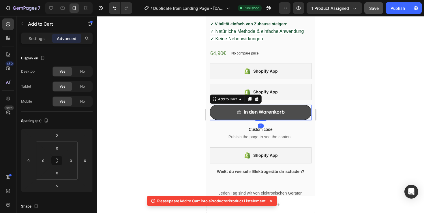
click at [310, 112] on button "In den Warenkorb" at bounding box center [261, 112] width 102 height 15
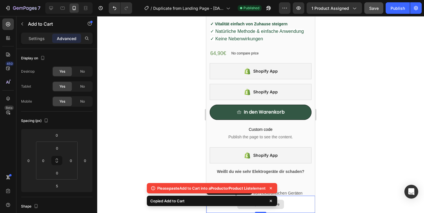
click at [286, 205] on div "Drop element here" at bounding box center [260, 204] width 109 height 17
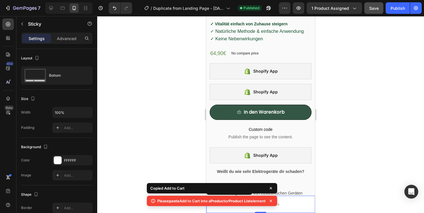
click at [274, 190] on icon at bounding box center [271, 188] width 6 height 6
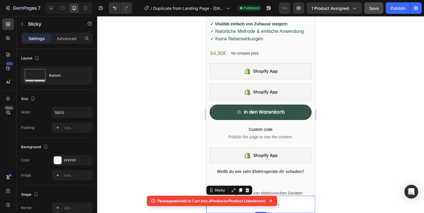
click at [274, 202] on icon at bounding box center [271, 201] width 6 height 6
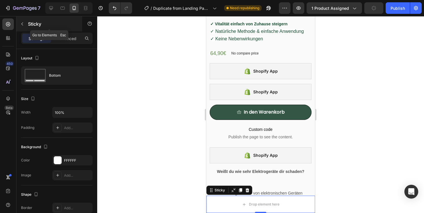
click at [23, 25] on icon "button" at bounding box center [22, 24] width 5 height 5
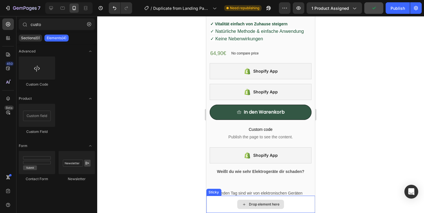
click at [299, 205] on div "Drop element here" at bounding box center [260, 204] width 109 height 17
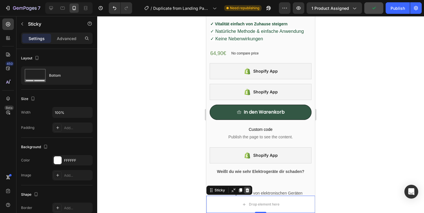
click at [247, 191] on icon at bounding box center [247, 190] width 5 height 5
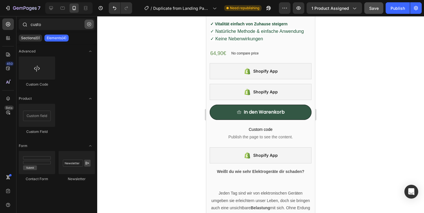
click at [90, 25] on icon "button" at bounding box center [89, 24] width 4 height 4
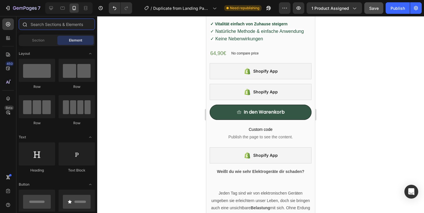
click at [66, 26] on input "text" at bounding box center [57, 24] width 76 height 12
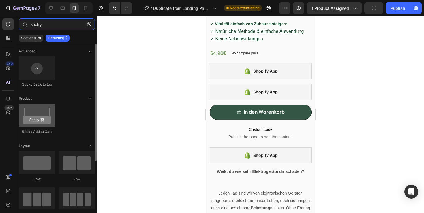
type input "sticky"
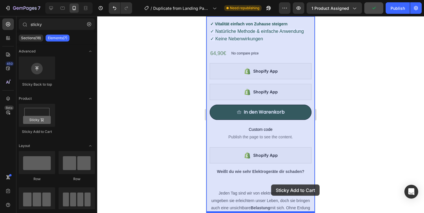
drag, startPoint x: 246, startPoint y: 130, endPoint x: 270, endPoint y: 185, distance: 60.0
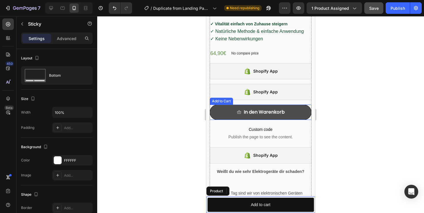
click at [303, 114] on button "In den Warenkorb" at bounding box center [261, 112] width 102 height 15
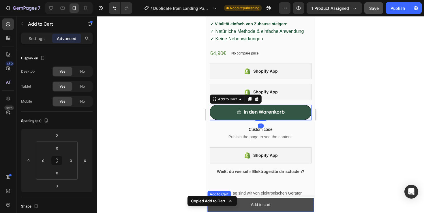
click at [294, 202] on button "Add to cart" at bounding box center [260, 205] width 106 height 14
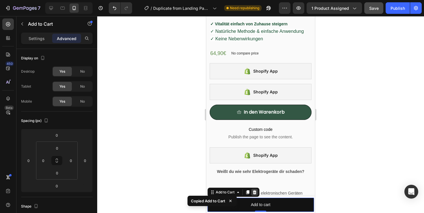
click at [255, 192] on icon at bounding box center [254, 192] width 5 height 5
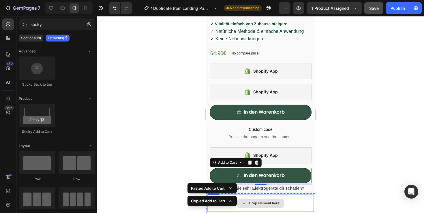
click at [260, 202] on div "Drop element here" at bounding box center [264, 203] width 31 height 5
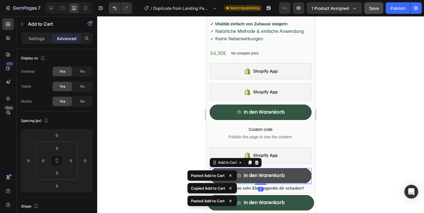
click at [301, 180] on button "In den Warenkorb" at bounding box center [261, 175] width 102 height 15
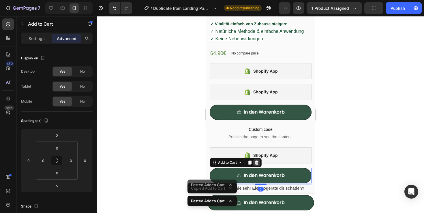
click at [255, 162] on icon at bounding box center [256, 162] width 5 height 5
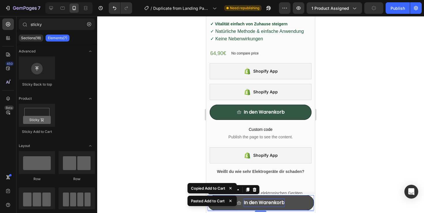
click at [266, 202] on div "In den Warenkorb" at bounding box center [264, 203] width 41 height 8
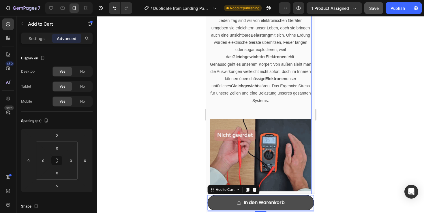
scroll to position [358, 0]
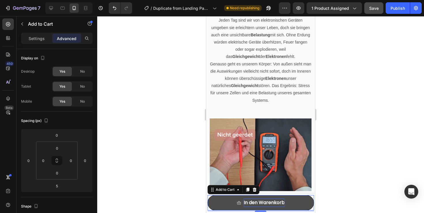
click at [267, 198] on button "In den Warenkorb" at bounding box center [260, 202] width 106 height 15
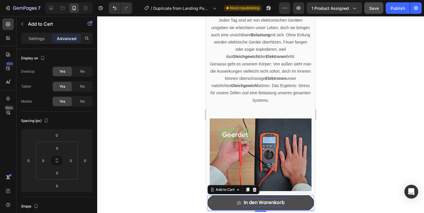
click at [280, 202] on div "In den Warenkorb" at bounding box center [264, 203] width 41 height 8
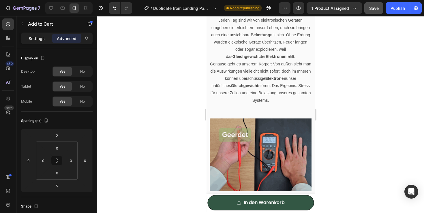
click at [34, 40] on p "Settings" at bounding box center [37, 38] width 16 height 6
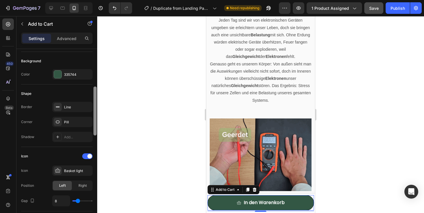
drag, startPoint x: 95, startPoint y: 85, endPoint x: 95, endPoint y: 122, distance: 36.9
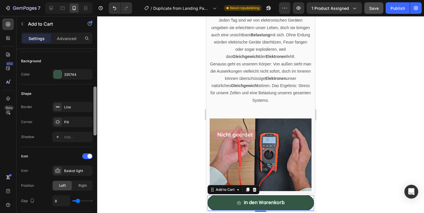
click at [95, 123] on div at bounding box center [94, 111] width 3 height 49
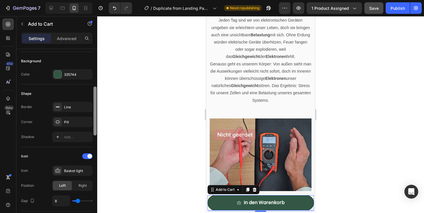
scroll to position [137, 0]
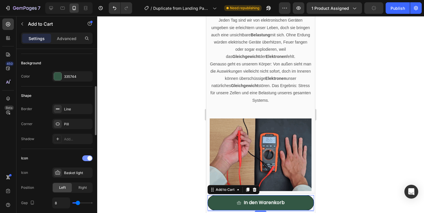
click at [87, 158] on span at bounding box center [89, 158] width 5 height 5
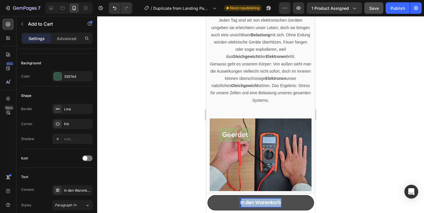
drag, startPoint x: 281, startPoint y: 203, endPoint x: 241, endPoint y: 202, distance: 39.8
click at [241, 202] on p "In den Warenkorb" at bounding box center [260, 203] width 41 height 8
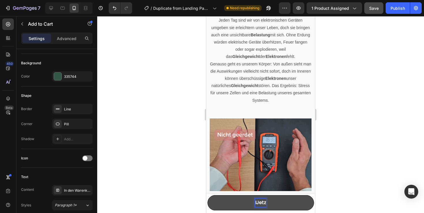
click at [207, 195] on button "IJetz" at bounding box center [260, 202] width 106 height 15
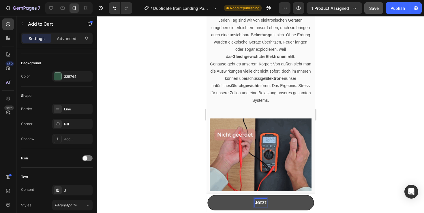
click at [207, 195] on button "Jetzt" at bounding box center [260, 202] width 106 height 15
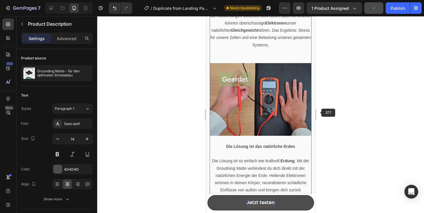
scroll to position [427, 0]
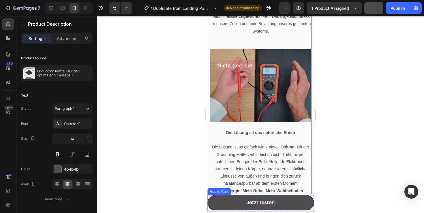
click at [290, 198] on button "Jetzt testen" at bounding box center [260, 202] width 106 height 15
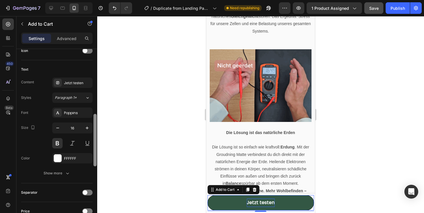
drag, startPoint x: 95, startPoint y: 74, endPoint x: 93, endPoint y: 144, distance: 70.4
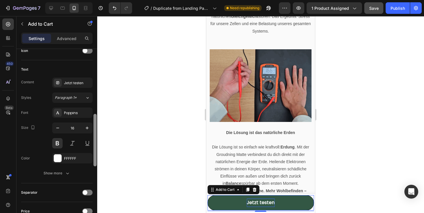
click at [93, 144] on div "Layout Product source Grounding Matte - für den optimalen Stressabau Size Width…" at bounding box center [56, 139] width 81 height 181
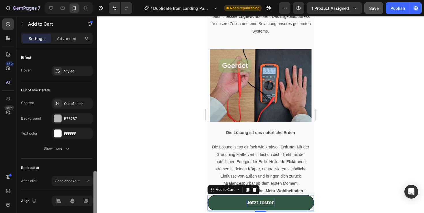
drag, startPoint x: 93, startPoint y: 140, endPoint x: 98, endPoint y: 192, distance: 52.1
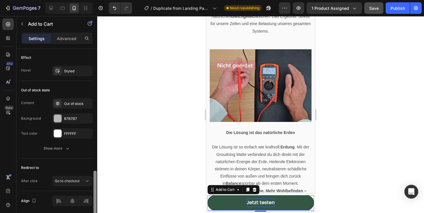
click at [98, 0] on div "7 / Duplicate from Landing Page - [DATE] 14:32:35 Need republishing Preview 1 p…" at bounding box center [212, 0] width 424 height 0
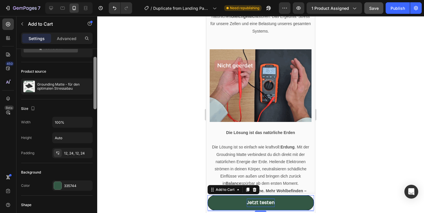
scroll to position [0, 0]
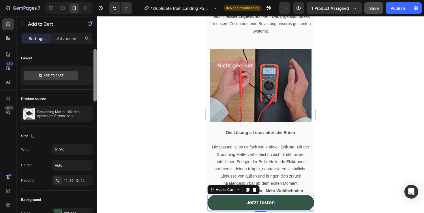
drag, startPoint x: 95, startPoint y: 190, endPoint x: 94, endPoint y: 55, distance: 135.9
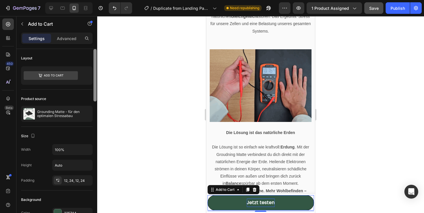
click at [94, 55] on div at bounding box center [94, 75] width 3 height 52
click at [67, 37] on p "Advanced" at bounding box center [67, 38] width 20 height 6
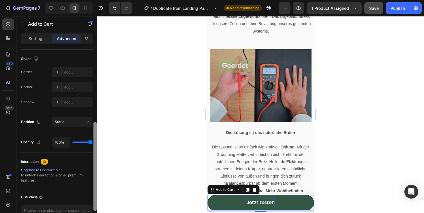
drag, startPoint x: 94, startPoint y: 62, endPoint x: 94, endPoint y: 135, distance: 73.0
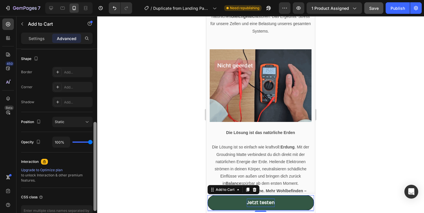
click at [94, 135] on div at bounding box center [94, 166] width 3 height 89
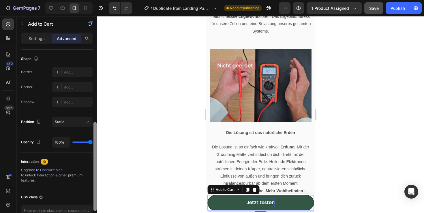
scroll to position [147, 0]
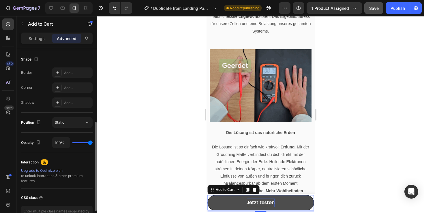
click at [288, 204] on button "Jetzt testen" at bounding box center [260, 202] width 106 height 15
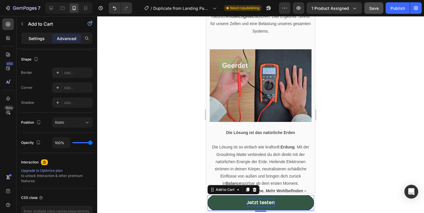
click at [38, 34] on div "Settings" at bounding box center [36, 38] width 29 height 9
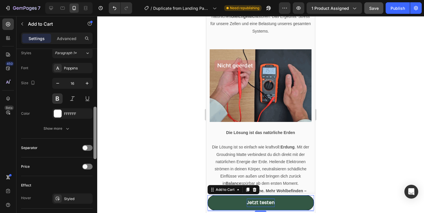
scroll to position [290, 0]
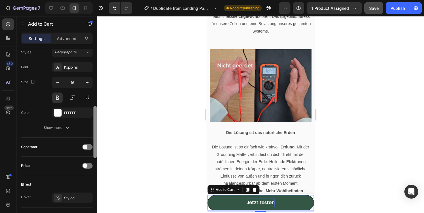
drag, startPoint x: 95, startPoint y: 132, endPoint x: 95, endPoint y: 173, distance: 41.8
click at [95, 158] on div at bounding box center [94, 132] width 3 height 52
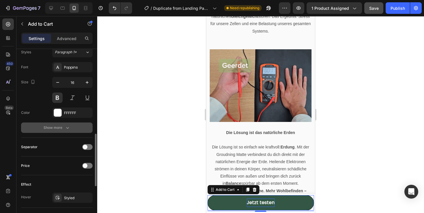
click at [70, 129] on button "Show more" at bounding box center [57, 128] width 72 height 10
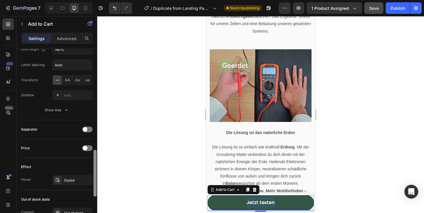
drag, startPoint x: 94, startPoint y: 146, endPoint x: 94, endPoint y: 174, distance: 27.7
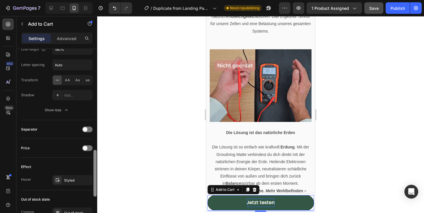
click at [94, 174] on div at bounding box center [94, 173] width 3 height 47
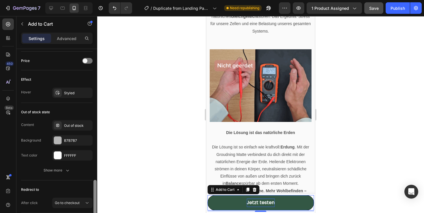
scroll to position [483, 0]
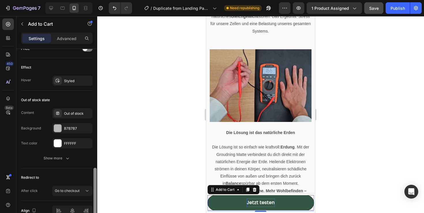
drag, startPoint x: 94, startPoint y: 168, endPoint x: 94, endPoint y: 193, distance: 24.8
click at [94, 193] on div at bounding box center [94, 191] width 3 height 47
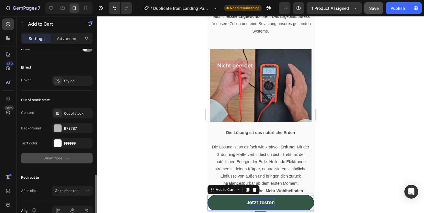
click at [73, 160] on button "Show more" at bounding box center [57, 158] width 72 height 10
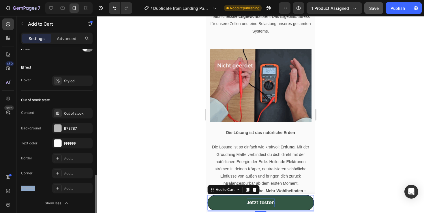
click at [91, 182] on div "Border Add... Corner Add... Shadow Add..." at bounding box center [57, 173] width 72 height 40
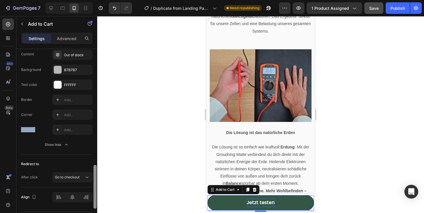
scroll to position [559, 0]
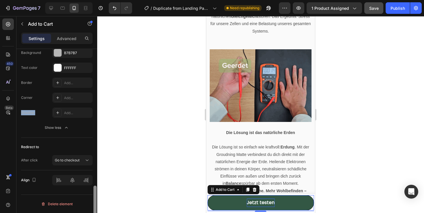
drag, startPoint x: 94, startPoint y: 182, endPoint x: 97, endPoint y: 209, distance: 26.9
click at [97, 209] on div at bounding box center [95, 139] width 4 height 181
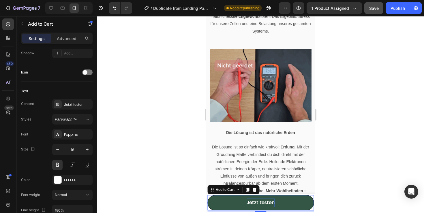
scroll to position [0, 0]
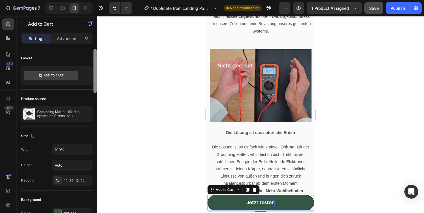
drag, startPoint x: 96, startPoint y: 198, endPoint x: 108, endPoint y: 45, distance: 153.3
click at [108, 0] on div "7 / Duplicate from Landing Page - [DATE] 14:32:35 Need republishing Preview 1 p…" at bounding box center [212, 0] width 424 height 0
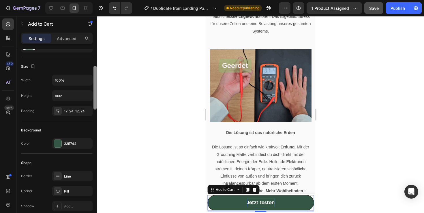
scroll to position [78, 0]
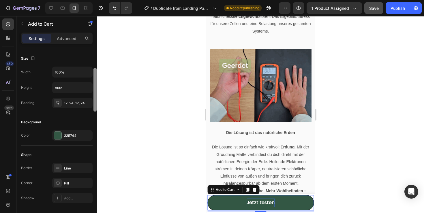
drag, startPoint x: 94, startPoint y: 80, endPoint x: 94, endPoint y: 100, distance: 19.0
click at [94, 100] on div at bounding box center [94, 90] width 3 height 44
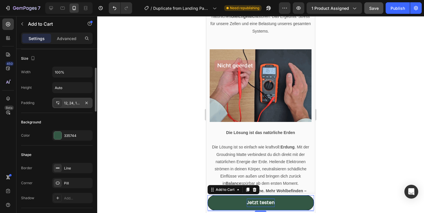
click at [74, 100] on div "12, 24, 12, 24" at bounding box center [72, 103] width 40 height 10
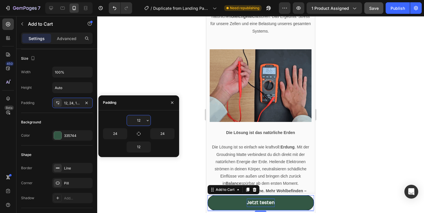
click at [141, 123] on input "12" at bounding box center [139, 120] width 24 height 10
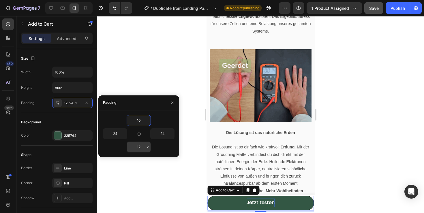
type input "10"
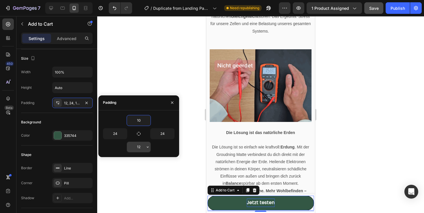
click at [142, 146] on input "12" at bounding box center [139, 147] width 24 height 10
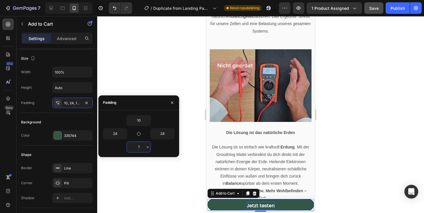
type input "10"
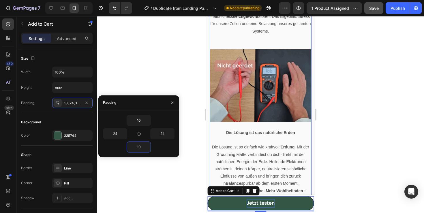
click at [268, 163] on p "Die Lösung ist so einfach wie kraftvoll: Erdung . Mit der Groudning Matte verbi…" at bounding box center [260, 165] width 97 height 41
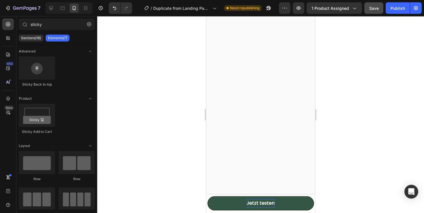
scroll to position [0, 0]
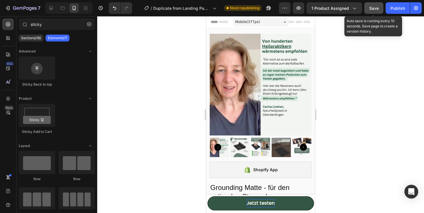
click at [378, 9] on span "Save" at bounding box center [374, 8] width 10 height 5
click at [387, 9] on button "Publish" at bounding box center [398, 8] width 24 height 12
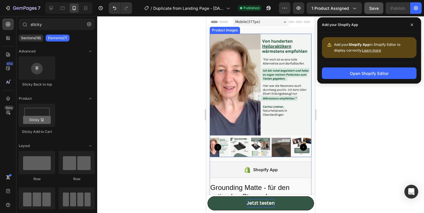
click at [251, 134] on img at bounding box center [261, 85] width 102 height 102
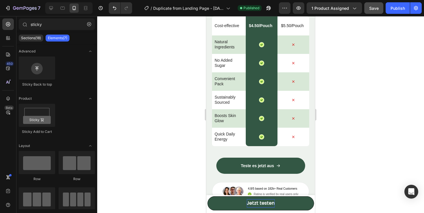
scroll to position [1586, 0]
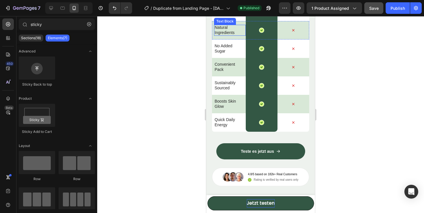
click at [221, 35] on p "Natural Ingredients" at bounding box center [229, 30] width 29 height 10
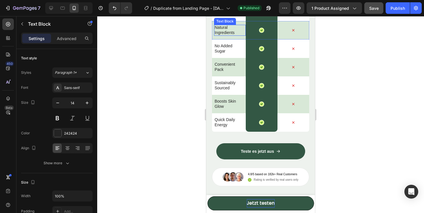
click at [221, 35] on p "Natural Ingredients" at bounding box center [229, 30] width 29 height 10
drag, startPoint x: 238, startPoint y: 63, endPoint x: 212, endPoint y: 57, distance: 26.4
click at [212, 40] on div "Natural Ingredients Text Block 0 Icon Row Icon Row" at bounding box center [260, 30] width 97 height 18
click at [224, 14] on p "Cost-effective" at bounding box center [229, 11] width 29 height 5
click at [256, 14] on p "$4.50/Pouch" at bounding box center [261, 11] width 24 height 5
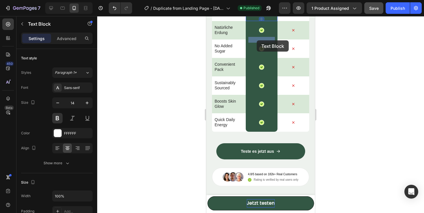
drag, startPoint x: 273, startPoint y: 39, endPoint x: 254, endPoint y: 40, distance: 19.1
click at [259, 14] on p "$4.50/Pouch" at bounding box center [261, 11] width 24 height 5
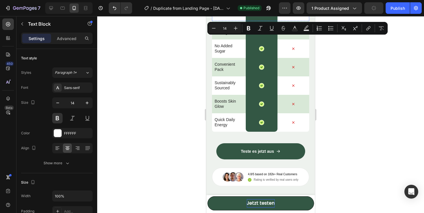
click at [298, 14] on p "$5.50/Pouch" at bounding box center [292, 11] width 29 height 5
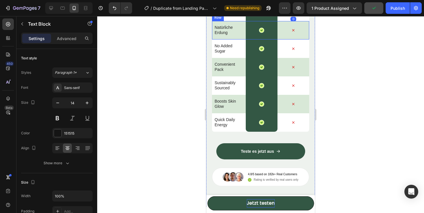
click at [298, 40] on div "Icon" at bounding box center [293, 30] width 32 height 18
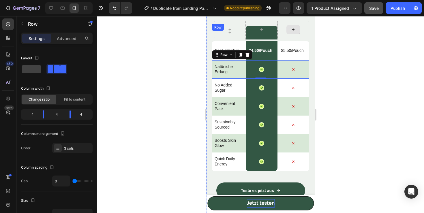
scroll to position [1540, 0]
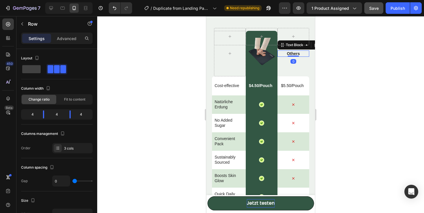
click at [295, 54] on p "Others" at bounding box center [293, 53] width 31 height 5
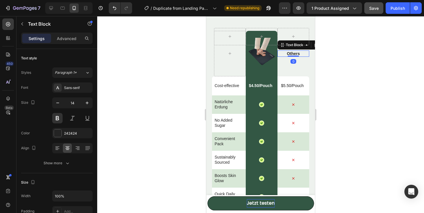
click at [295, 54] on p "Others" at bounding box center [293, 53] width 31 height 5
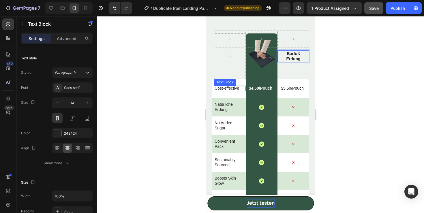
click at [226, 91] on div "Cost-effective Text Block" at bounding box center [230, 89] width 32 height 6
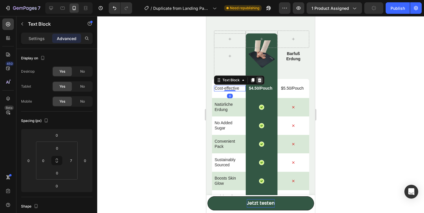
click at [260, 80] on icon at bounding box center [260, 80] width 4 height 4
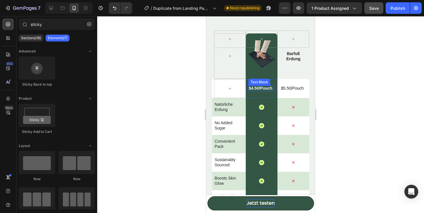
click at [260, 90] on div "$4.50/Pouch Text Block" at bounding box center [261, 89] width 27 height 6
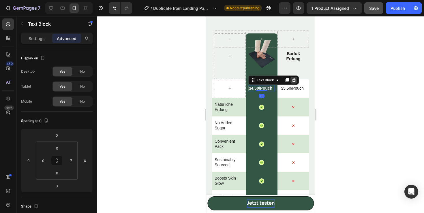
click at [294, 80] on icon at bounding box center [294, 80] width 5 height 5
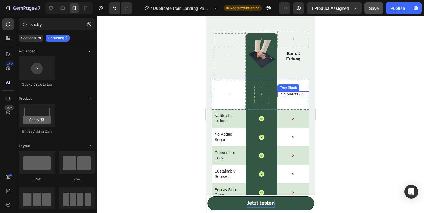
click at [298, 96] on p "$5.50/Pouch" at bounding box center [292, 93] width 29 height 5
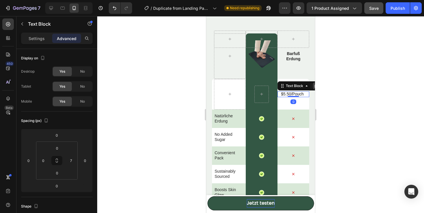
click at [314, 86] on icon at bounding box center [316, 86] width 5 height 5
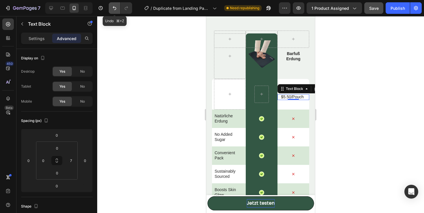
click at [113, 9] on icon "Undo/Redo" at bounding box center [115, 8] width 6 height 6
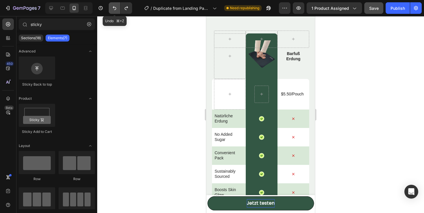
click at [113, 9] on icon "Undo/Redo" at bounding box center [115, 8] width 6 height 6
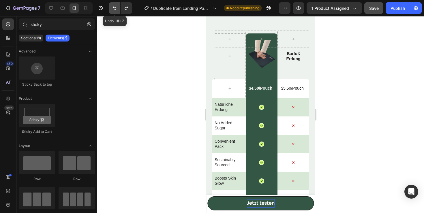
click at [113, 9] on icon "Undo/Redo" at bounding box center [115, 8] width 6 height 6
click at [293, 103] on div "Icon" at bounding box center [293, 107] width 32 height 18
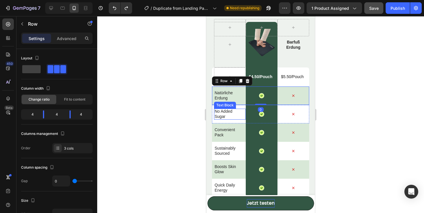
click at [222, 115] on p "No Added Sugar" at bounding box center [229, 114] width 29 height 10
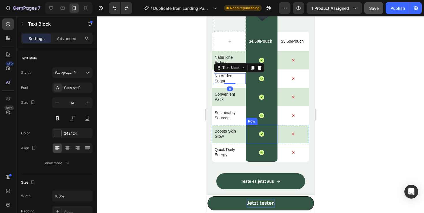
scroll to position [1595, 0]
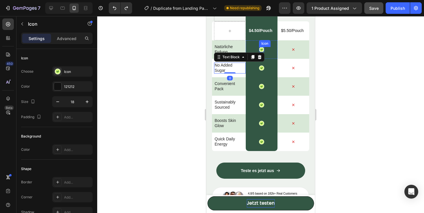
click at [262, 52] on div "Icon" at bounding box center [261, 49] width 5 height 5
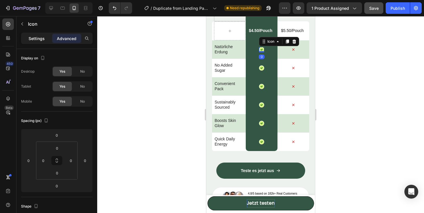
click at [33, 39] on p "Settings" at bounding box center [37, 38] width 16 height 6
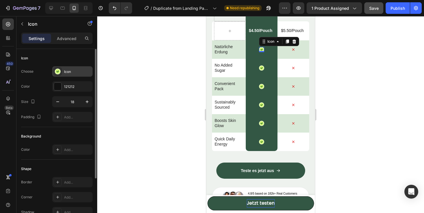
click at [60, 71] on icon at bounding box center [58, 72] width 6 height 6
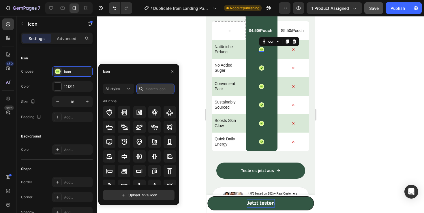
click at [148, 90] on input "text" at bounding box center [155, 89] width 38 height 10
type input "check"
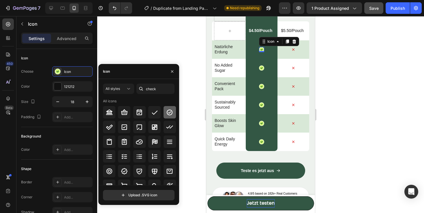
click at [169, 117] on div at bounding box center [170, 112] width 12 height 12
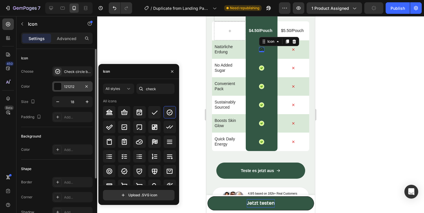
click at [59, 89] on div at bounding box center [57, 86] width 7 height 7
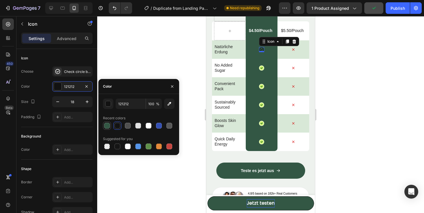
click at [108, 122] on div at bounding box center [107, 125] width 7 height 7
click at [146, 146] on div at bounding box center [149, 147] width 6 height 6
click at [149, 127] on div at bounding box center [149, 126] width 6 height 6
type input "FFFFFF"
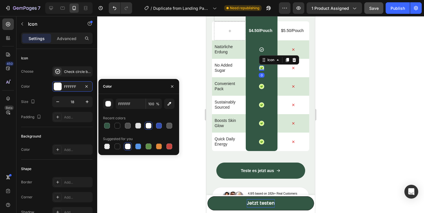
click at [261, 69] on icon at bounding box center [261, 68] width 3 height 3
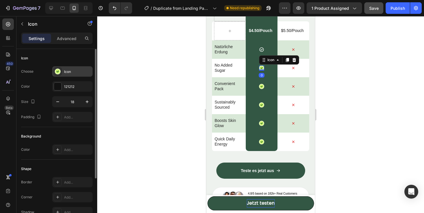
click at [66, 75] on div "Icon" at bounding box center [72, 71] width 40 height 10
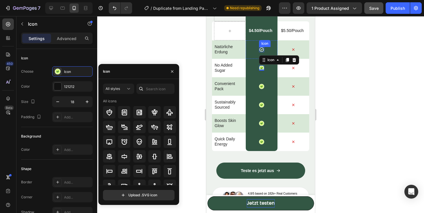
click at [262, 52] on div "Icon" at bounding box center [261, 49] width 5 height 5
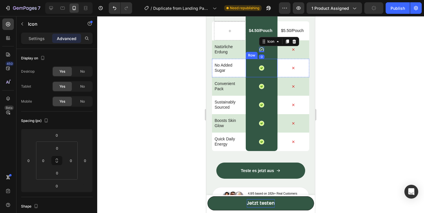
click at [261, 68] on icon at bounding box center [261, 68] width 3 height 3
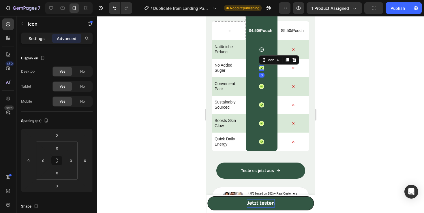
click at [34, 40] on p "Settings" at bounding box center [37, 38] width 16 height 6
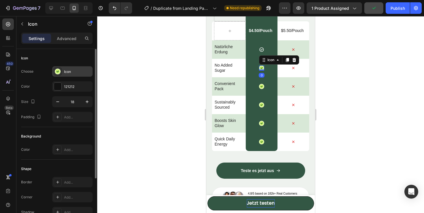
click at [77, 73] on div "Icon" at bounding box center [77, 71] width 27 height 5
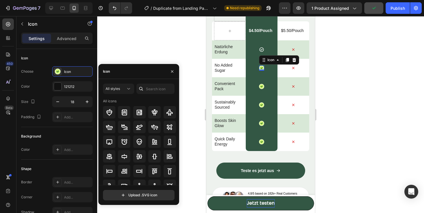
click at [142, 89] on icon at bounding box center [141, 89] width 6 height 6
click at [150, 88] on input "text" at bounding box center [155, 89] width 38 height 10
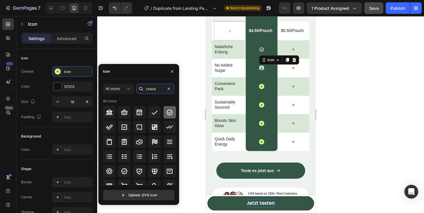
type input "check"
click at [169, 113] on icon at bounding box center [169, 112] width 7 height 7
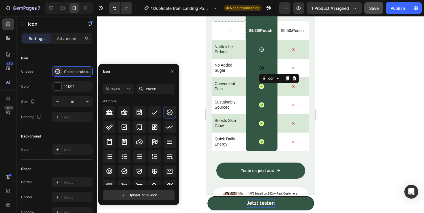
click at [262, 86] on icon at bounding box center [261, 86] width 3 height 3
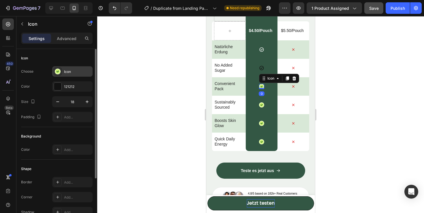
click at [70, 72] on div "Icon" at bounding box center [77, 71] width 27 height 5
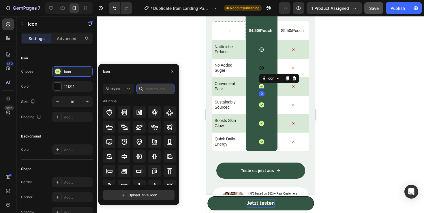
click at [163, 87] on input "text" at bounding box center [155, 89] width 38 height 10
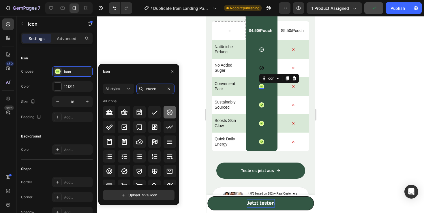
type input "check"
click at [174, 112] on div at bounding box center [170, 112] width 12 height 12
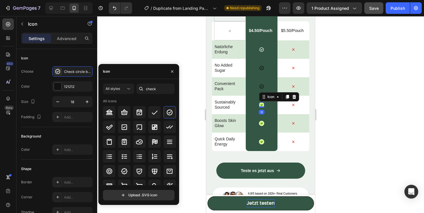
click at [262, 106] on icon at bounding box center [261, 105] width 3 height 3
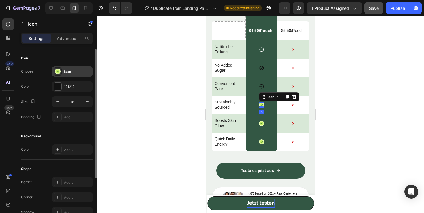
click at [64, 74] on div "Icon" at bounding box center [77, 71] width 27 height 5
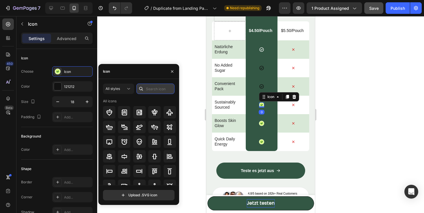
click at [157, 91] on input "text" at bounding box center [155, 89] width 38 height 10
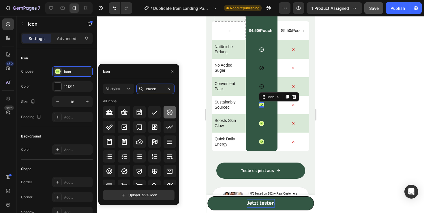
type input "check"
click at [169, 113] on icon at bounding box center [169, 112] width 7 height 7
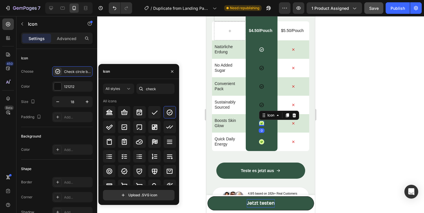
click at [262, 123] on icon at bounding box center [261, 123] width 3 height 3
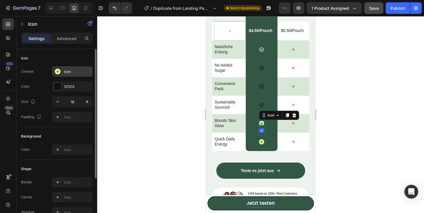
click at [76, 73] on div "Icon" at bounding box center [77, 71] width 27 height 5
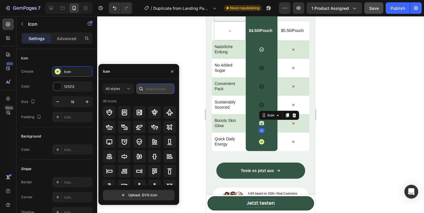
click at [146, 87] on input "text" at bounding box center [155, 89] width 38 height 10
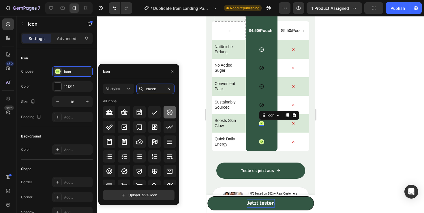
type input "check"
click at [166, 111] on icon at bounding box center [169, 112] width 7 height 7
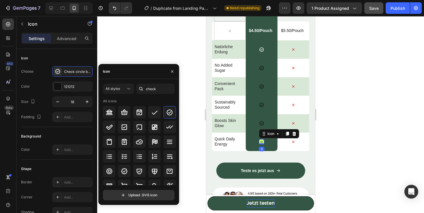
click at [262, 142] on icon at bounding box center [261, 141] width 2 height 1
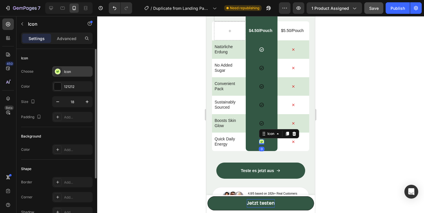
click at [62, 75] on div "Icon" at bounding box center [72, 71] width 40 height 10
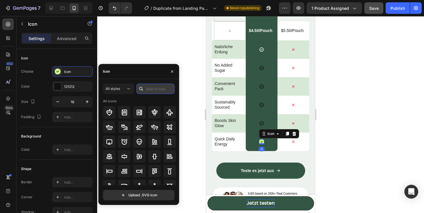
click at [162, 89] on input "text" at bounding box center [155, 89] width 38 height 10
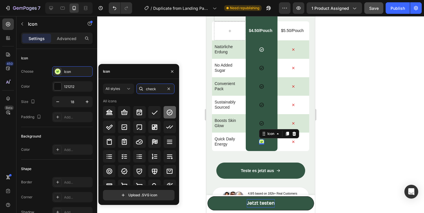
type input "check"
click at [167, 107] on div at bounding box center [170, 112] width 12 height 12
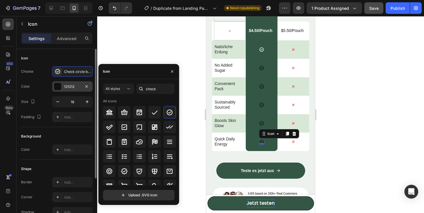
click at [58, 89] on div at bounding box center [57, 86] width 7 height 7
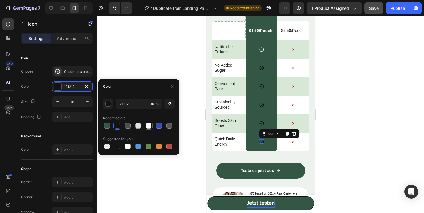
click at [148, 125] on div at bounding box center [149, 126] width 6 height 6
type input "FFFFFF"
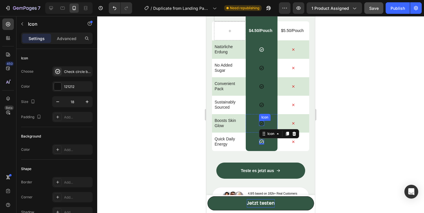
click at [261, 123] on icon at bounding box center [261, 123] width 5 height 5
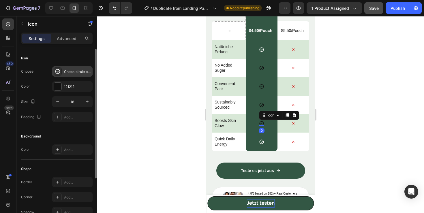
click at [57, 72] on icon at bounding box center [57, 71] width 5 height 5
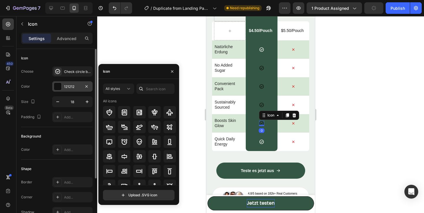
click at [61, 89] on div at bounding box center [57, 86] width 7 height 7
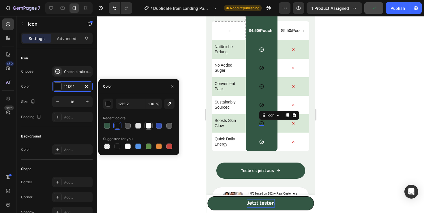
click at [146, 128] on div at bounding box center [149, 126] width 6 height 6
type input "FFFFFF"
click at [261, 105] on icon at bounding box center [261, 104] width 5 height 5
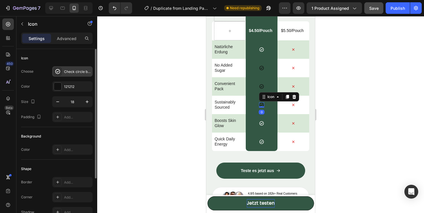
click at [61, 72] on div at bounding box center [58, 71] width 8 height 8
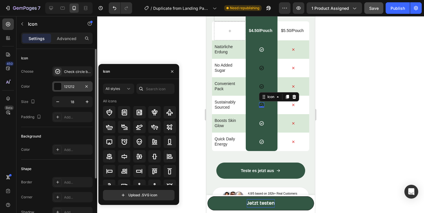
click at [74, 84] on div "121212" at bounding box center [72, 86] width 40 height 10
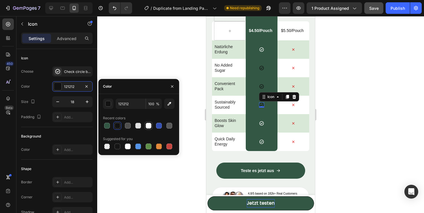
click at [149, 127] on div at bounding box center [149, 126] width 6 height 6
type input "FFFFFF"
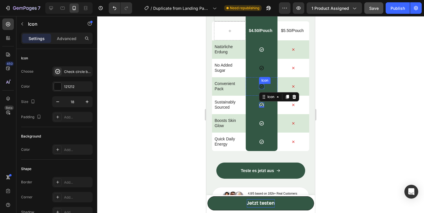
click at [262, 85] on icon at bounding box center [261, 86] width 5 height 5
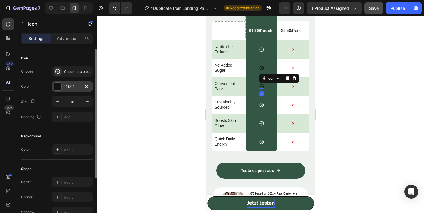
click at [72, 88] on div "121212" at bounding box center [72, 86] width 17 height 5
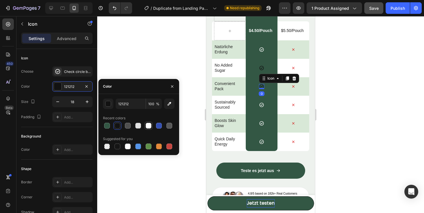
click at [149, 125] on div at bounding box center [149, 126] width 6 height 6
type input "FFFFFF"
click at [262, 70] on div "Icon" at bounding box center [261, 67] width 5 height 5
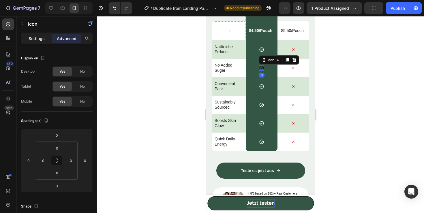
click at [34, 38] on p "Settings" at bounding box center [37, 38] width 16 height 6
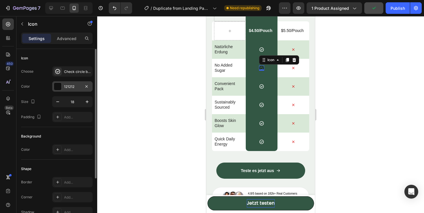
click at [59, 84] on div at bounding box center [57, 86] width 7 height 7
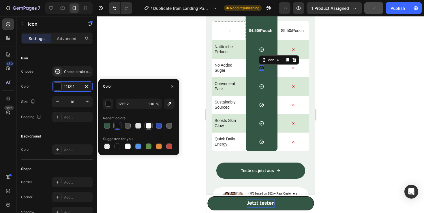
click at [151, 125] on div at bounding box center [149, 126] width 6 height 6
type input "FFFFFF"
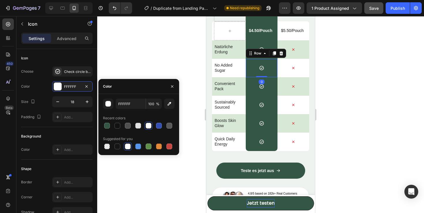
click at [254, 72] on div "Icon Row 0" at bounding box center [262, 68] width 32 height 18
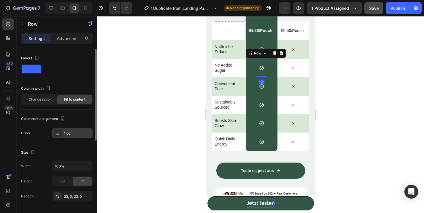
click at [84, 135] on div "1 col" at bounding box center [77, 133] width 27 height 5
click at [264, 22] on div "$4.50/Pouch Text Block Row" at bounding box center [262, 30] width 32 height 19
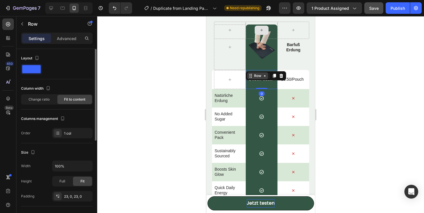
scroll to position [1538, 0]
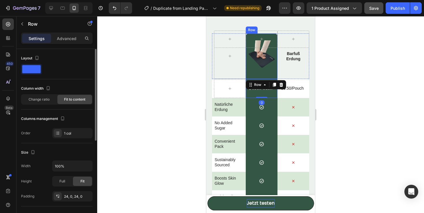
click at [267, 77] on div "Image Row" at bounding box center [262, 56] width 32 height 46
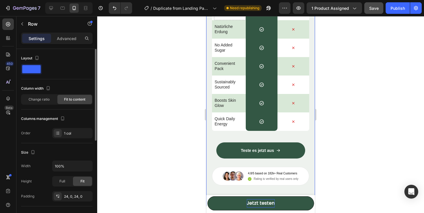
scroll to position [1630, 0]
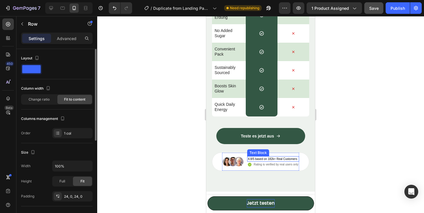
click at [286, 159] on p "4.8/5 based on 182k+ Real Customers" at bounding box center [272, 159] width 49 height 4
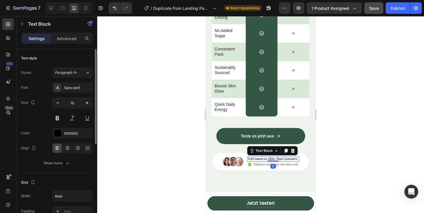
click at [263, 157] on p "4.8/5 based on 182k+ Real Customers" at bounding box center [272, 159] width 49 height 4
click at [257, 159] on p "4.8/5 based on 182k+ Real Customers" at bounding box center [272, 159] width 49 height 4
drag, startPoint x: 297, startPoint y: 159, endPoint x: 256, endPoint y: 160, distance: 41.0
click at [256, 160] on p "4.8/5 based on 182k+ Real Customers" at bounding box center [272, 159] width 49 height 4
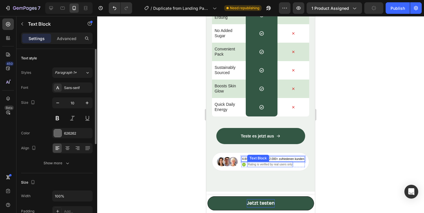
click at [255, 164] on p "Rating is verified by real users only" at bounding box center [270, 164] width 45 height 4
click at [252, 164] on p "Rating is verified by real users only" at bounding box center [270, 164] width 45 height 4
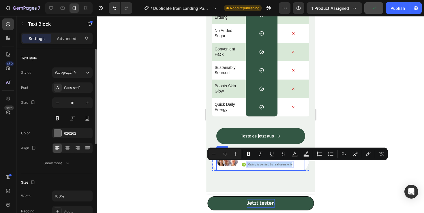
drag, startPoint x: 248, startPoint y: 164, endPoint x: 294, endPoint y: 167, distance: 46.5
click at [294, 167] on div "Icon Rating is verified by real users only Text Block 0 Row" at bounding box center [272, 164] width 63 height 5
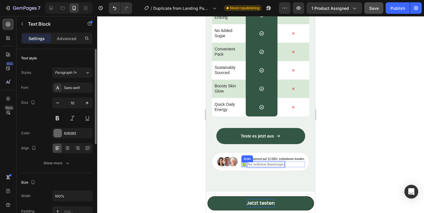
click at [243, 165] on icon at bounding box center [244, 165] width 4 height 4
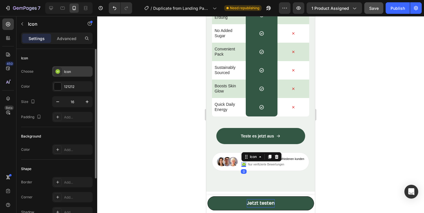
click at [76, 73] on div "Icon" at bounding box center [77, 71] width 27 height 5
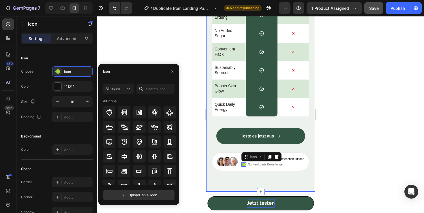
click at [253, 173] on div "Drop element here Row Die Erdungsmatte im Vergleich Heading Row Image Row [PERS…" at bounding box center [260, 28] width 109 height 327
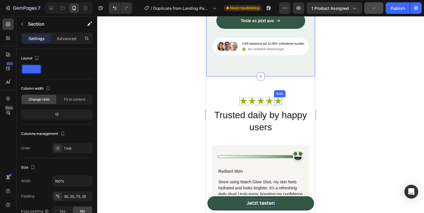
click at [275, 104] on icon at bounding box center [278, 101] width 8 height 8
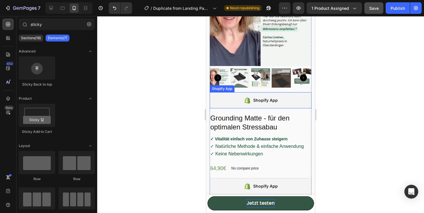
scroll to position [81, 0]
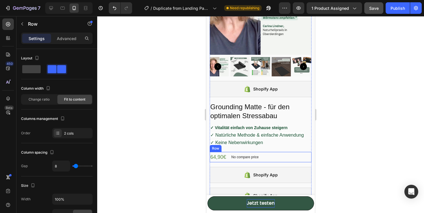
click at [290, 158] on div "64,90€ Product Price Product Price No compare price Product Price Row" at bounding box center [261, 157] width 102 height 10
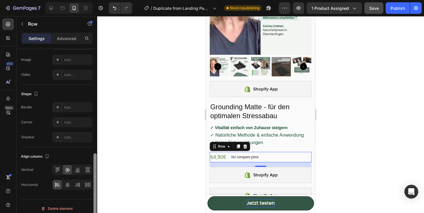
scroll to position [222, 0]
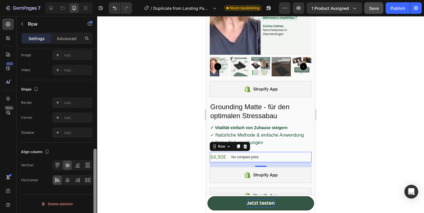
drag, startPoint x: 95, startPoint y: 63, endPoint x: 99, endPoint y: 196, distance: 133.0
click at [99, 0] on div "7 / Duplicate from Landing Page - [DATE] 14:32:35 Need republishing Preview 1 p…" at bounding box center [212, 0] width 424 height 0
click at [63, 40] on p "Advanced" at bounding box center [67, 38] width 20 height 6
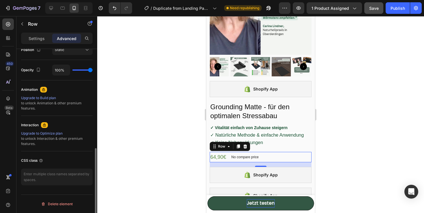
scroll to position [220, 0]
click at [33, 40] on p "Settings" at bounding box center [37, 38] width 16 height 6
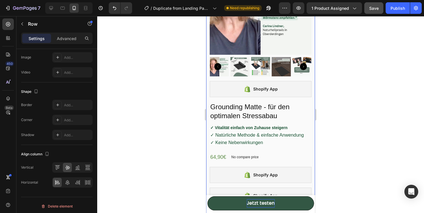
scroll to position [156, 0]
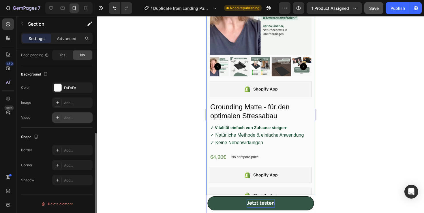
drag, startPoint x: 93, startPoint y: 103, endPoint x: 91, endPoint y: 119, distance: 15.9
click at [91, 119] on div "Layout Column width Change ratio Fit to content 12 Columns management Order 1 c…" at bounding box center [56, 139] width 81 height 181
click at [61, 85] on div at bounding box center [57, 87] width 7 height 7
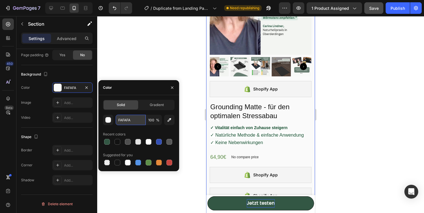
drag, startPoint x: 135, startPoint y: 119, endPoint x: 137, endPoint y: 122, distance: 3.5
click at [137, 122] on input "FAFAFA" at bounding box center [131, 120] width 30 height 10
click at [225, 137] on span "✓ Natürliche Methode & einfache Anwendung" at bounding box center [256, 135] width 93 height 5
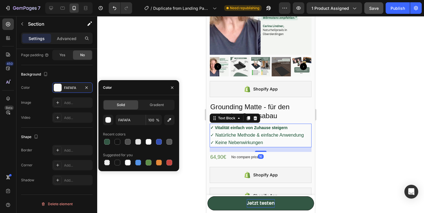
scroll to position [0, 0]
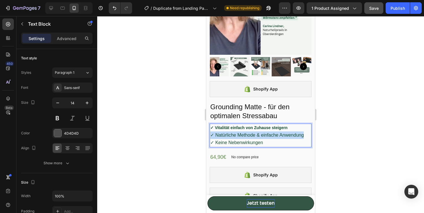
drag, startPoint x: 211, startPoint y: 135, endPoint x: 305, endPoint y: 138, distance: 93.2
click at [305, 138] on p "✓ Vitalität einfach von Zuhause steigern ✓ Natürliche Methode & einfache Anwend…" at bounding box center [260, 135] width 101 height 22
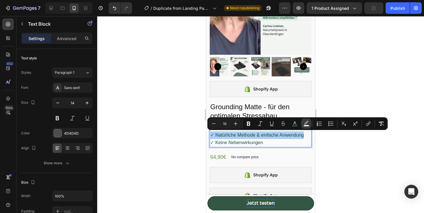
click at [305, 125] on rect "Editor contextual toolbar" at bounding box center [306, 125] width 5 height 1
type input "FFFFFF"
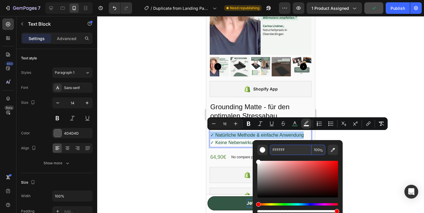
click at [289, 152] on input "FFFFFF" at bounding box center [291, 150] width 42 height 10
paste input "AFAFA"
type input "FAFAFA"
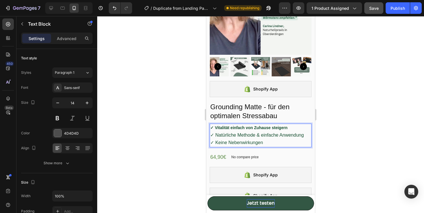
click at [236, 142] on span "✓ Keine Nebenwirkungen" at bounding box center [236, 142] width 53 height 5
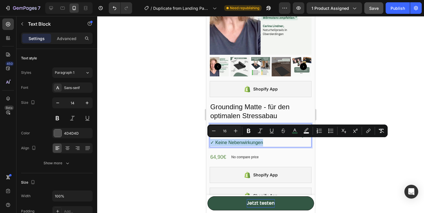
drag, startPoint x: 271, startPoint y: 145, endPoint x: 211, endPoint y: 143, distance: 59.2
click at [211, 143] on p "✓ Vitalität einfach von Zuhause steigern ✓ Natürliche Methode & einfache Anwend…" at bounding box center [260, 135] width 101 height 22
click at [306, 132] on icon "Editor contextual toolbar" at bounding box center [306, 131] width 6 height 6
type input "FFFFFF"
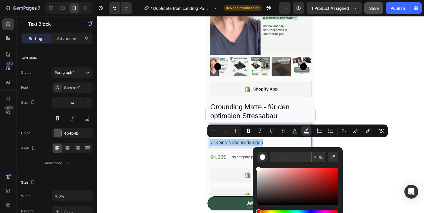
click at [290, 160] on input "FFFFFF" at bounding box center [291, 157] width 42 height 10
paste input "AFAFA"
type input "FAFAFA"
click at [244, 156] on p "No compare price" at bounding box center [244, 156] width 27 height 3
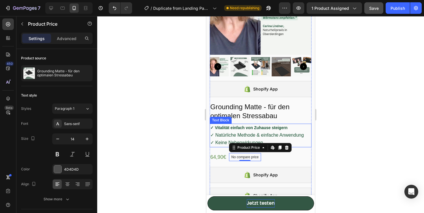
click at [251, 131] on p "✓ Vitalität einfach von Zuhause steigern ✓ Natürliche Methode & einfache Anwend…" at bounding box center [260, 135] width 101 height 22
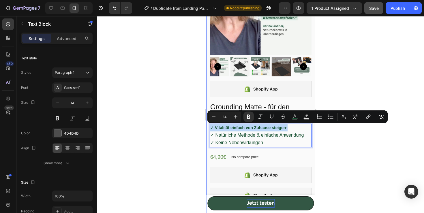
drag, startPoint x: 297, startPoint y: 128, endPoint x: 209, endPoint y: 127, distance: 88.3
click at [307, 116] on icon "Editor contextual toolbar" at bounding box center [306, 117] width 6 height 6
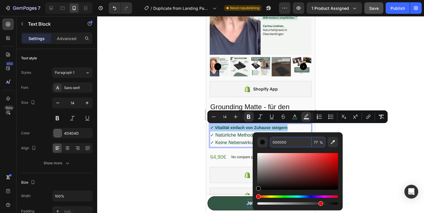
click at [295, 143] on input "000000" at bounding box center [291, 142] width 42 height 10
paste input "FAFAFA"
type input "FAFAFA"
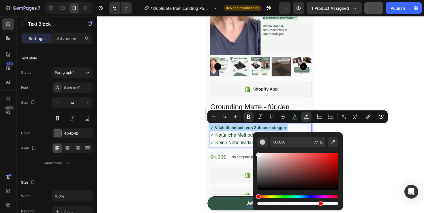
click at [231, 135] on span "✓ Natürliche Methode & einfache Anwendung" at bounding box center [256, 135] width 93 height 5
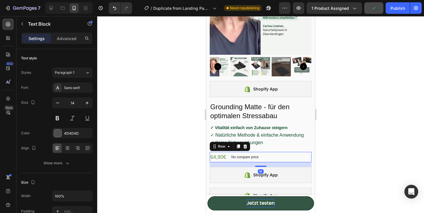
click at [273, 156] on div "64,90€ Product Price Product Price No compare price Product Price Row 16" at bounding box center [261, 157] width 102 height 10
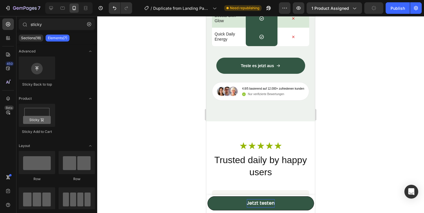
scroll to position [1702, 0]
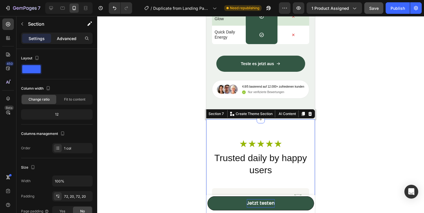
click at [72, 40] on p "Advanced" at bounding box center [67, 38] width 20 height 6
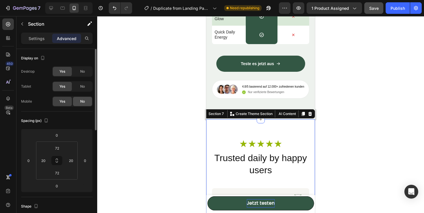
click at [80, 102] on span "No" at bounding box center [82, 101] width 5 height 5
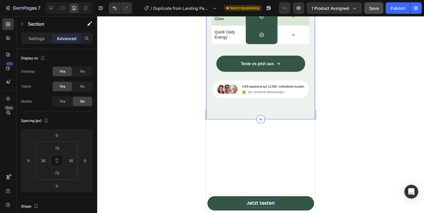
click at [260, 120] on icon at bounding box center [260, 119] width 5 height 5
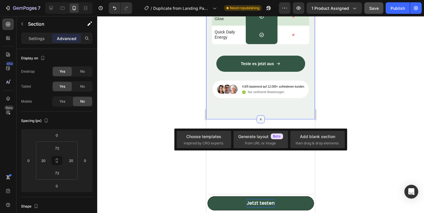
click at [257, 118] on div at bounding box center [261, 119] width 8 height 8
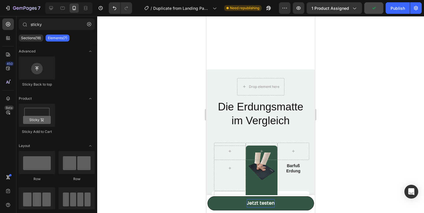
scroll to position [1417, 0]
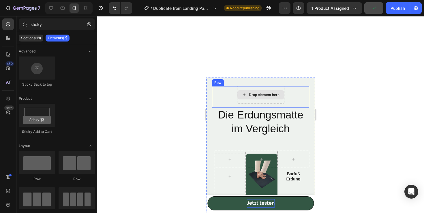
click at [261, 96] on div "Drop element here" at bounding box center [264, 95] width 31 height 5
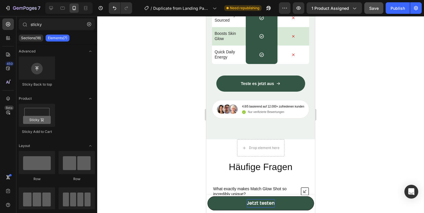
scroll to position [1702, 0]
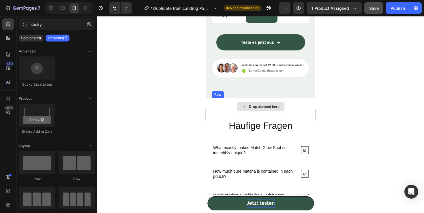
click at [269, 104] on div "Drop element here" at bounding box center [260, 106] width 47 height 9
click at [277, 106] on div "Drop element here" at bounding box center [264, 106] width 31 height 5
click at [294, 109] on div "Drop element here Row" at bounding box center [260, 108] width 97 height 21
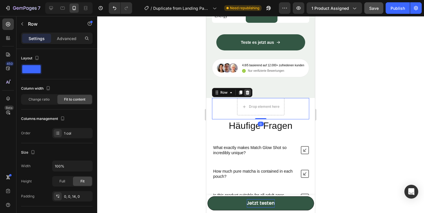
click at [246, 91] on icon at bounding box center [248, 93] width 4 height 4
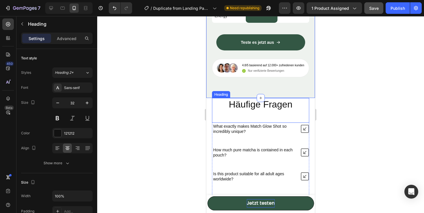
click at [299, 108] on h2 "Häufige Fragen" at bounding box center [260, 104] width 97 height 13
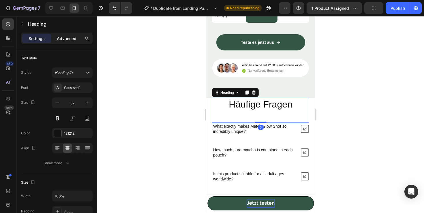
click at [65, 36] on p "Advanced" at bounding box center [67, 38] width 20 height 6
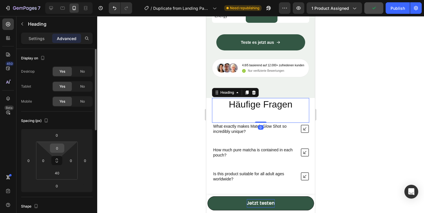
click at [57, 148] on input "0" at bounding box center [57, 148] width 12 height 9
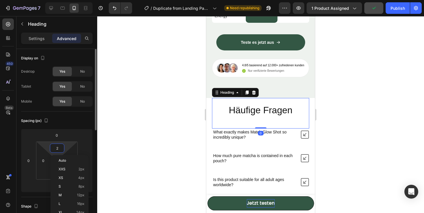
type input "20"
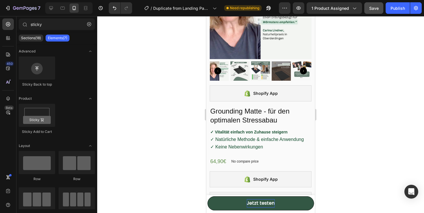
scroll to position [0, 0]
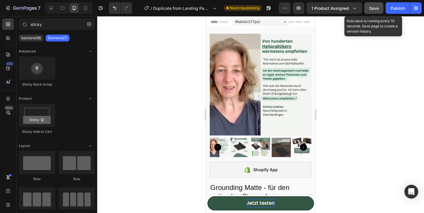
click at [377, 6] on span "Save" at bounding box center [374, 8] width 10 height 5
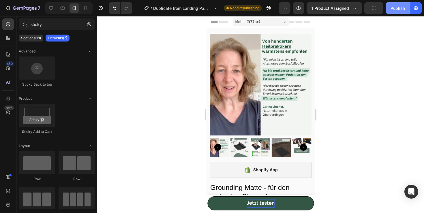
click at [391, 7] on div "Publish" at bounding box center [398, 8] width 14 height 6
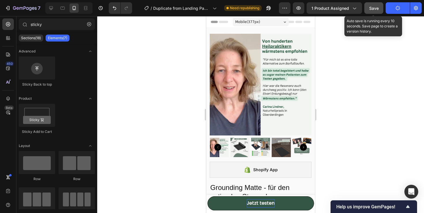
click at [373, 12] on button "Save" at bounding box center [373, 8] width 19 height 12
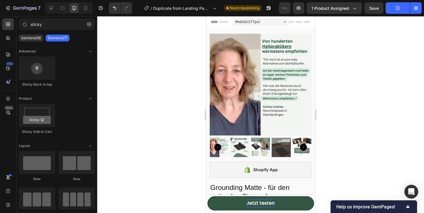
click at [293, 97] on img at bounding box center [261, 85] width 102 height 102
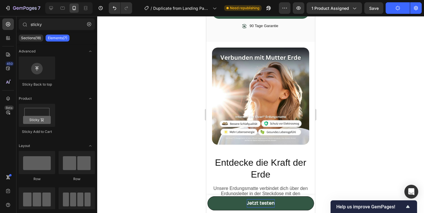
scroll to position [830, 0]
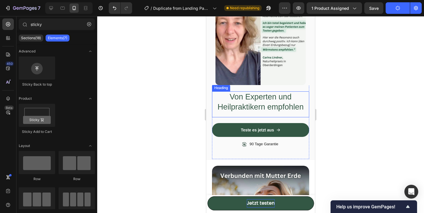
click at [285, 106] on h2 "Von Experten und Heilpraktikern empfohlen" at bounding box center [260, 101] width 97 height 21
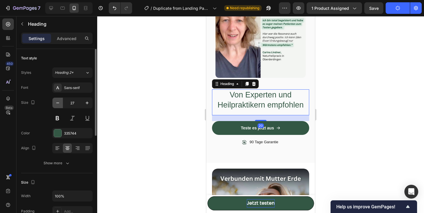
click at [61, 103] on button "button" at bounding box center [57, 103] width 10 height 10
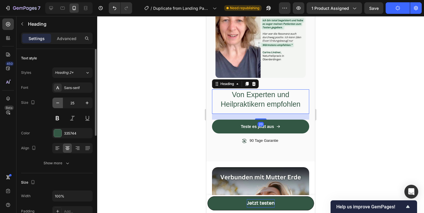
click at [61, 103] on button "button" at bounding box center [57, 103] width 10 height 10
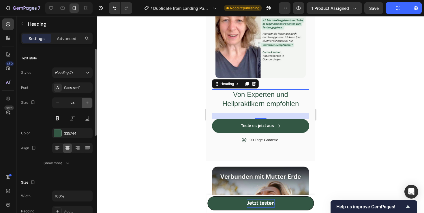
click at [87, 102] on icon "button" at bounding box center [87, 103] width 6 height 6
type input "25"
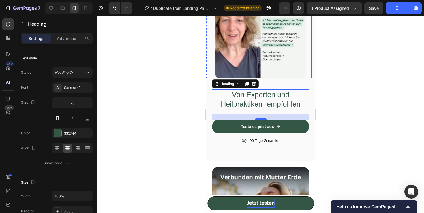
click at [252, 71] on img at bounding box center [260, 33] width 90 height 90
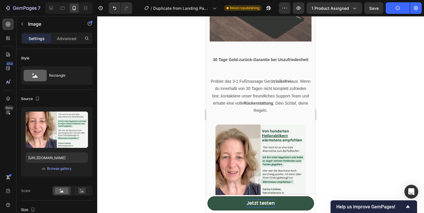
scroll to position [683, 0]
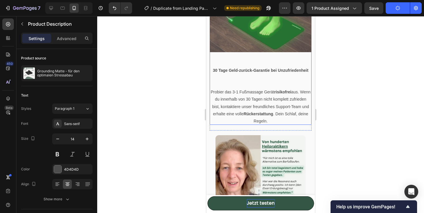
click at [281, 72] on strong "30 Tage Geld-zurück-Garantie bei Unzufriedenheit" at bounding box center [260, 70] width 95 height 5
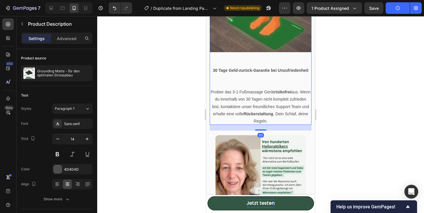
click at [277, 69] on strong "30 Tage Geld-zurück-Garantie bei Unzufriedenheit" at bounding box center [260, 70] width 95 height 5
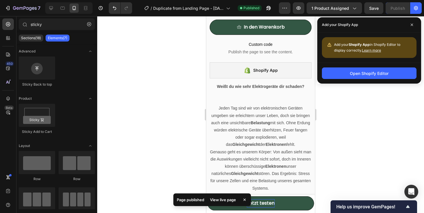
scroll to position [267, 0]
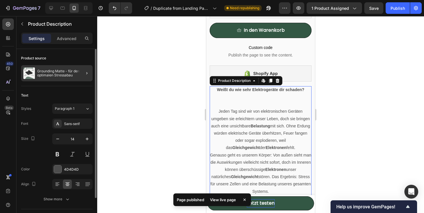
click at [79, 70] on div at bounding box center [84, 73] width 16 height 16
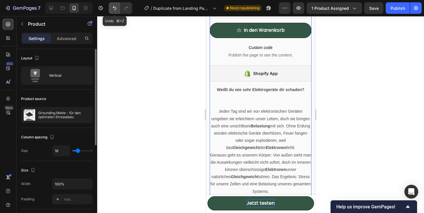
click at [113, 6] on icon "Undo/Redo" at bounding box center [115, 8] width 6 height 6
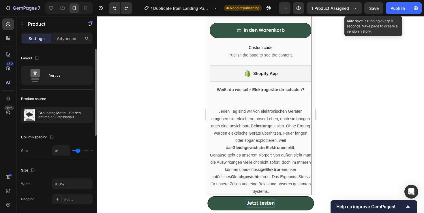
click at [375, 10] on span "Save" at bounding box center [374, 8] width 10 height 5
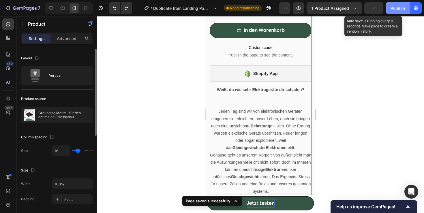
click at [401, 3] on button "Publish" at bounding box center [398, 8] width 24 height 12
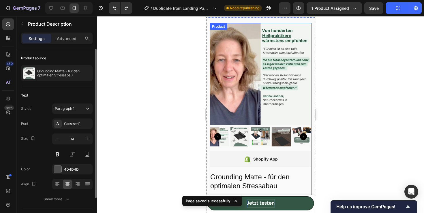
scroll to position [0, 0]
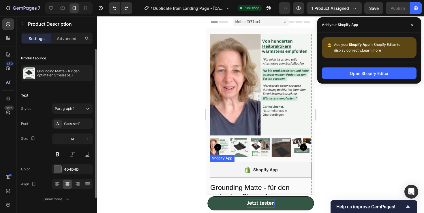
click at [263, 163] on div "Shopify App" at bounding box center [261, 170] width 102 height 16
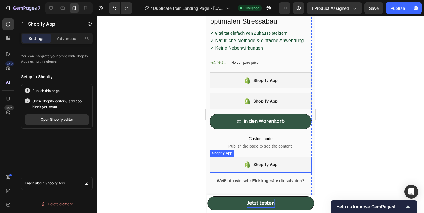
scroll to position [185, 0]
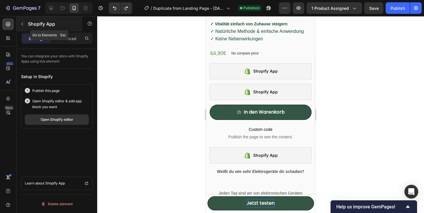
click at [23, 24] on icon "button" at bounding box center [22, 24] width 5 height 5
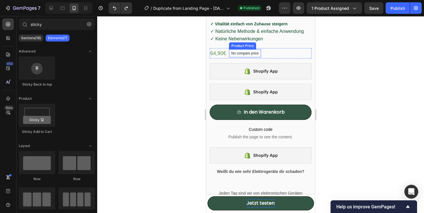
click at [243, 49] on div "No compare price Product Price" at bounding box center [245, 53] width 32 height 10
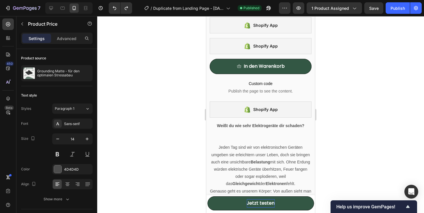
scroll to position [242, 0]
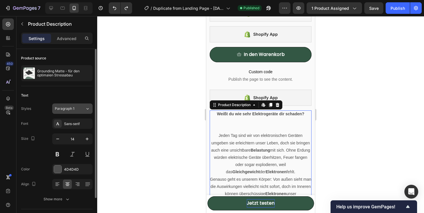
click at [87, 108] on icon at bounding box center [87, 109] width 5 height 6
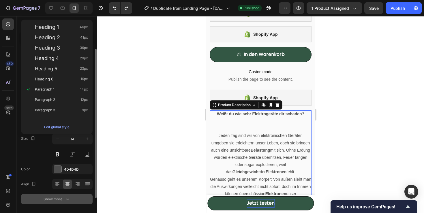
click at [69, 198] on icon "button" at bounding box center [68, 199] width 6 height 6
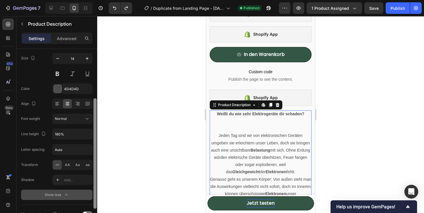
drag, startPoint x: 95, startPoint y: 149, endPoint x: 102, endPoint y: 218, distance: 68.9
click at [102, 0] on html "7 / Duplicate from Landing Page - [DATE] 14:32:35 Published Preview 1 product a…" at bounding box center [212, 0] width 424 height 0
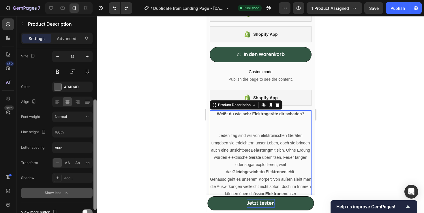
scroll to position [114, 0]
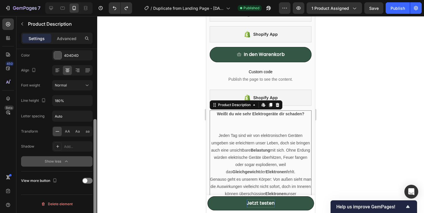
drag, startPoint x: 95, startPoint y: 171, endPoint x: 95, endPoint y: 221, distance: 50.2
click at [95, 0] on html "7 / Duplicate from Landing Page - [DATE] 14:32:35 Published Preview 1 product a…" at bounding box center [212, 0] width 424 height 0
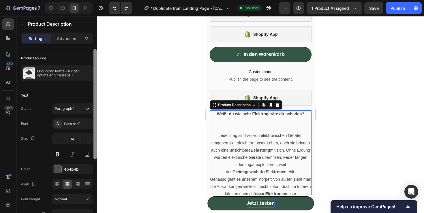
drag, startPoint x: 94, startPoint y: 162, endPoint x: 97, endPoint y: 65, distance: 96.7
click at [97, 65] on div at bounding box center [95, 139] width 4 height 181
drag, startPoint x: 96, startPoint y: 66, endPoint x: 96, endPoint y: 37, distance: 29.1
click at [96, 37] on div "Settings Advanced Product source Grounding Matte - für den optimalen Stressabau…" at bounding box center [56, 131] width 81 height 197
click at [71, 40] on p "Advanced" at bounding box center [67, 38] width 20 height 6
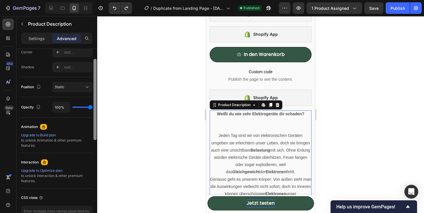
scroll to position [220, 0]
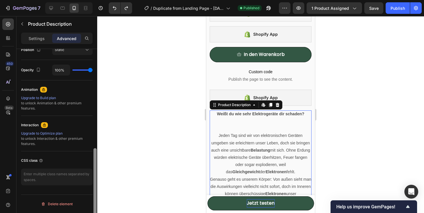
drag, startPoint x: 94, startPoint y: 72, endPoint x: 93, endPoint y: 193, distance: 121.4
click at [93, 193] on div at bounding box center [95, 139] width 4 height 181
click at [223, 136] on p "Jeden Tag sind wir von elektronischen Geräten umgeben sie erleichtern unser Leb…" at bounding box center [260, 153] width 99 height 41
click at [260, 150] on strong "Belastung" at bounding box center [261, 150] width 20 height 5
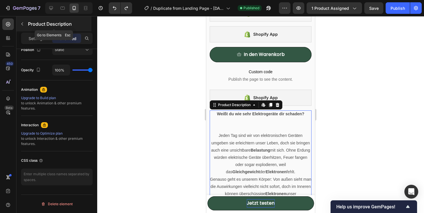
click at [21, 17] on div "Product Description" at bounding box center [53, 23] width 75 height 15
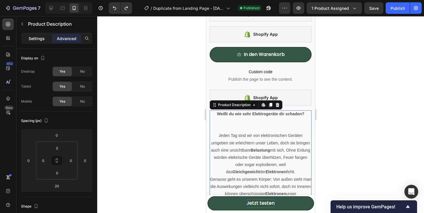
click at [28, 34] on div "Settings" at bounding box center [36, 38] width 29 height 9
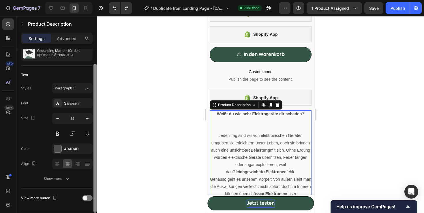
drag, startPoint x: 95, startPoint y: 100, endPoint x: 95, endPoint y: 118, distance: 17.9
click at [95, 118] on div at bounding box center [94, 138] width 3 height 149
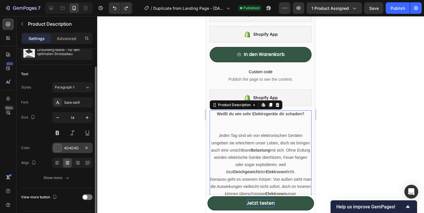
click at [60, 147] on div at bounding box center [57, 147] width 7 height 7
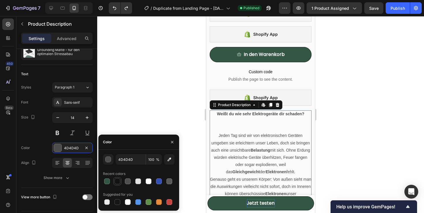
click at [117, 182] on div at bounding box center [118, 182] width 6 height 6
type input "121212"
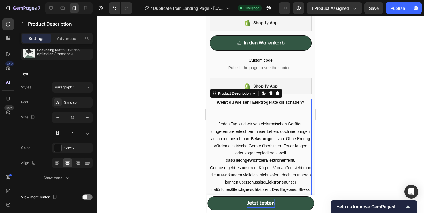
click at [230, 100] on strong "Weißt du wie sehr Elektrogeräte dir schaden?" at bounding box center [260, 102] width 87 height 5
click at [72, 136] on button at bounding box center [72, 133] width 10 height 10
click at [58, 133] on button at bounding box center [57, 133] width 10 height 10
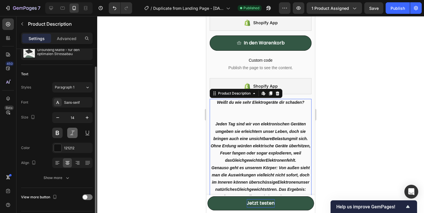
click at [69, 131] on button at bounding box center [72, 133] width 10 height 10
click at [58, 132] on button at bounding box center [57, 133] width 10 height 10
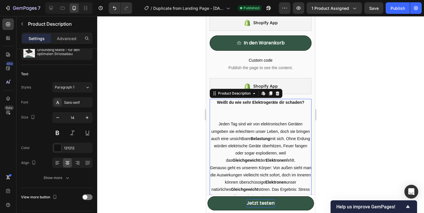
click at [236, 103] on strong "Weißt du wie sehr Elektrogeräte dir schaden?" at bounding box center [260, 102] width 87 height 5
click at [376, 15] on div "7 / Duplicate from Landing Page - [DATE] 14:32:35 Published Preview 1 product a…" at bounding box center [212, 8] width 424 height 16
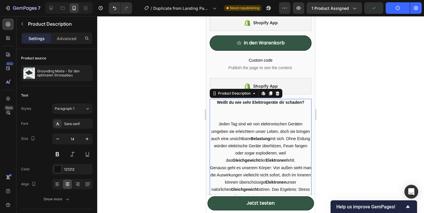
scroll to position [21, 0]
